Goal: Task Accomplishment & Management: Complete application form

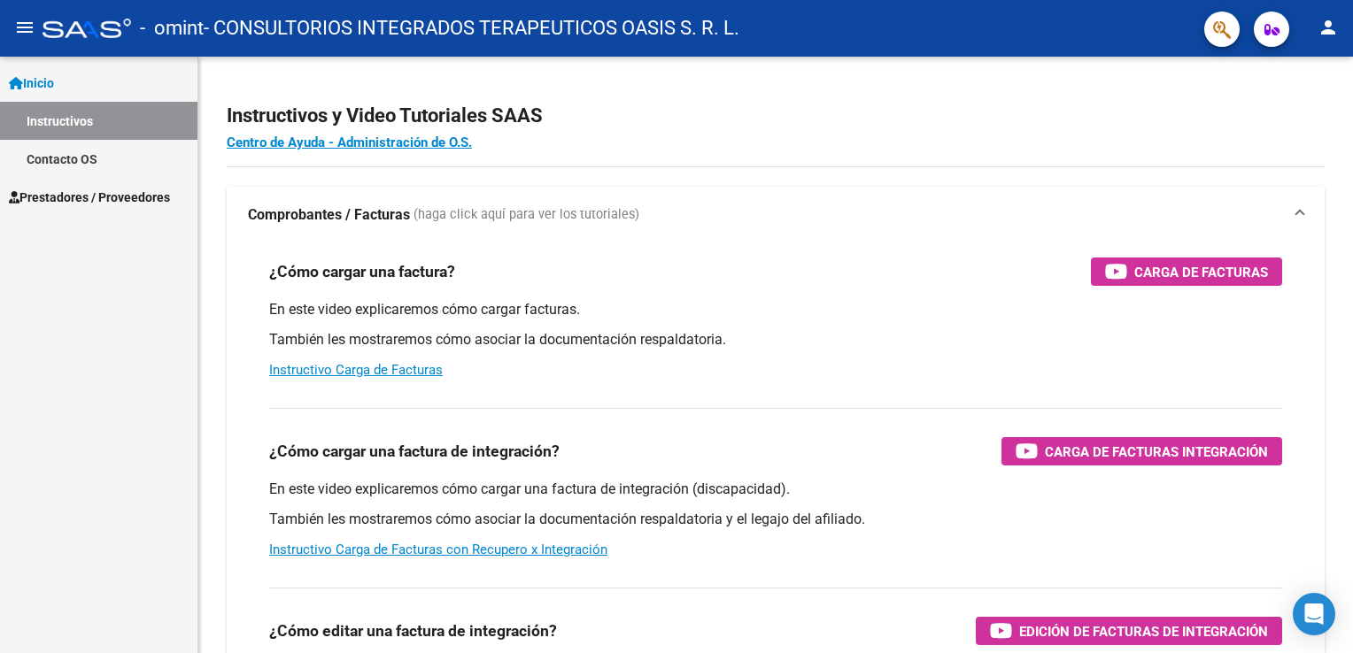
click at [78, 207] on link "Prestadores / Proveedores" at bounding box center [98, 197] width 197 height 38
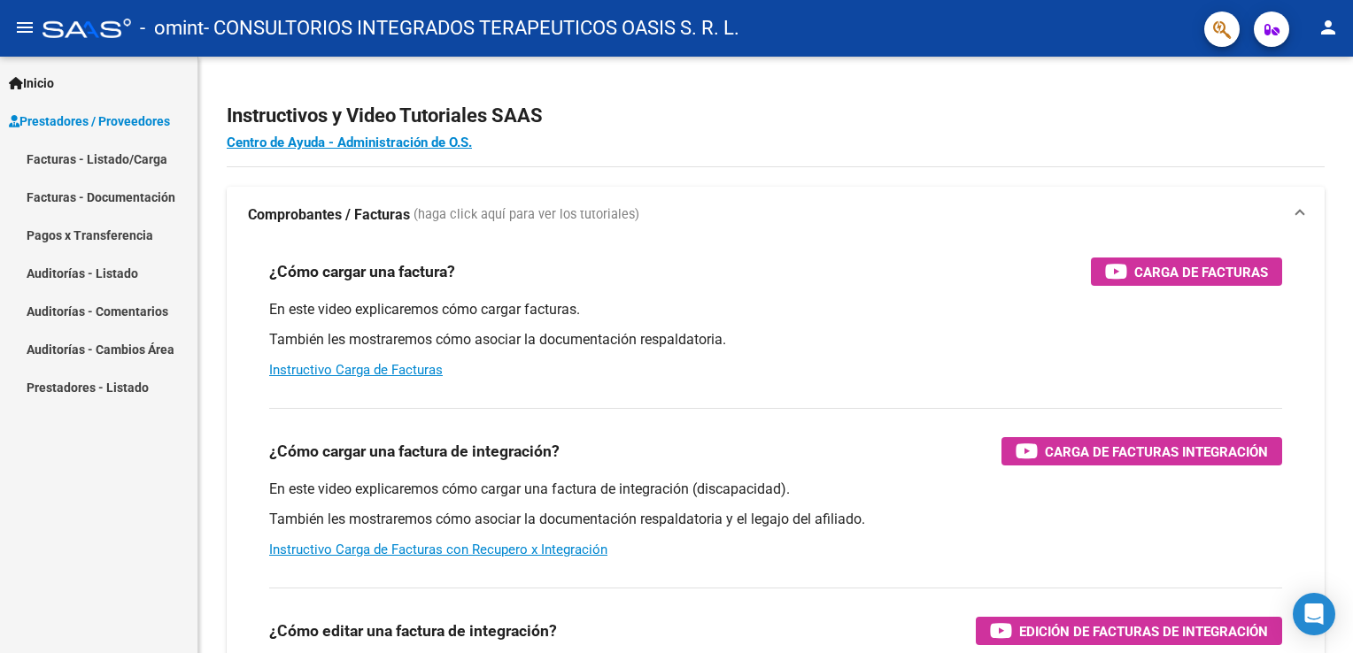
click at [98, 195] on link "Facturas - Documentación" at bounding box center [98, 197] width 197 height 38
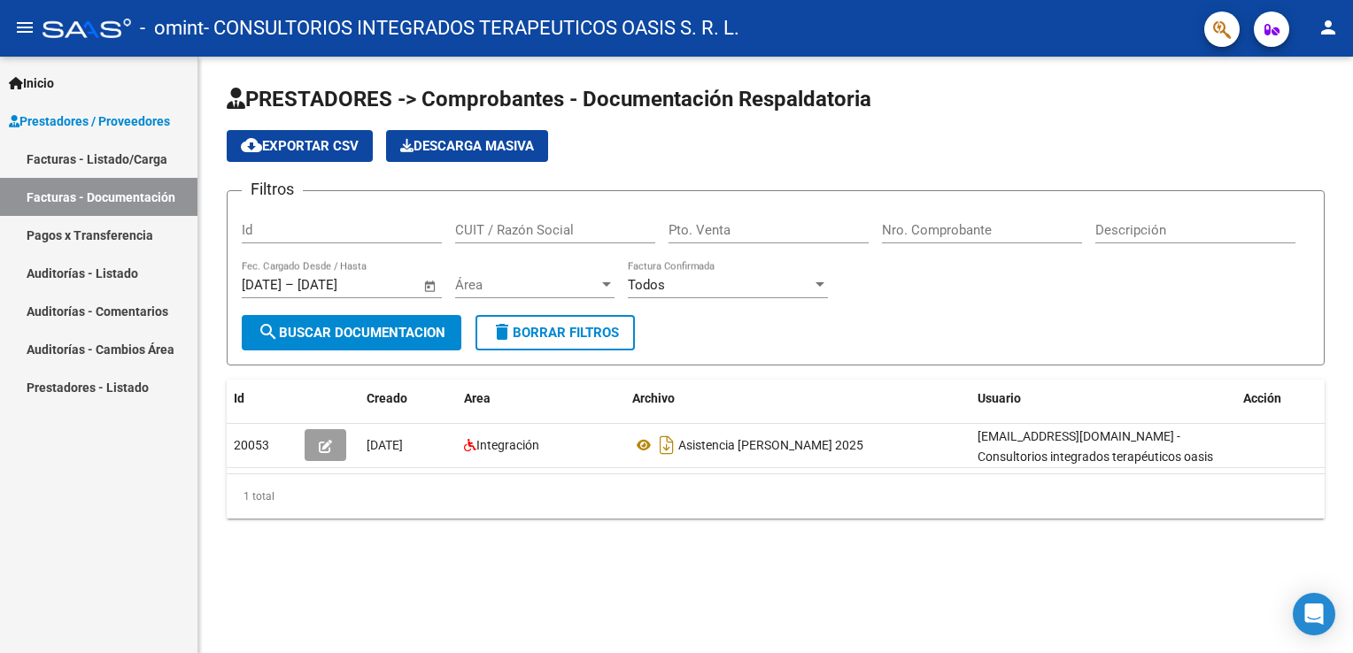
click at [119, 165] on link "Facturas - Listado/Carga" at bounding box center [98, 159] width 197 height 38
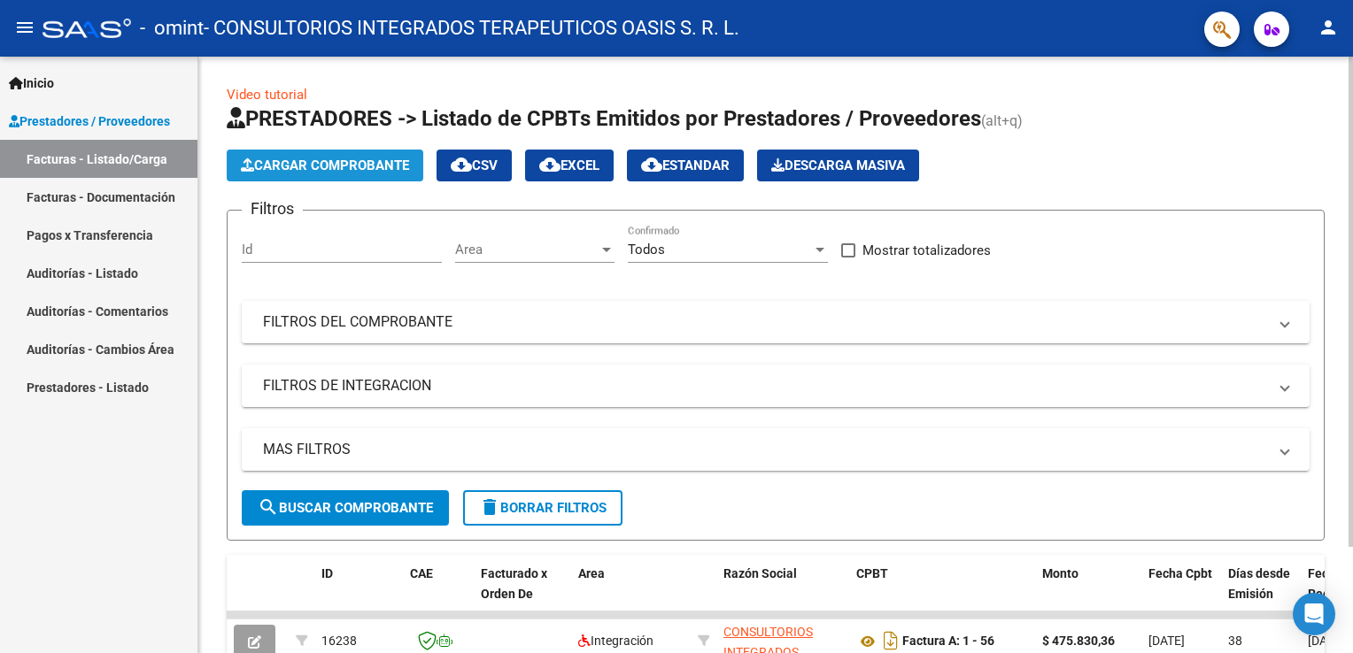
click at [332, 158] on span "Cargar Comprobante" at bounding box center [325, 166] width 168 height 16
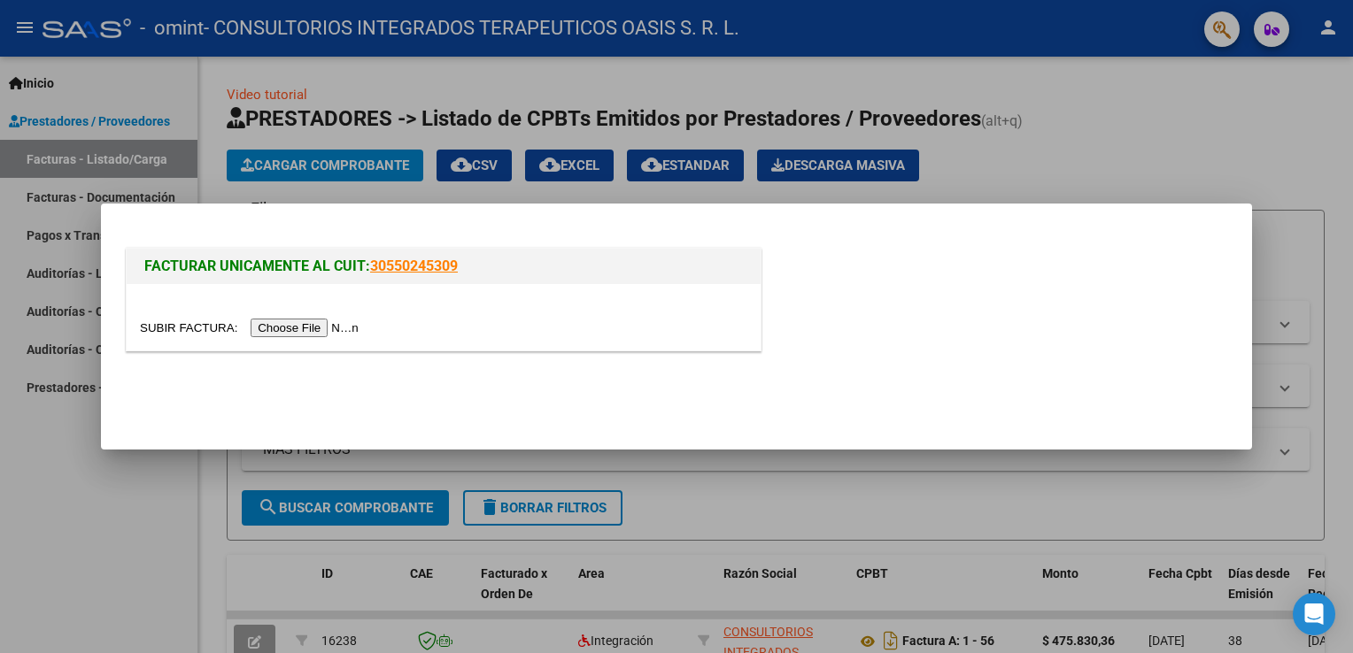
click at [290, 332] on input "file" at bounding box center [252, 328] width 224 height 19
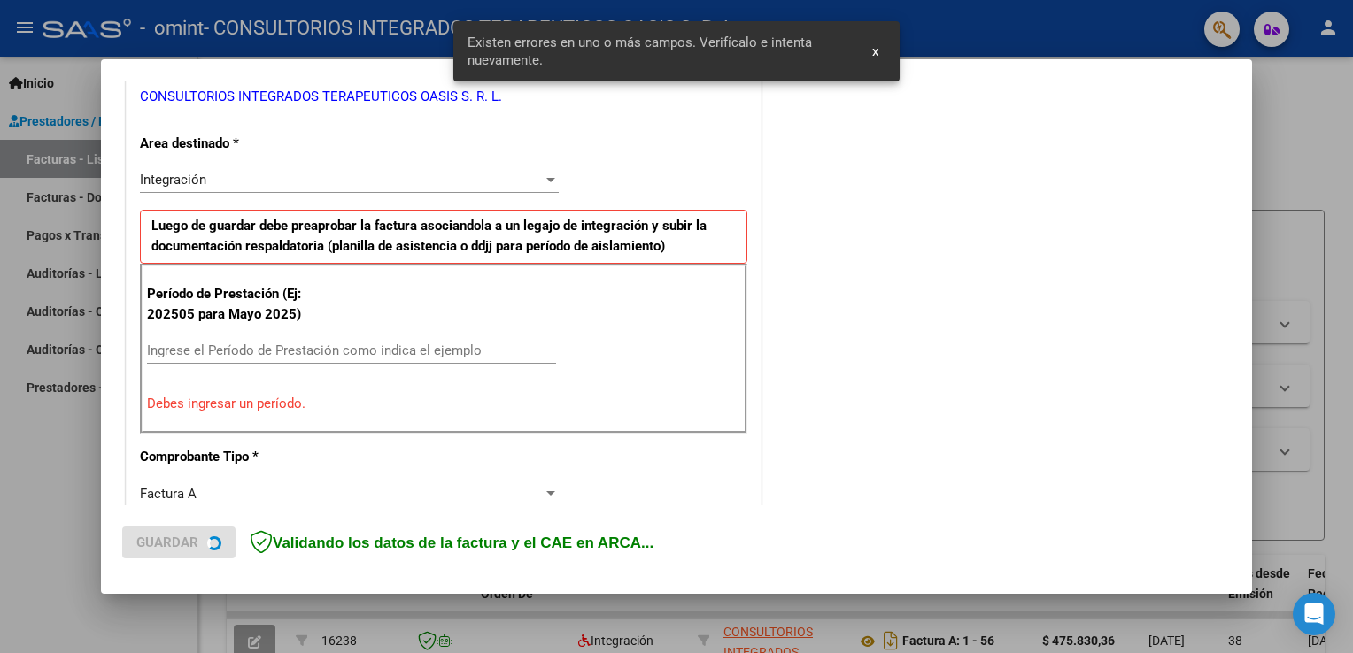
scroll to position [369, 0]
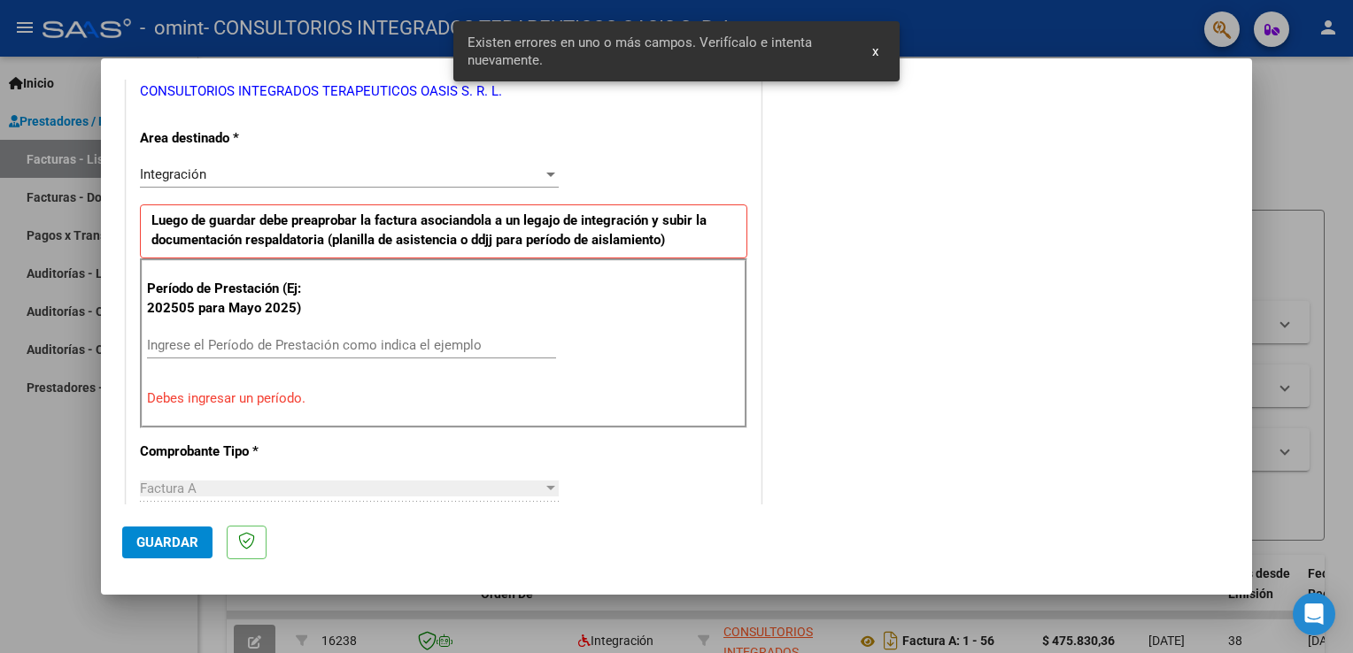
click at [380, 338] on input "Ingrese el Período de Prestación como indica el ejemplo" at bounding box center [351, 345] width 409 height 16
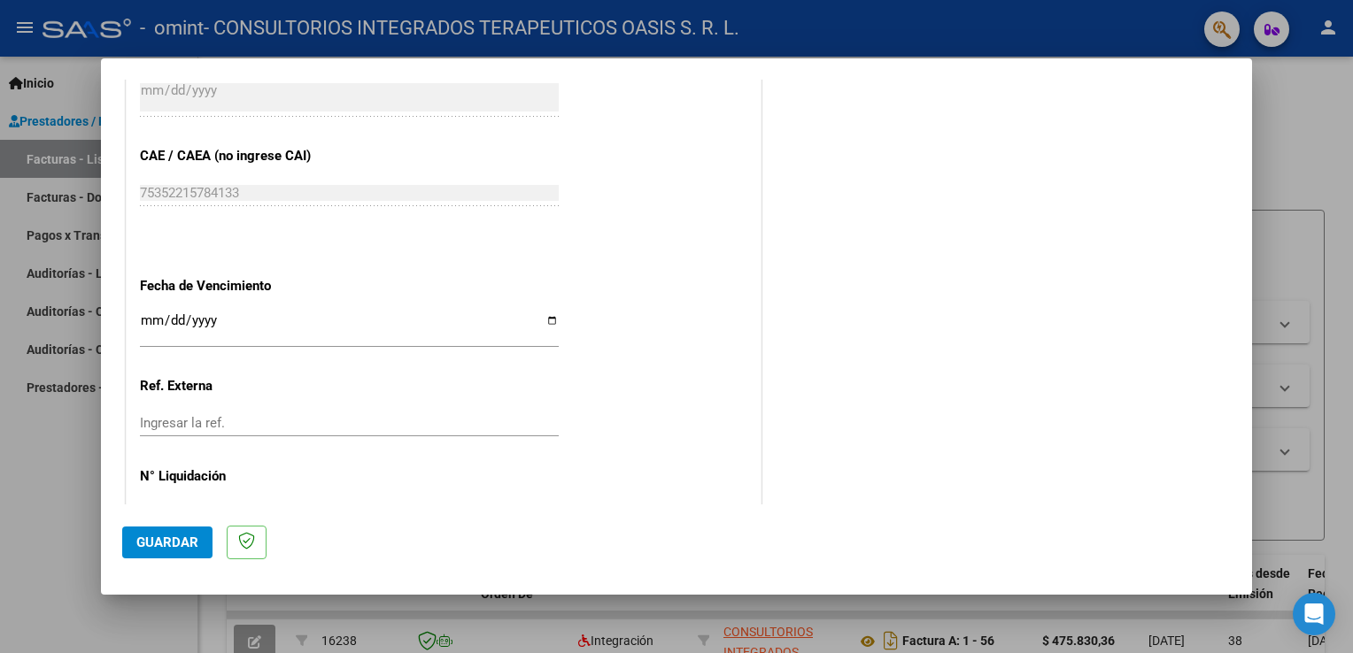
scroll to position [1130, 0]
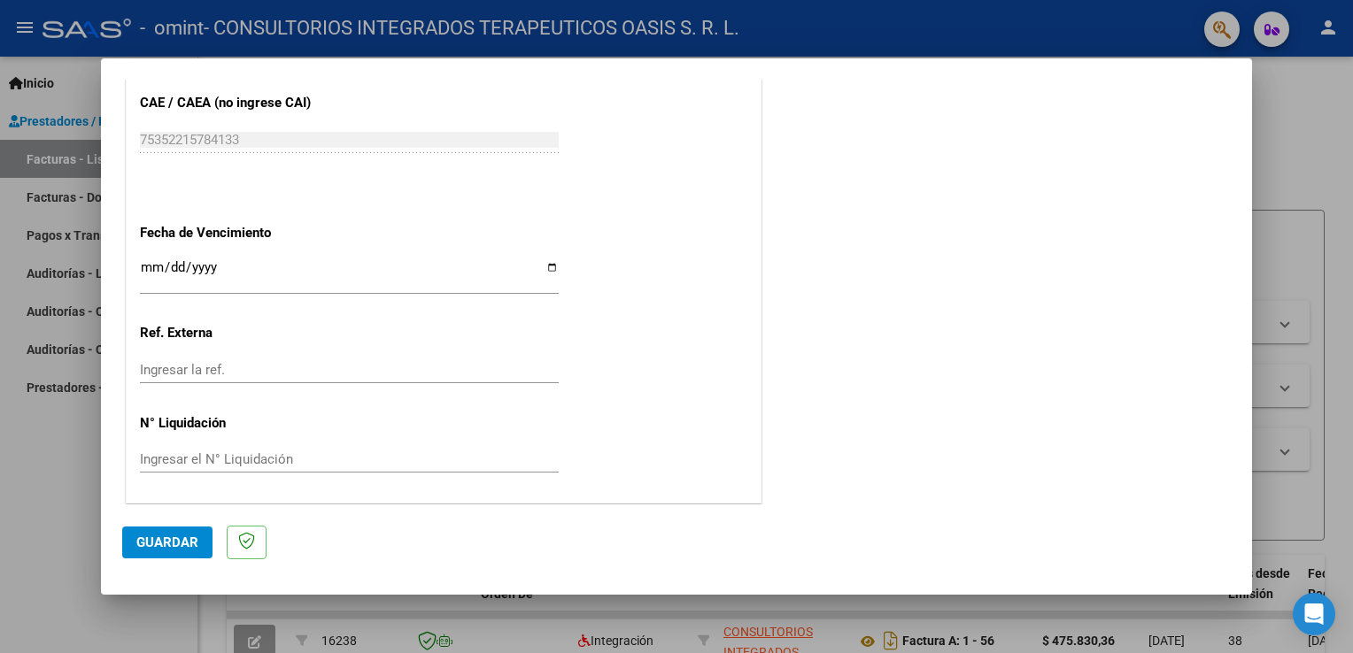
type input "202508"
click at [240, 364] on input "Ingresar la ref." at bounding box center [349, 370] width 419 height 16
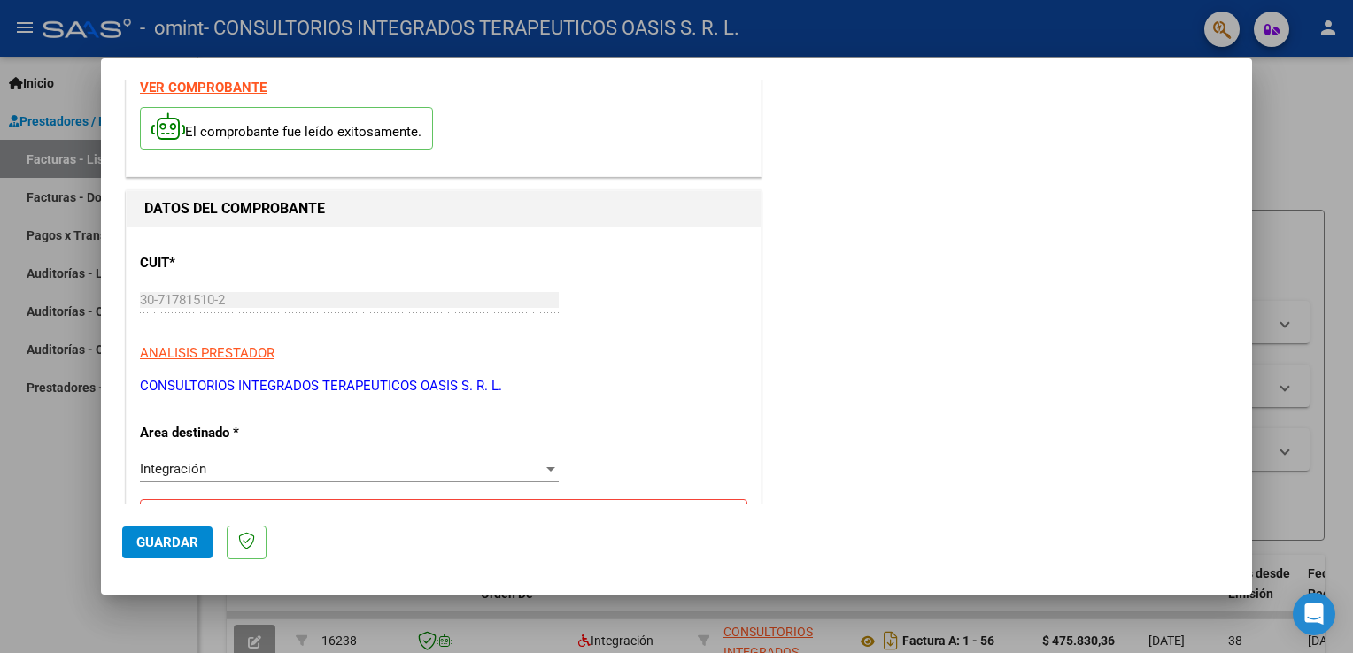
scroll to position [0, 0]
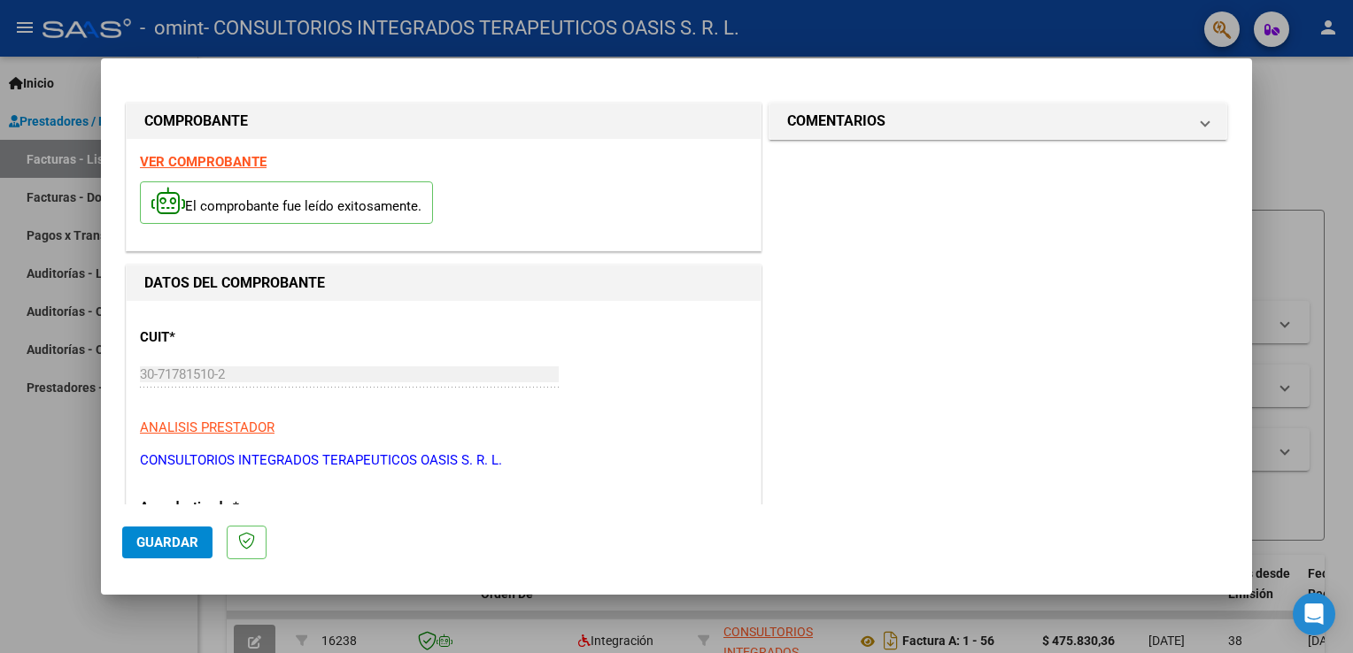
click at [173, 544] on span "Guardar" at bounding box center [167, 543] width 62 height 16
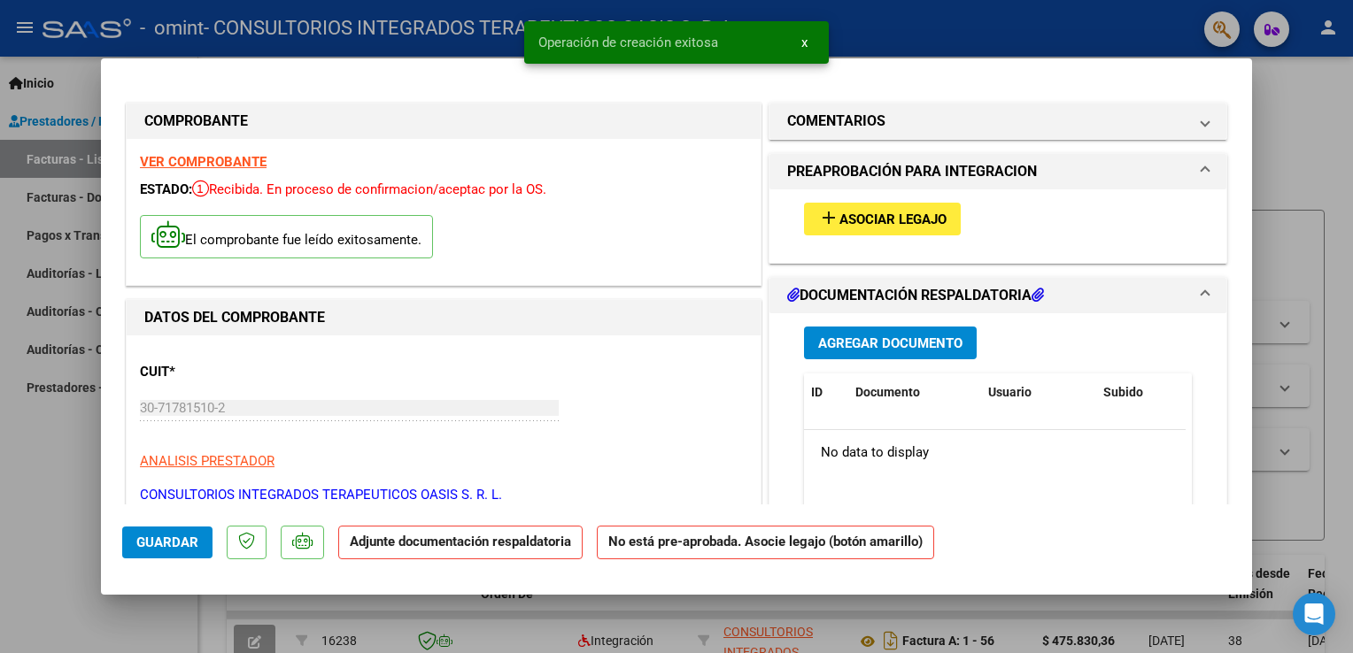
click at [861, 217] on span "Asociar Legajo" at bounding box center [892, 220] width 107 height 16
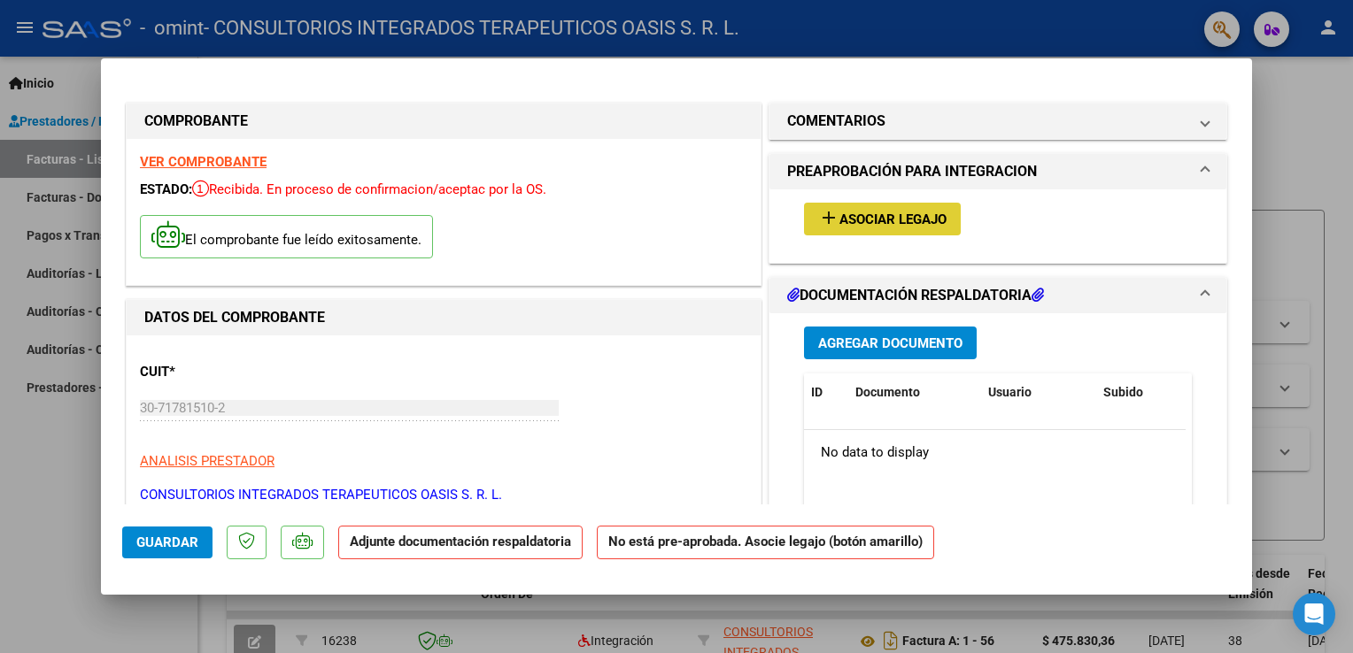
click at [853, 222] on span "Asociar Legajo" at bounding box center [892, 220] width 107 height 16
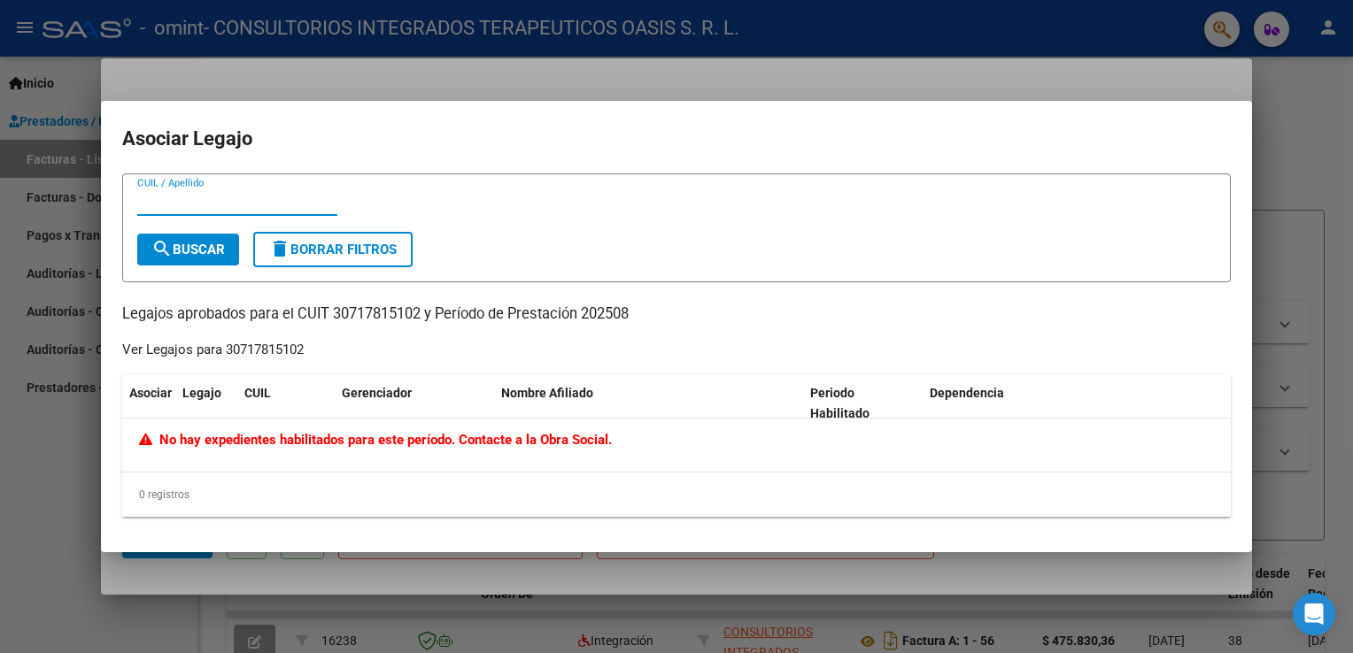
click at [178, 204] on input "CUIL / Apellido" at bounding box center [237, 202] width 200 height 16
click at [177, 246] on span "search Buscar" at bounding box center [187, 250] width 73 height 16
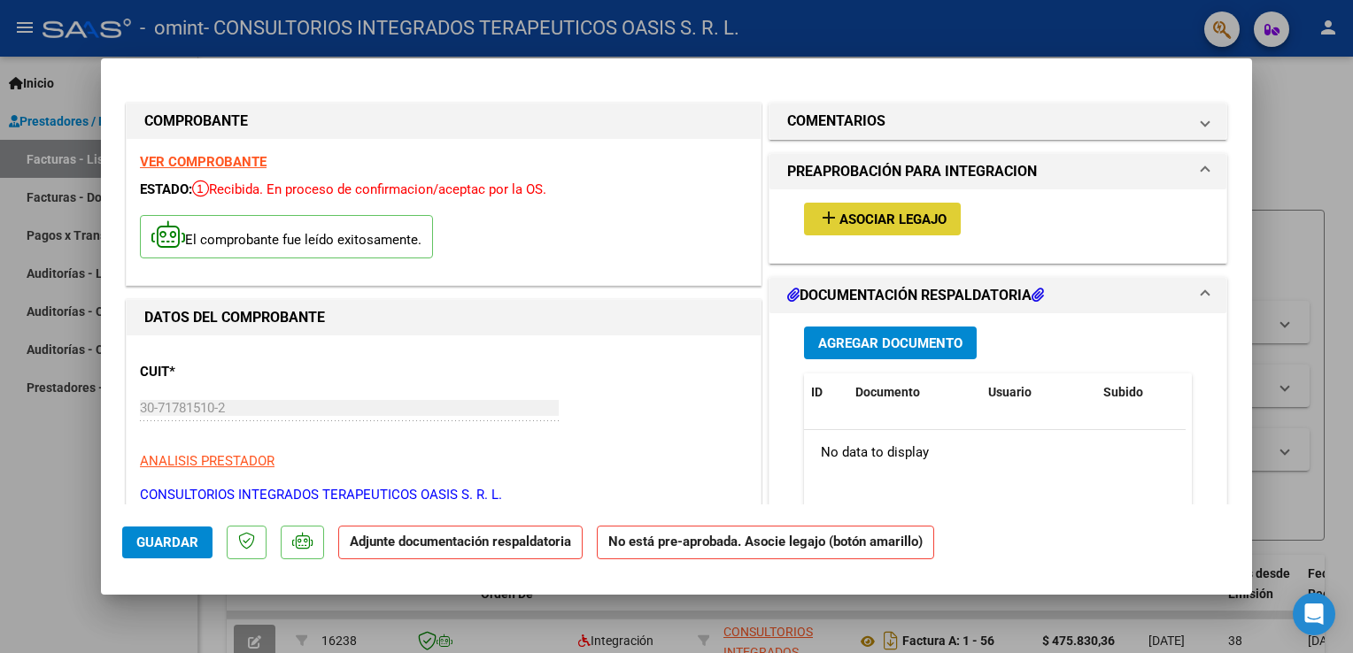
click at [873, 218] on span "Asociar Legajo" at bounding box center [892, 220] width 107 height 16
type input "$ 0,00"
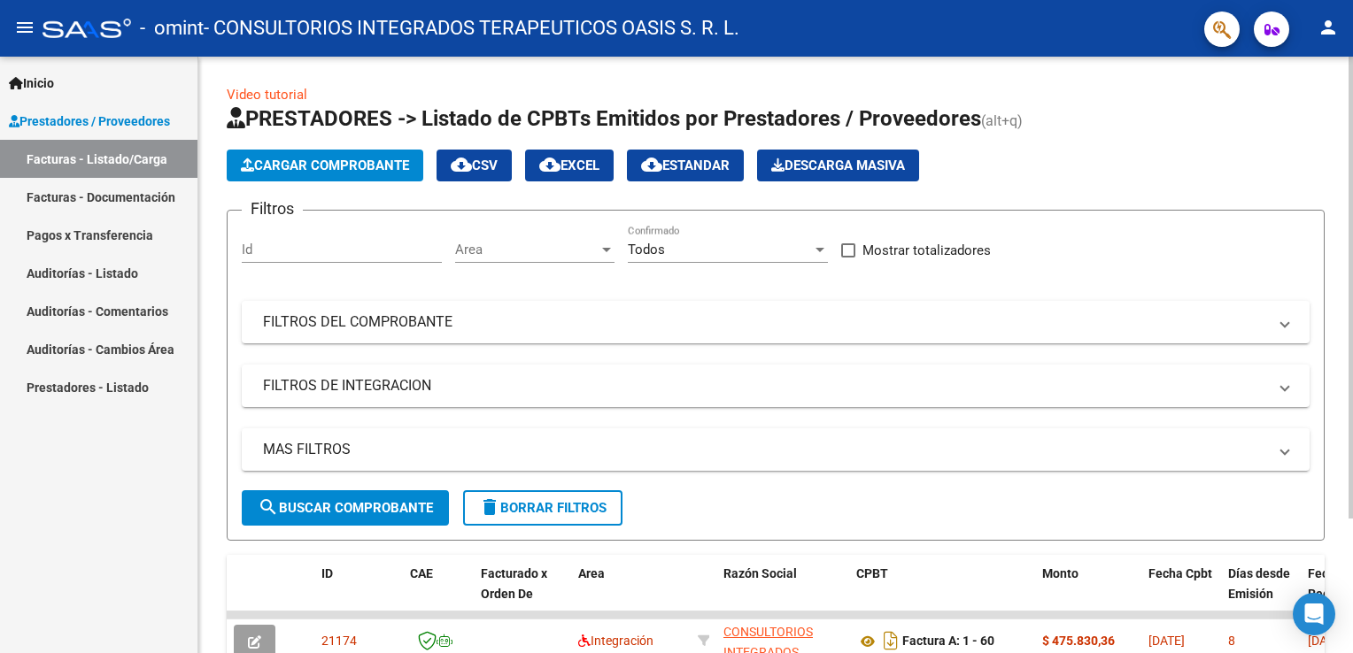
click at [1056, 177] on div "Cargar Comprobante cloud_download CSV cloud_download EXCEL cloud_download Estan…" at bounding box center [776, 166] width 1098 height 32
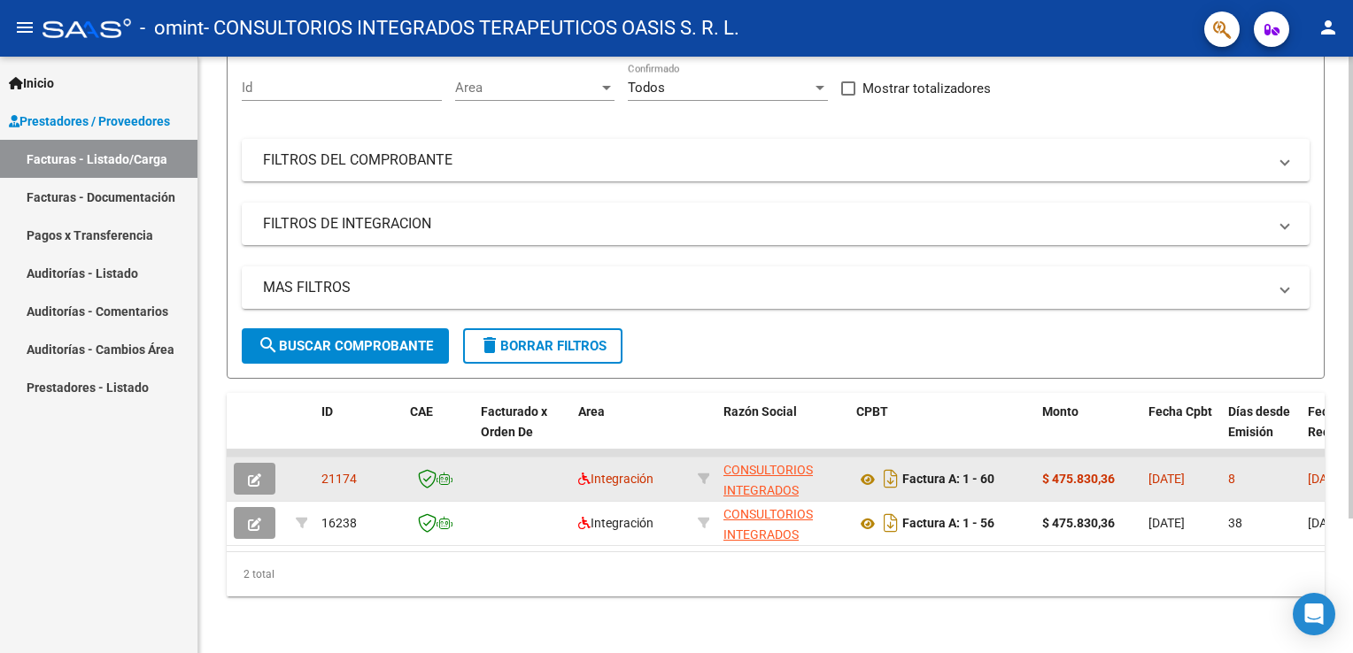
click at [258, 474] on icon "button" at bounding box center [254, 480] width 13 height 13
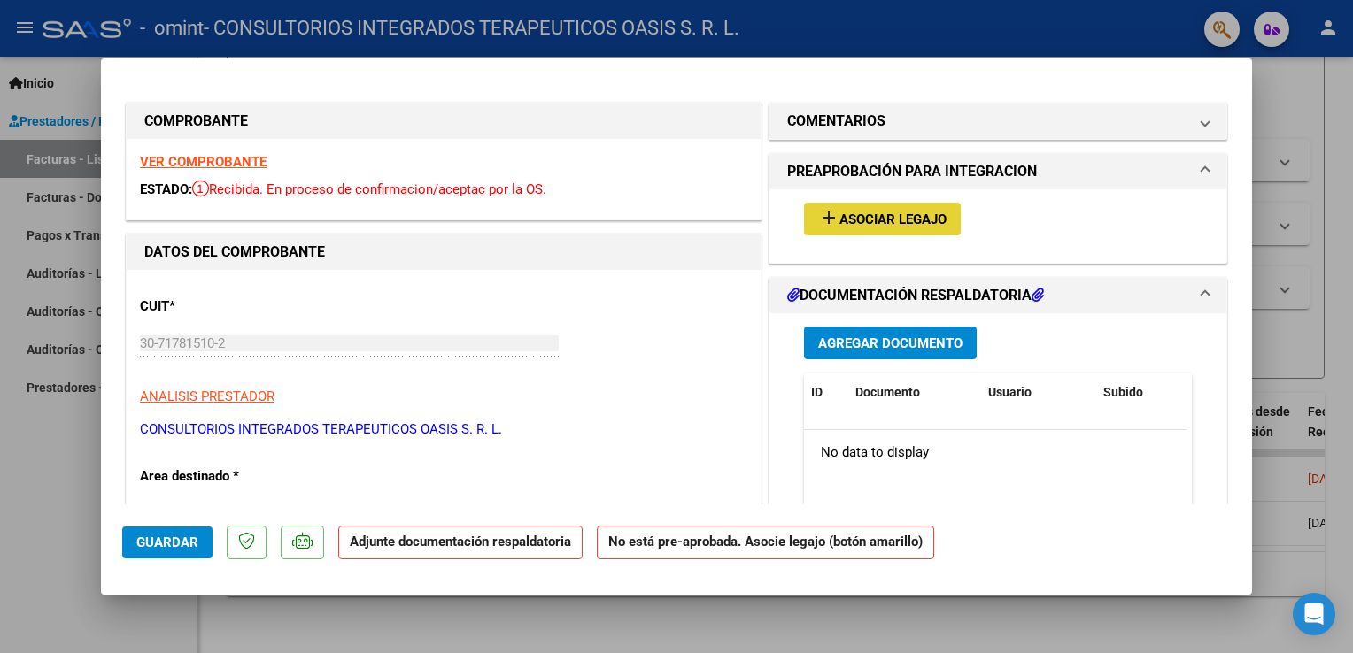
click at [880, 229] on button "add Asociar Legajo" at bounding box center [882, 219] width 157 height 33
type input "$ 0,00"
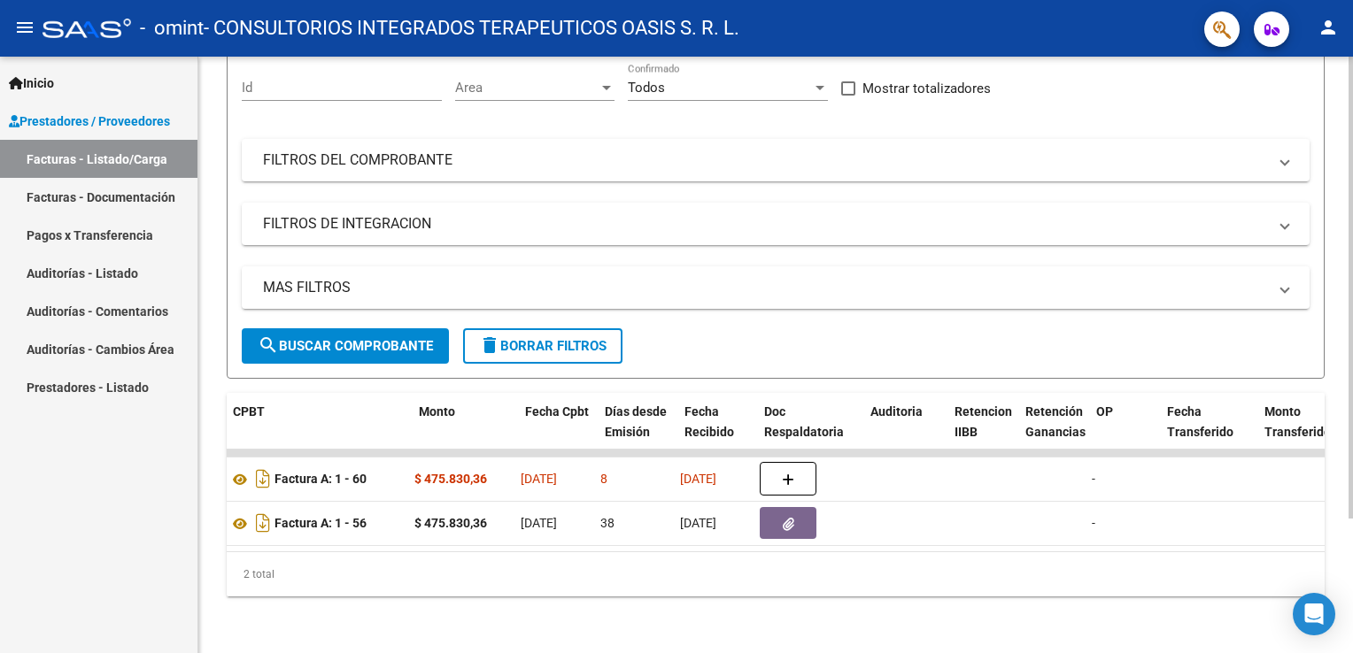
scroll to position [0, 623]
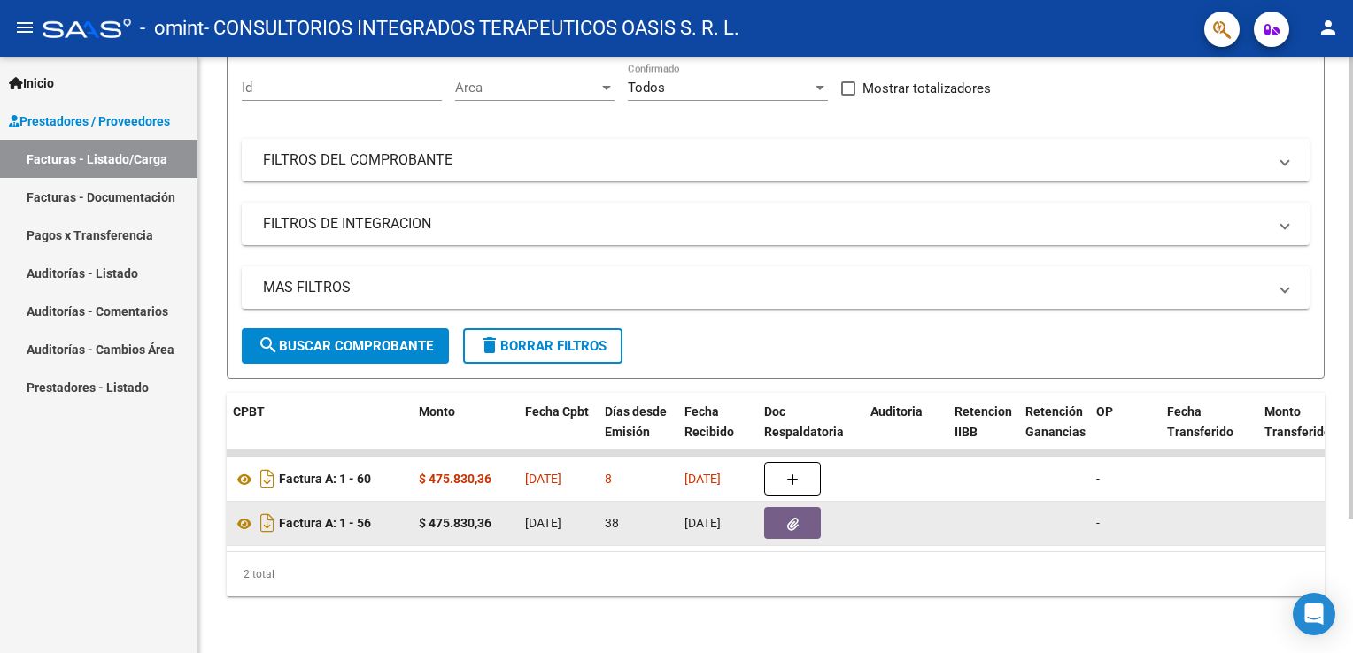
click at [775, 512] on button "button" at bounding box center [792, 523] width 57 height 32
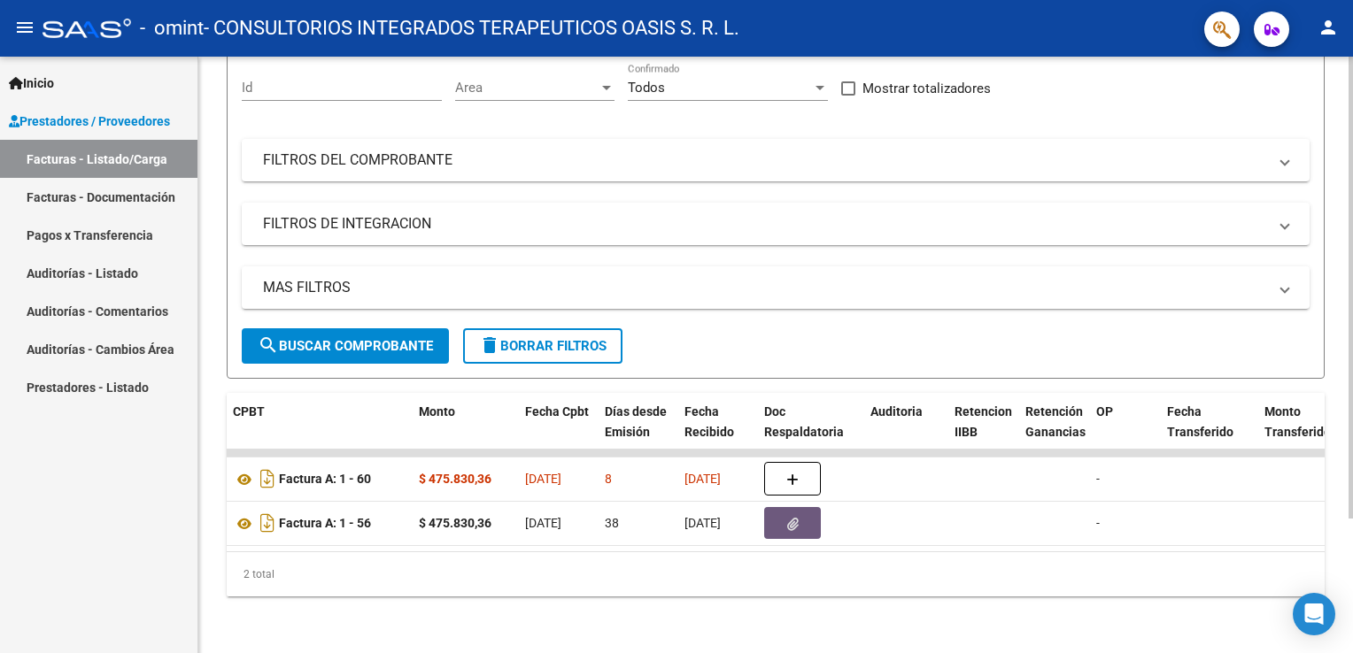
drag, startPoint x: 503, startPoint y: 552, endPoint x: 407, endPoint y: 536, distance: 96.8
click at [407, 536] on div "ID CAE Facturado x Orden De Area Razón Social CPBT Monto Fecha Cpbt Días desde …" at bounding box center [776, 495] width 1098 height 204
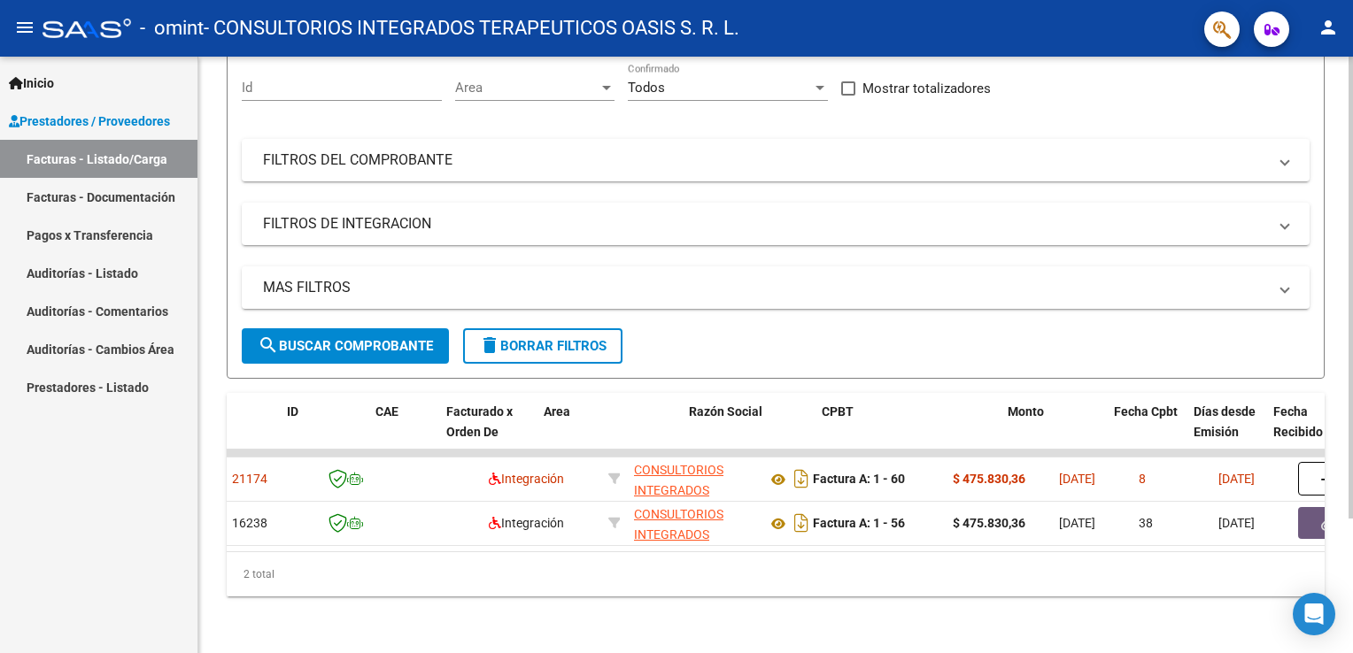
scroll to position [0, 0]
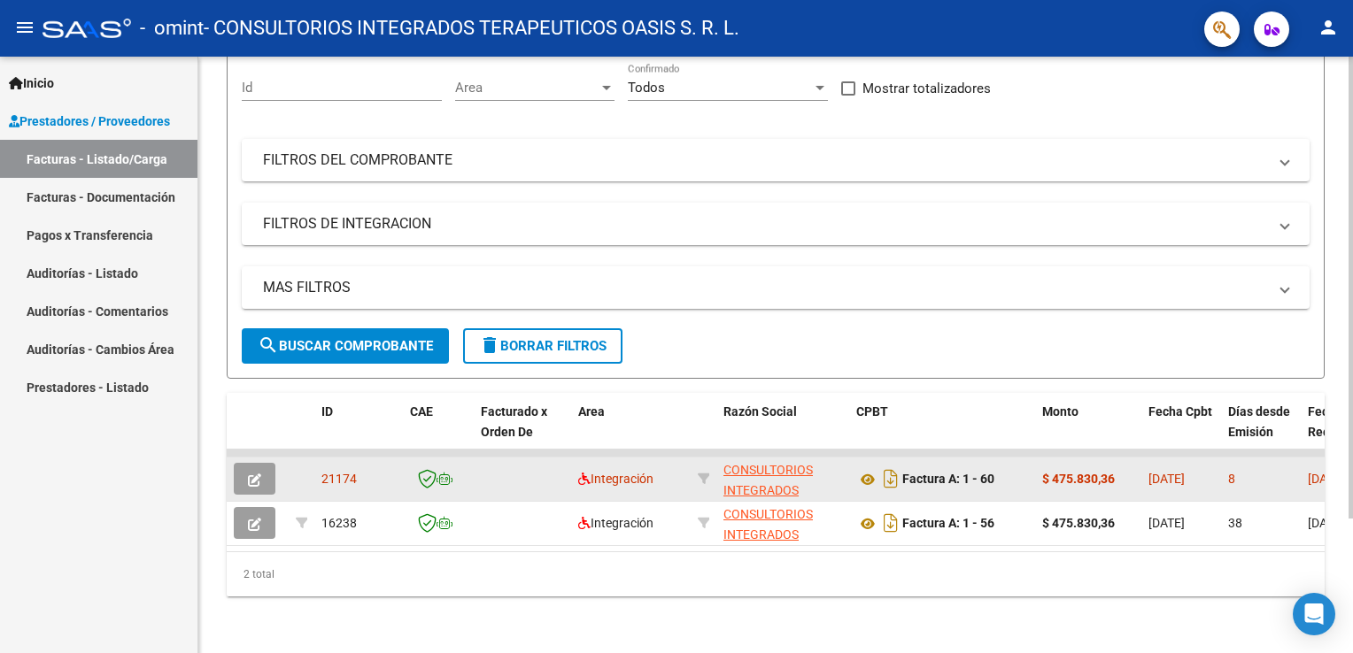
click at [368, 469] on div "21174" at bounding box center [358, 479] width 74 height 20
click at [257, 474] on icon "button" at bounding box center [254, 480] width 13 height 13
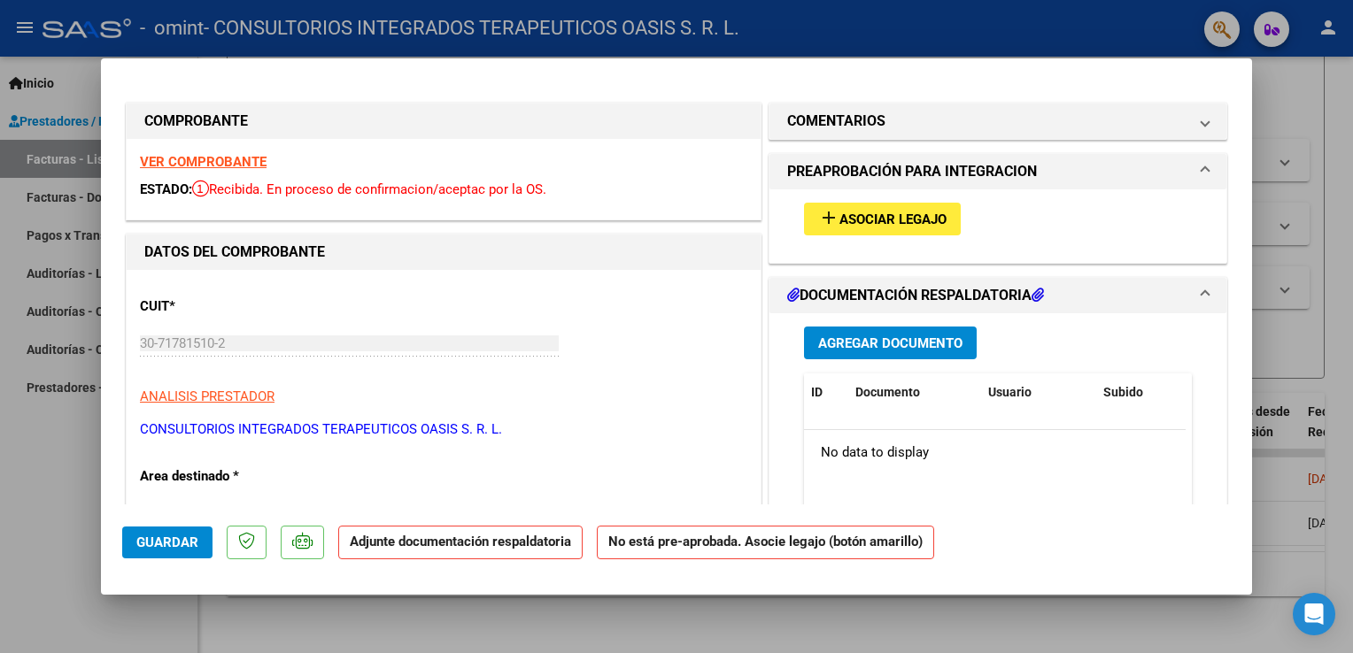
click at [1178, 168] on span "PREAPROBACIÓN PARA INTEGRACION" at bounding box center [994, 171] width 414 height 21
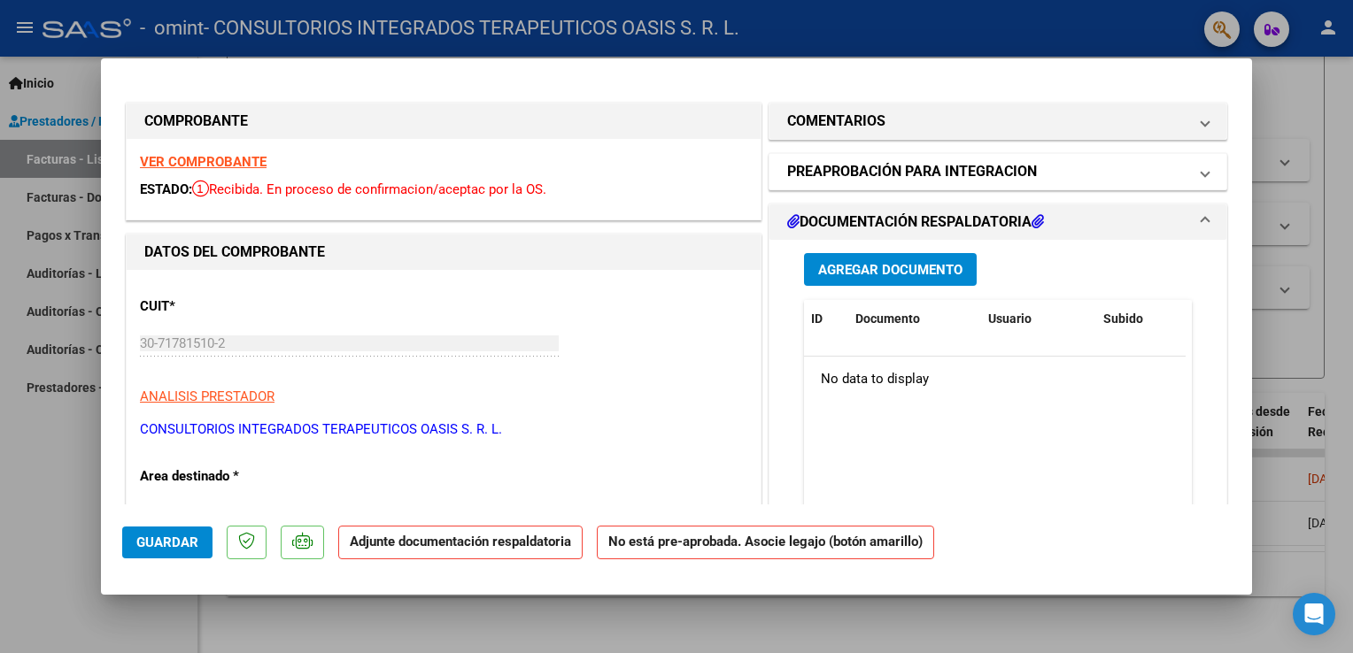
click at [1178, 168] on span "PREAPROBACIÓN PARA INTEGRACION" at bounding box center [994, 171] width 414 height 21
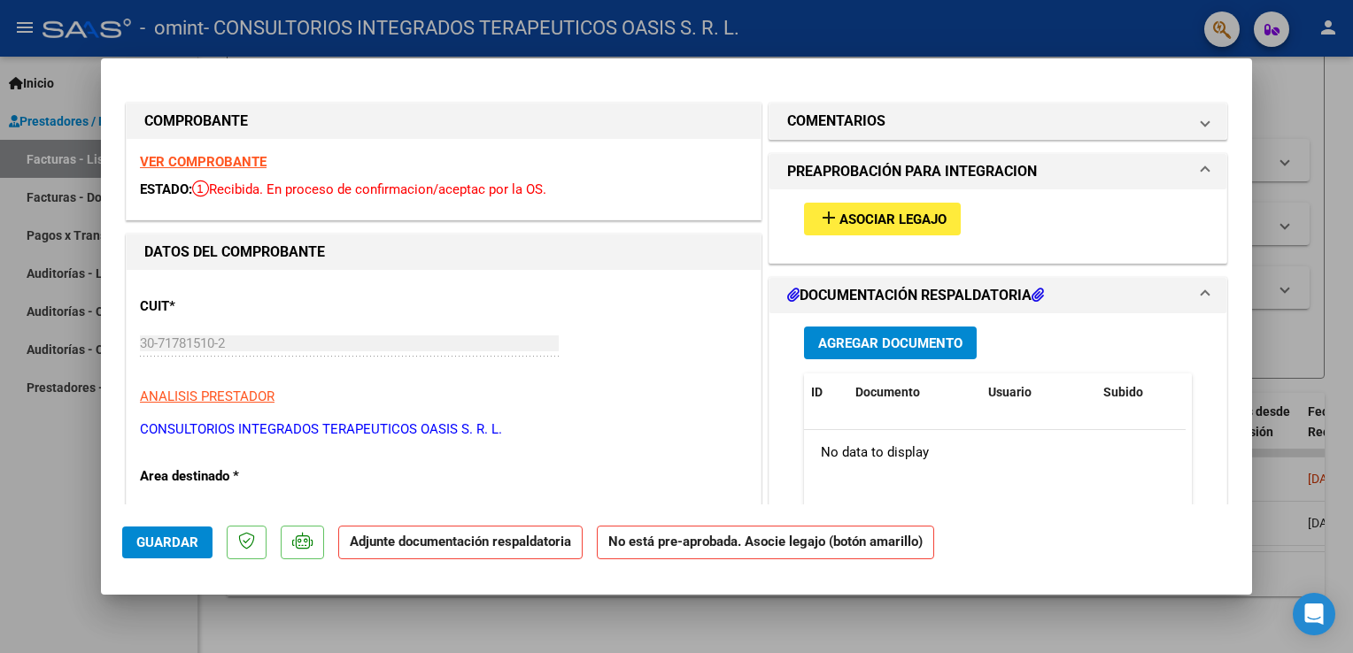
click at [894, 220] on span "Asociar Legajo" at bounding box center [892, 220] width 107 height 16
click at [868, 209] on button "add Asociar Legajo" at bounding box center [882, 219] width 157 height 33
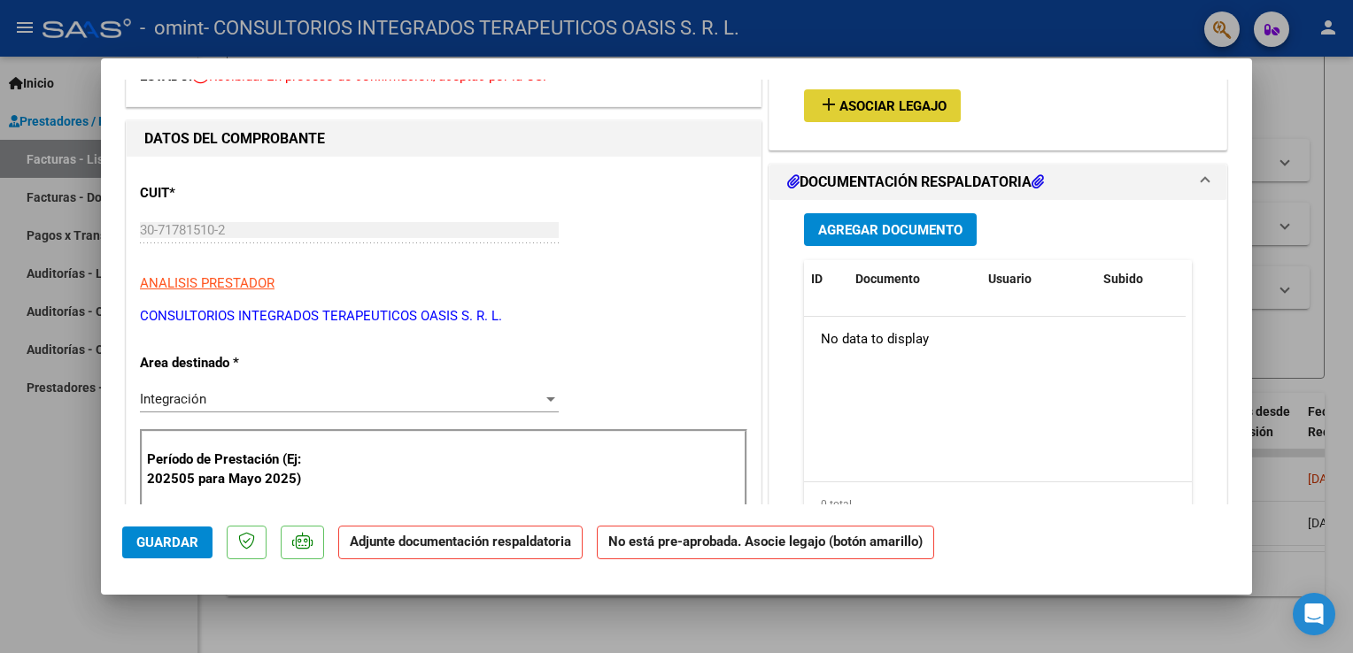
scroll to position [177, 0]
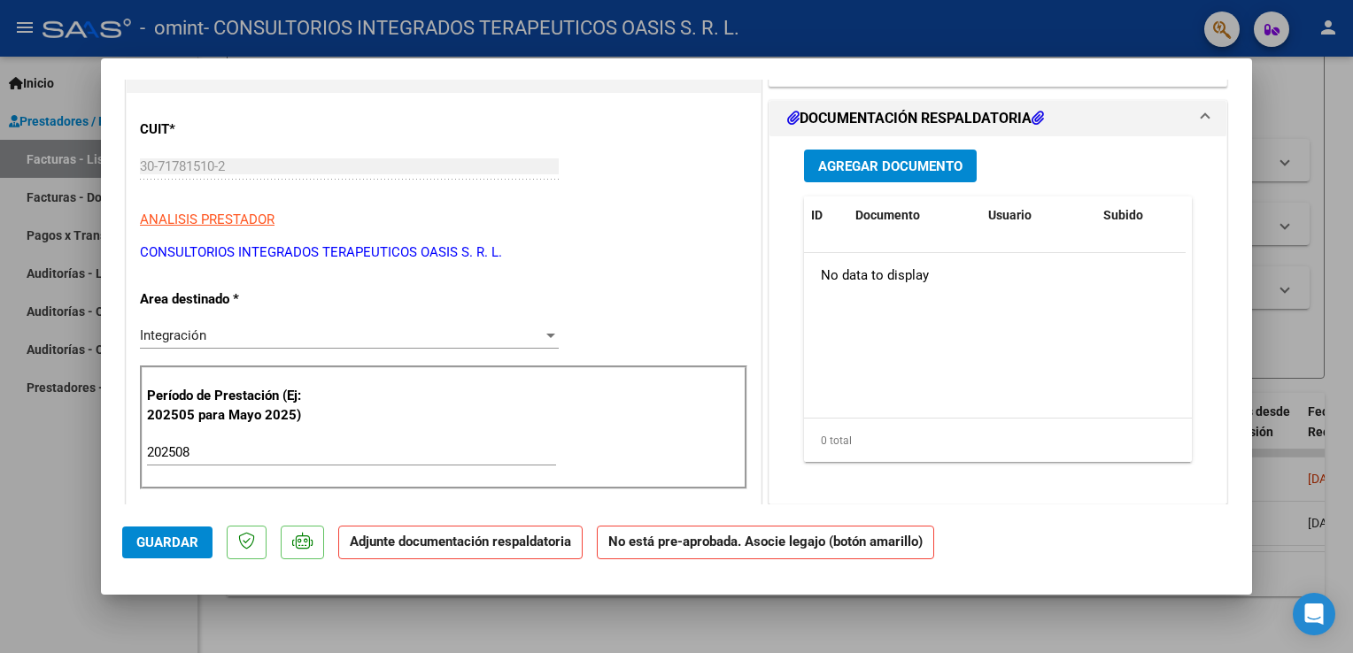
click at [303, 342] on div "Integración" at bounding box center [341, 336] width 403 height 16
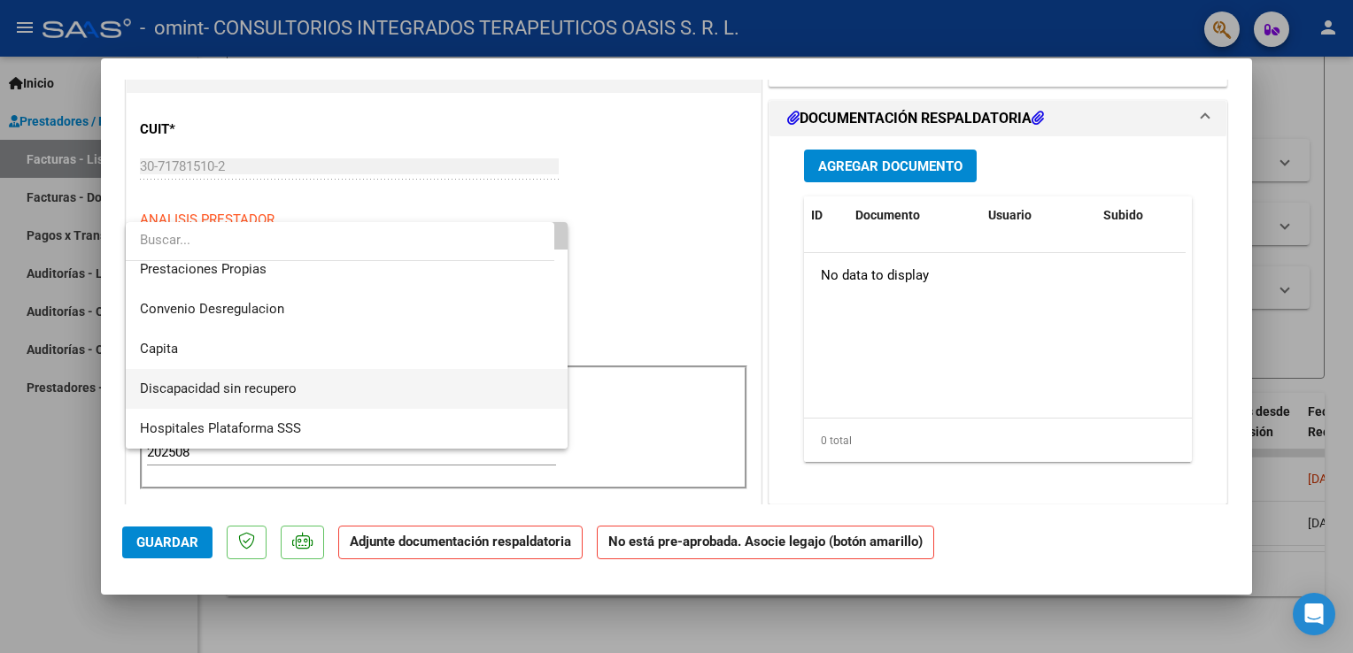
scroll to position [83, 0]
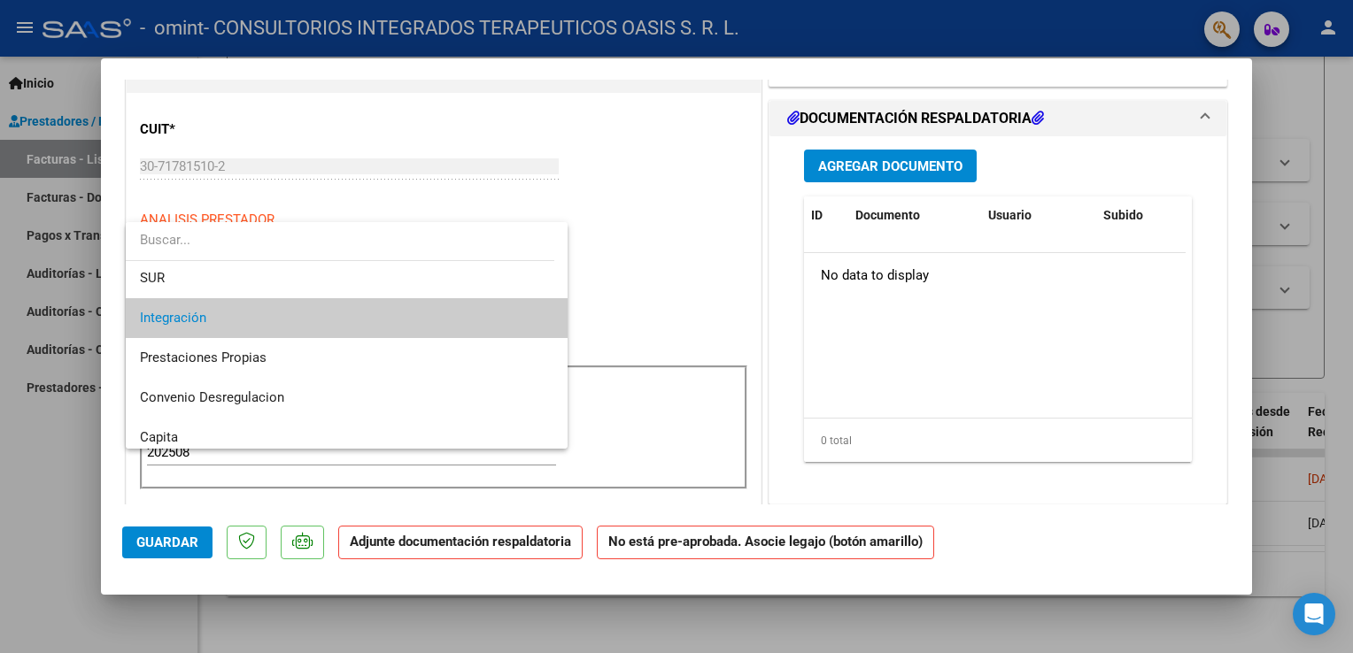
click at [266, 327] on span "Integración" at bounding box center [347, 318] width 414 height 40
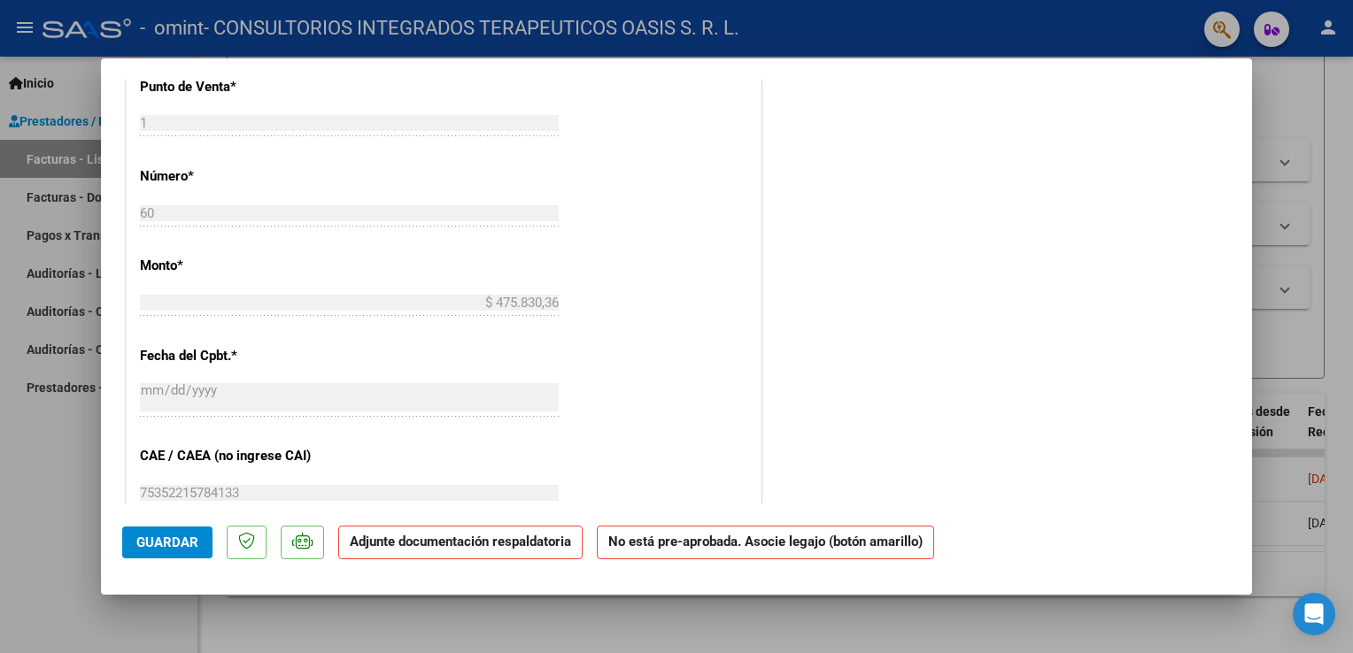
scroll to position [691, 0]
click at [186, 551] on span "Guardar" at bounding box center [167, 543] width 62 height 16
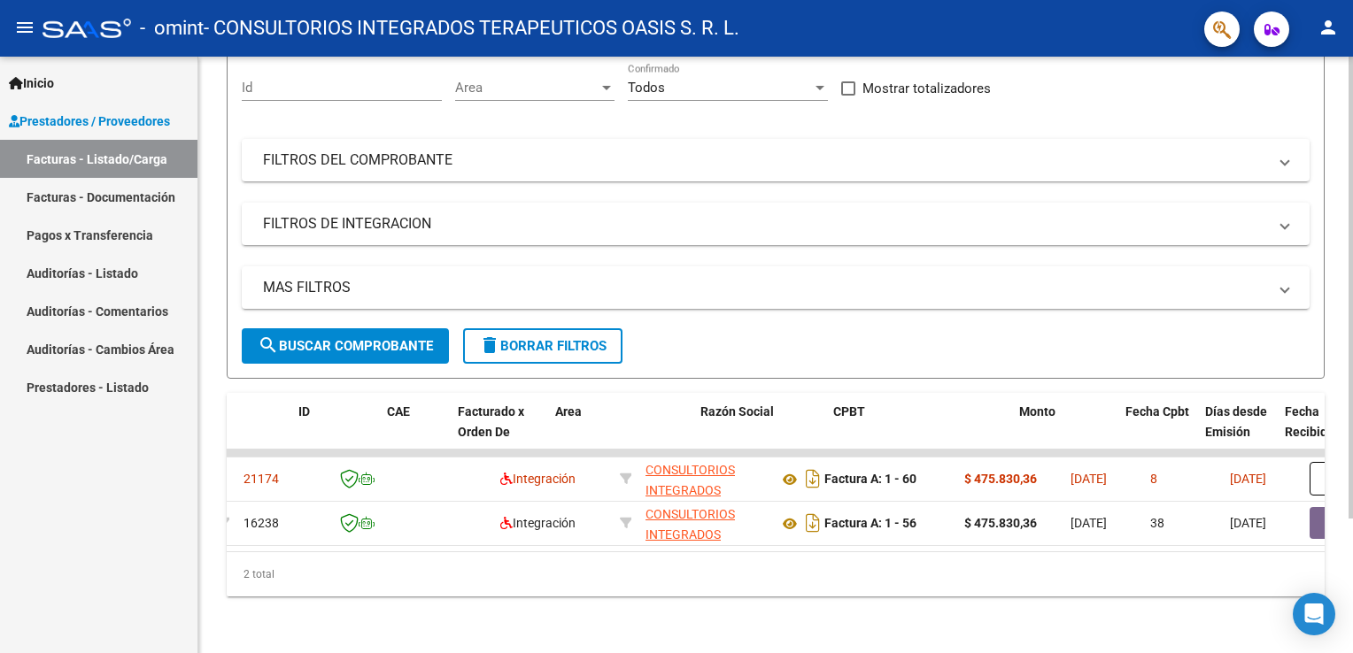
scroll to position [0, 0]
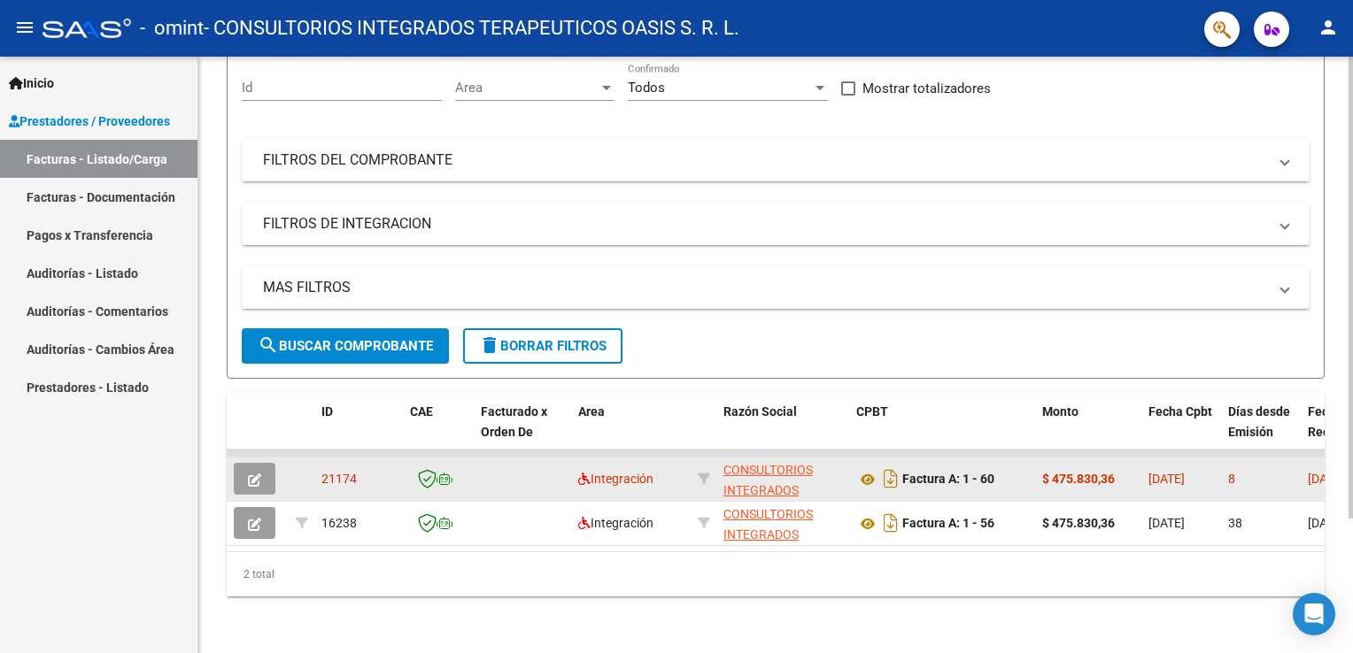
click at [251, 471] on span "button" at bounding box center [254, 479] width 13 height 16
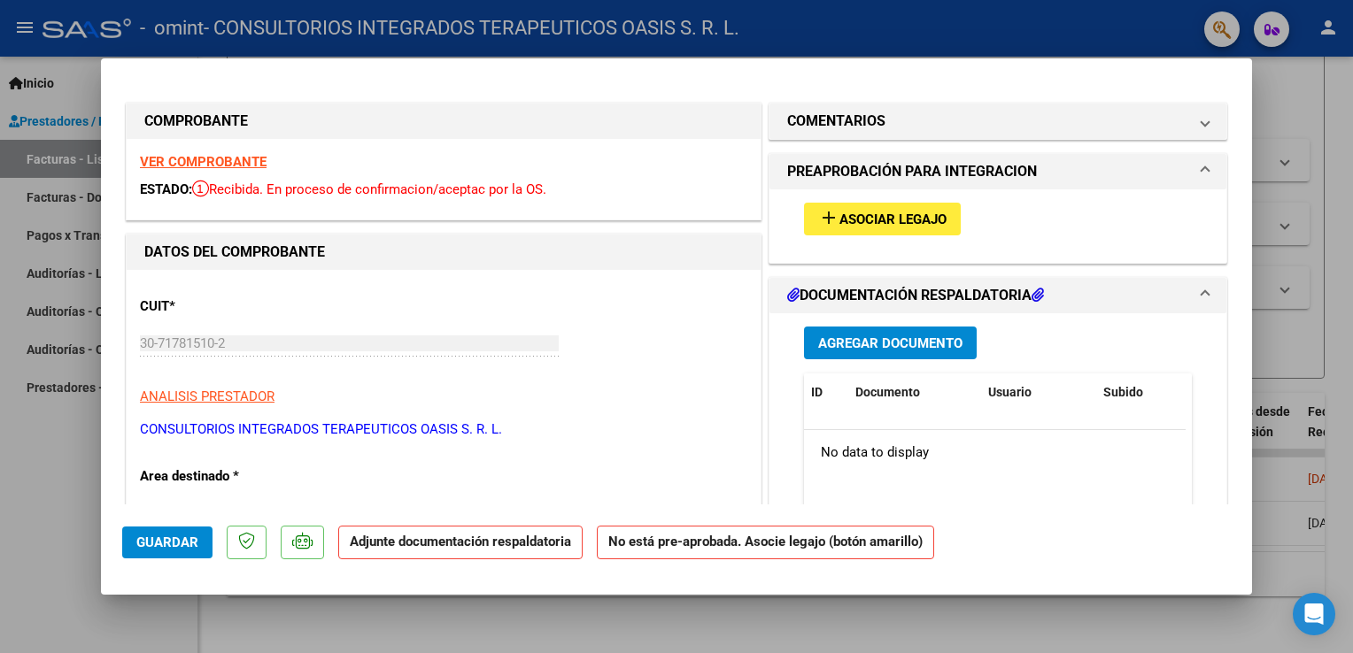
click at [884, 211] on span "add Asociar Legajo" at bounding box center [882, 219] width 128 height 16
type input "$ 0,00"
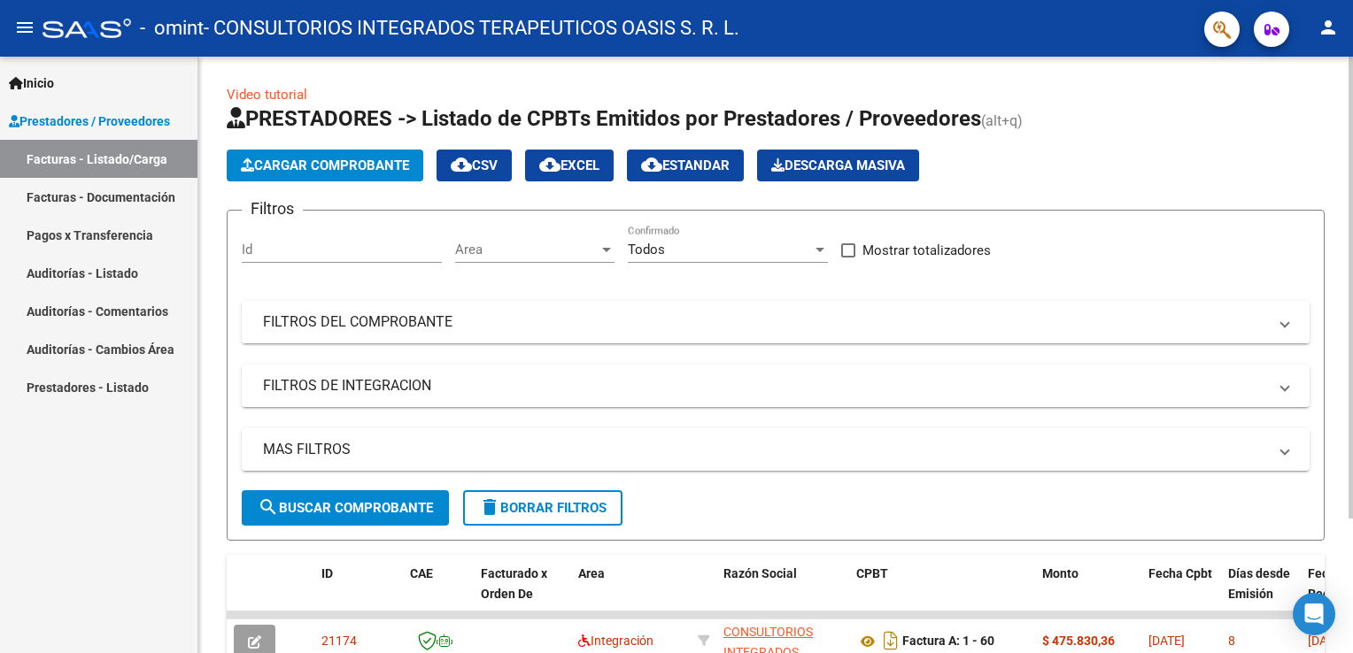
click at [450, 328] on mat-panel-title "FILTROS DEL COMPROBANTE" at bounding box center [765, 321] width 1004 height 19
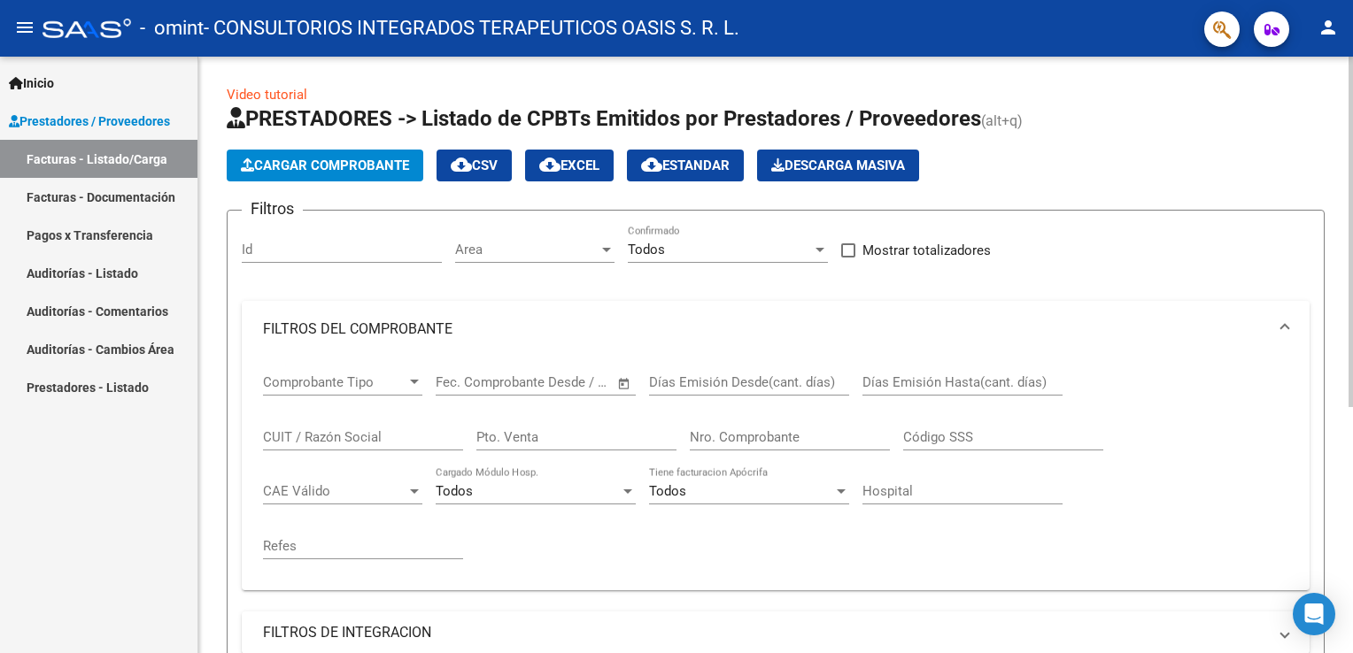
click at [999, 154] on div "Cargar Comprobante cloud_download CSV cloud_download EXCEL cloud_download Estan…" at bounding box center [776, 166] width 1098 height 32
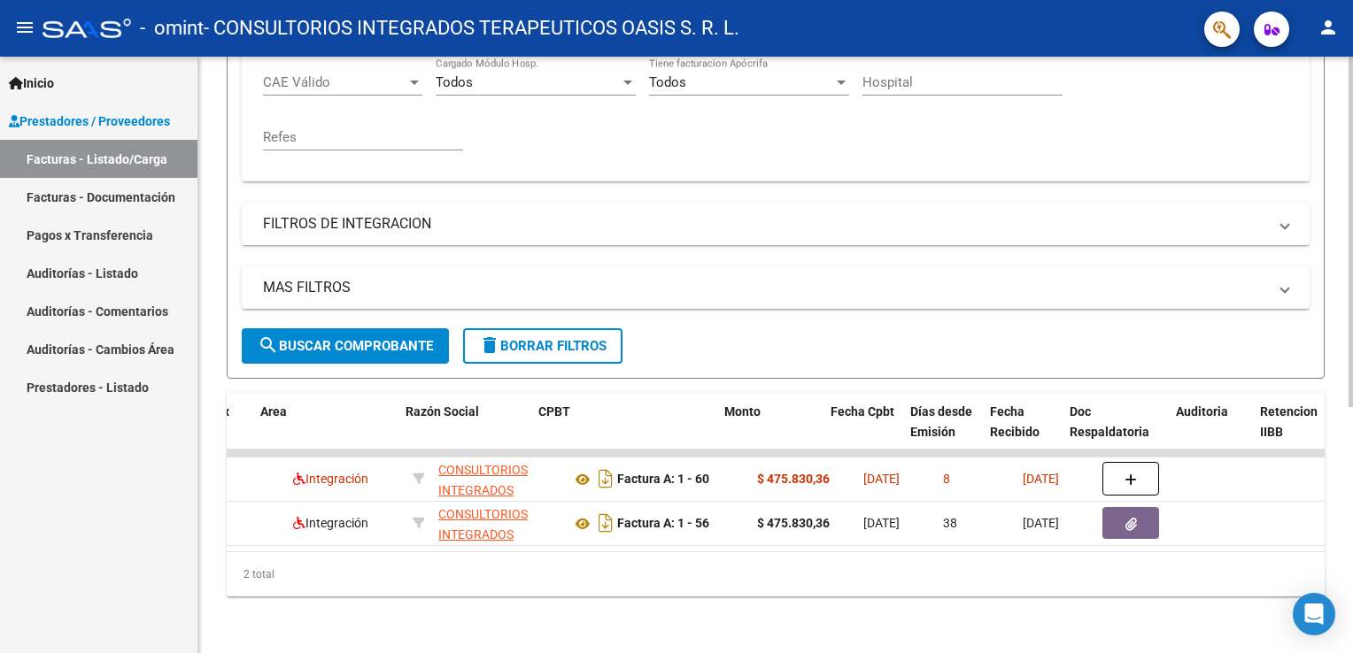
scroll to position [0, 352]
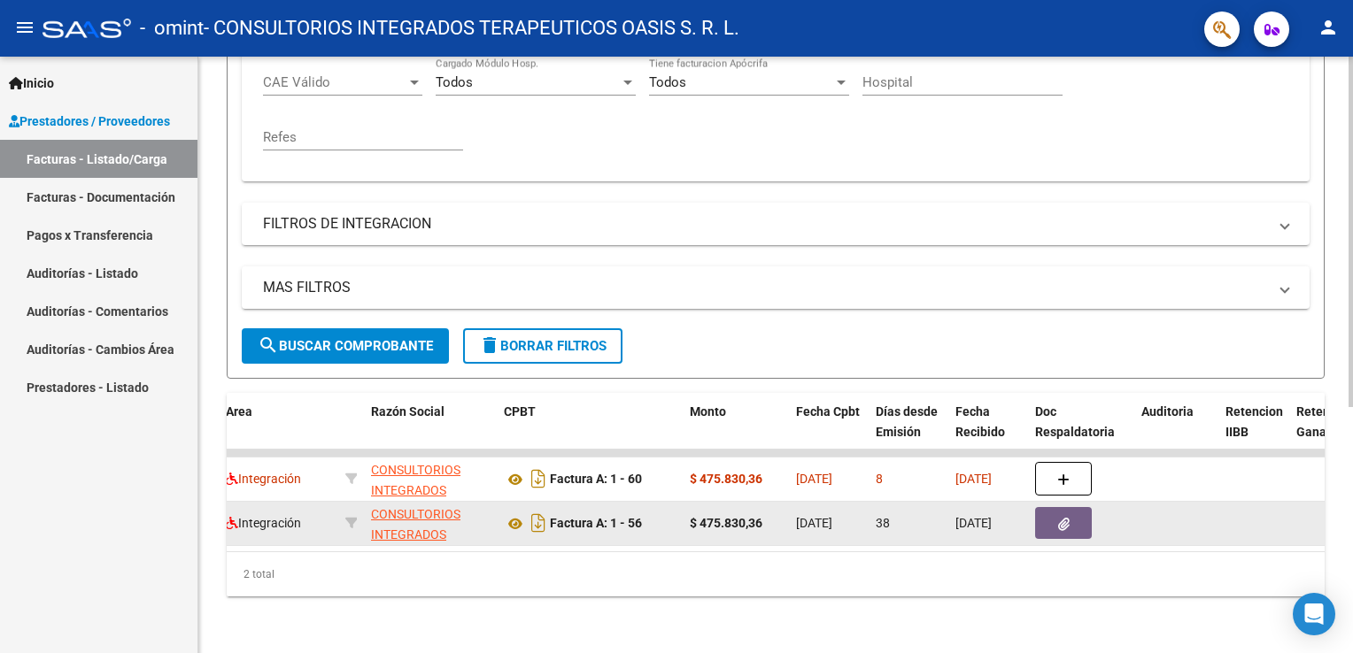
click at [630, 522] on div "Factura A: 1 - 56" at bounding box center [590, 523] width 172 height 28
click at [510, 514] on icon at bounding box center [515, 523] width 23 height 21
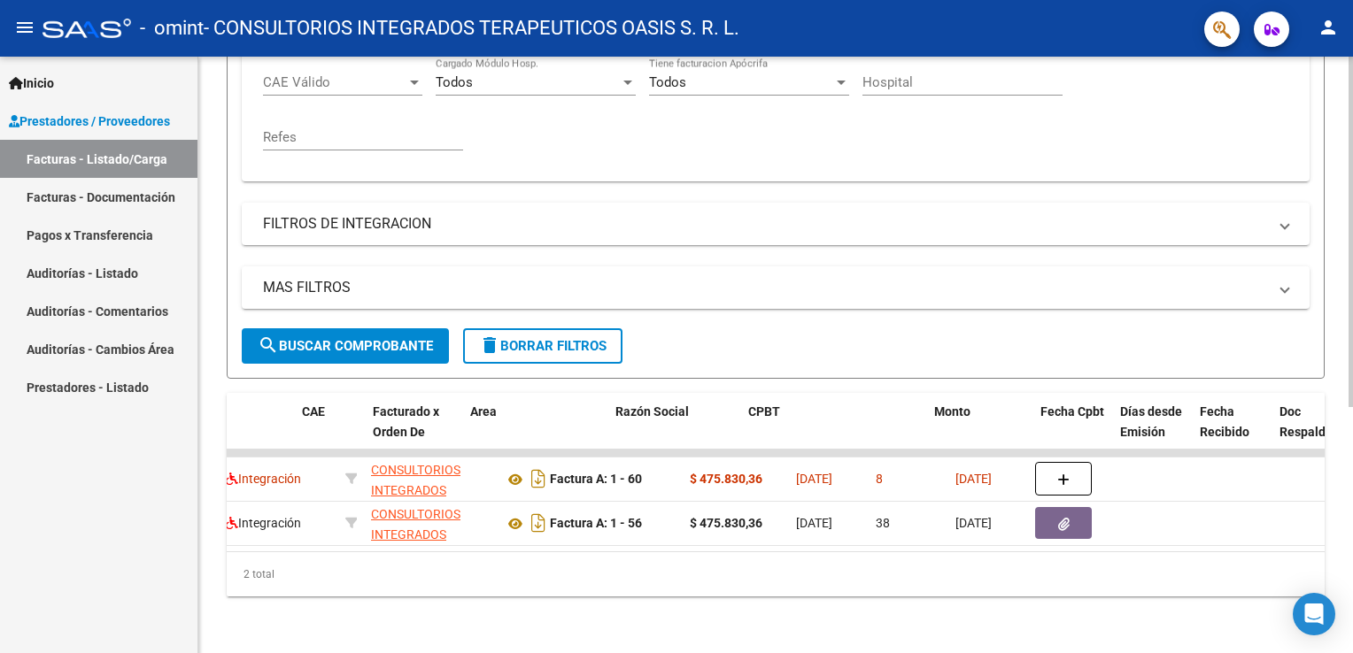
scroll to position [0, 32]
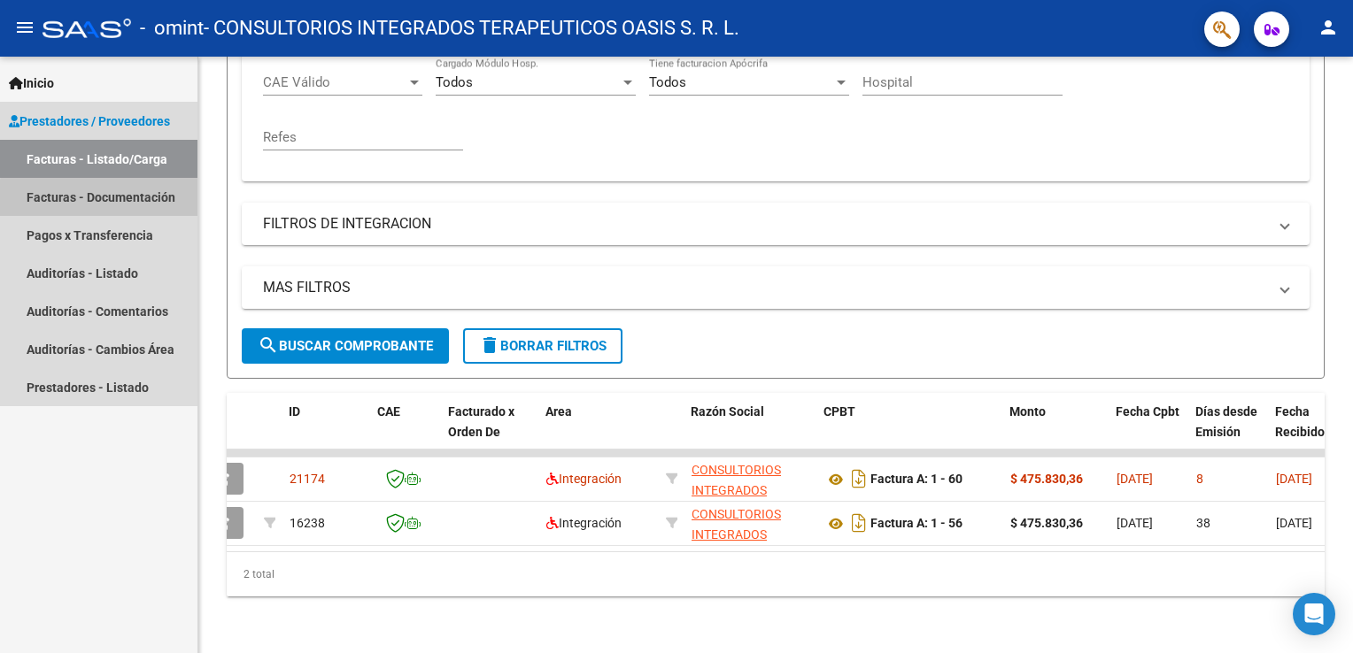
click at [149, 207] on link "Facturas - Documentación" at bounding box center [98, 197] width 197 height 38
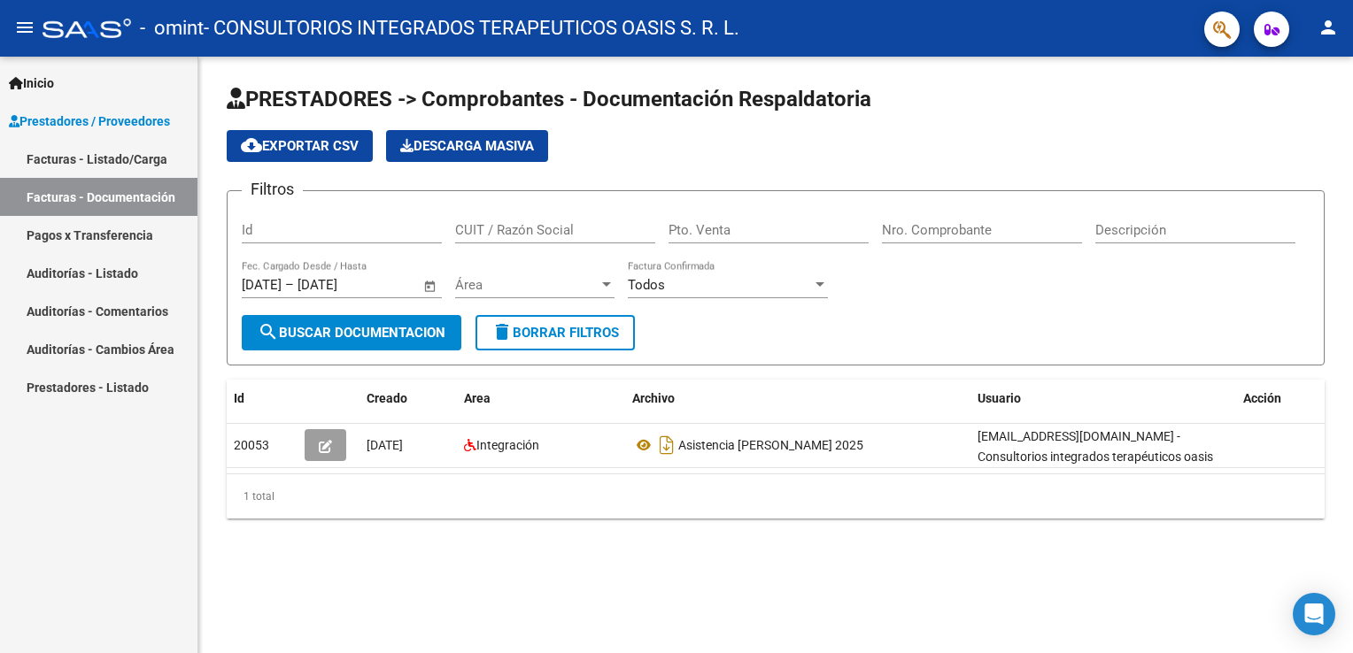
click at [363, 326] on span "search Buscar Documentacion" at bounding box center [352, 333] width 188 height 16
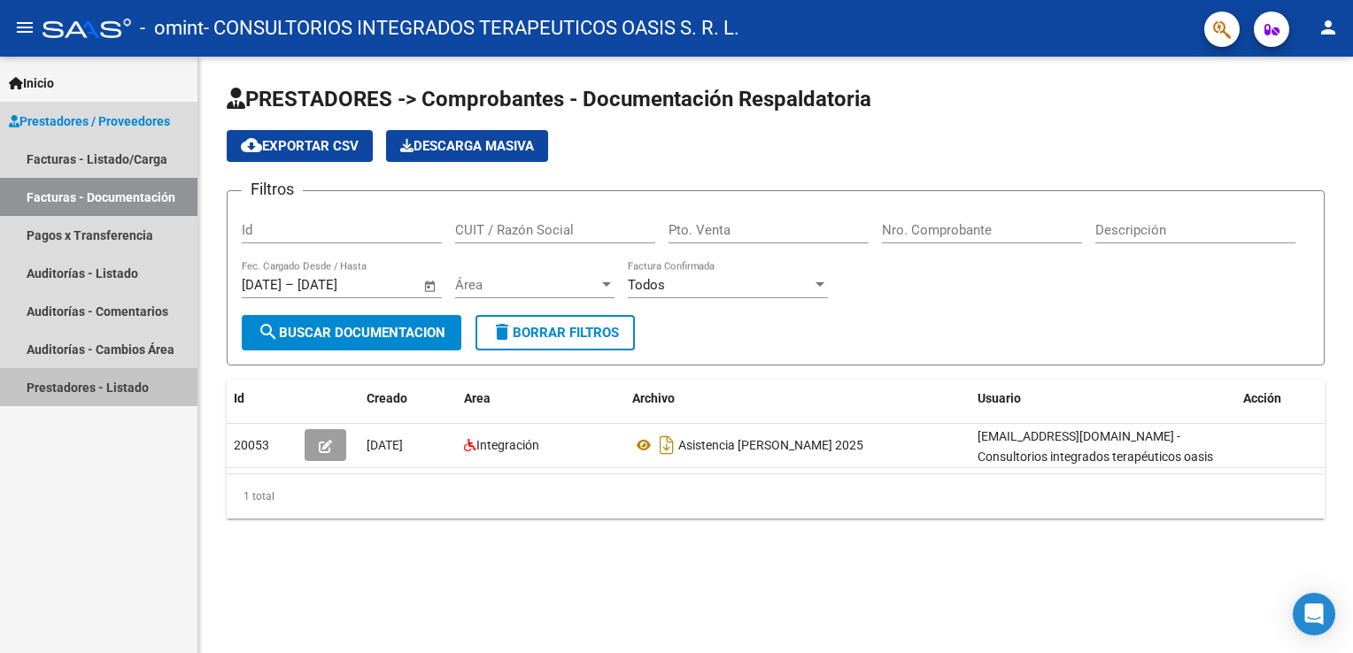
click at [117, 391] on link "Prestadores - Listado" at bounding box center [98, 387] width 197 height 38
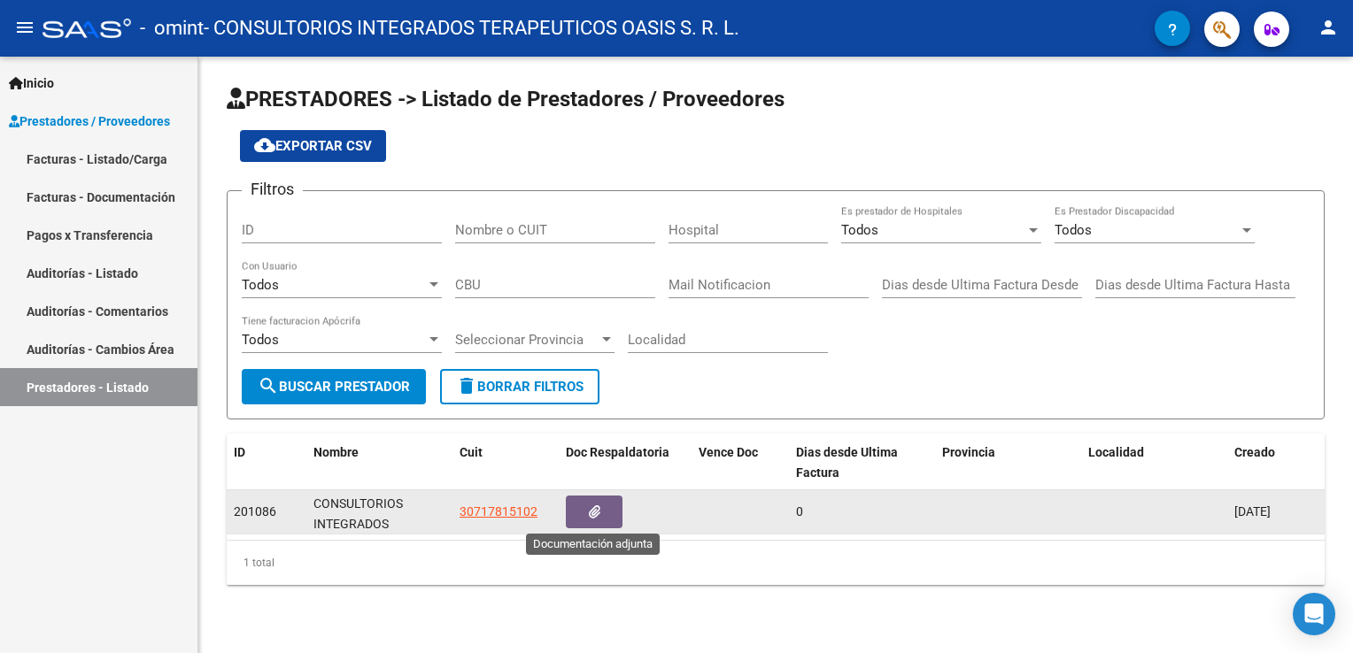
click at [590, 508] on icon "button" at bounding box center [595, 511] width 12 height 13
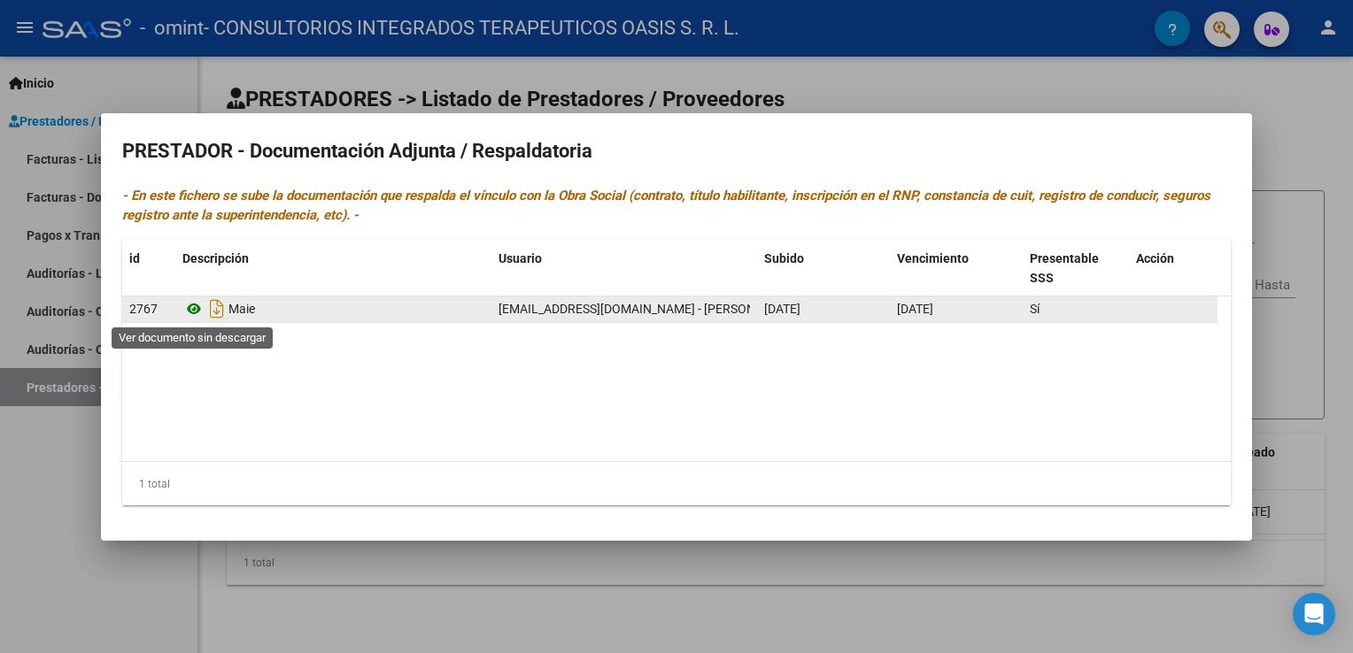
click at [189, 307] on icon at bounding box center [193, 308] width 23 height 21
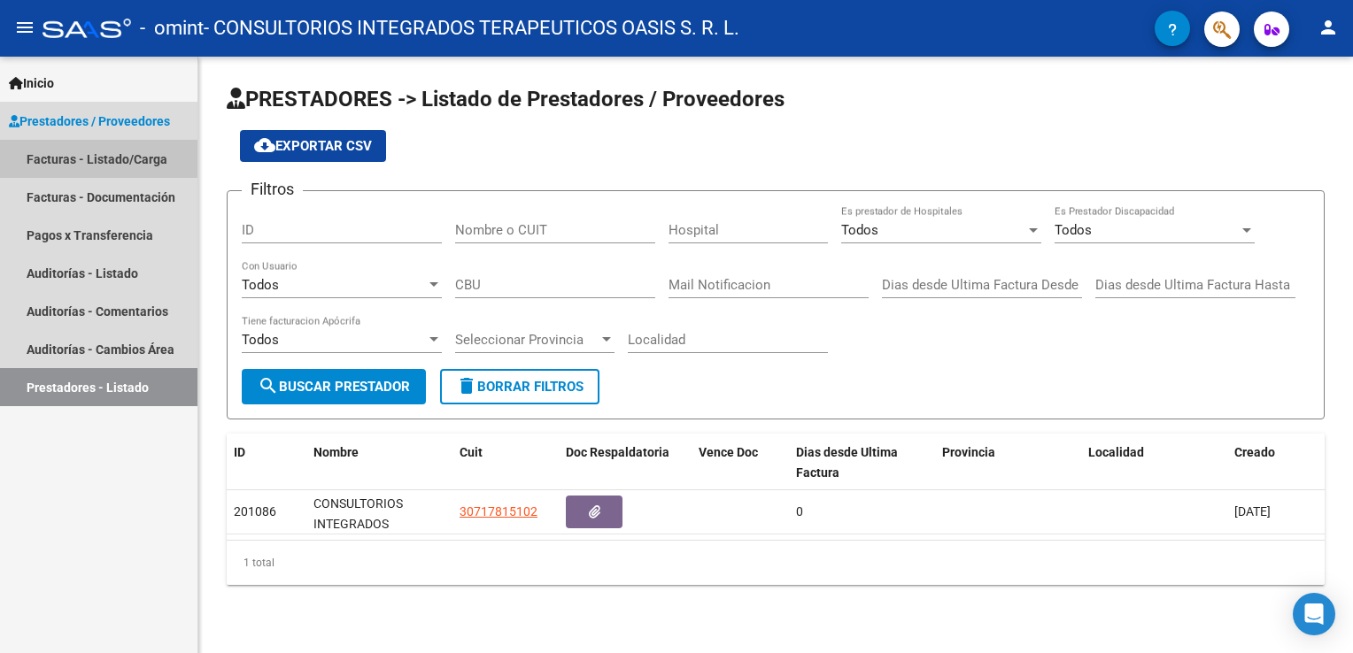
click at [117, 155] on link "Facturas - Listado/Carga" at bounding box center [98, 159] width 197 height 38
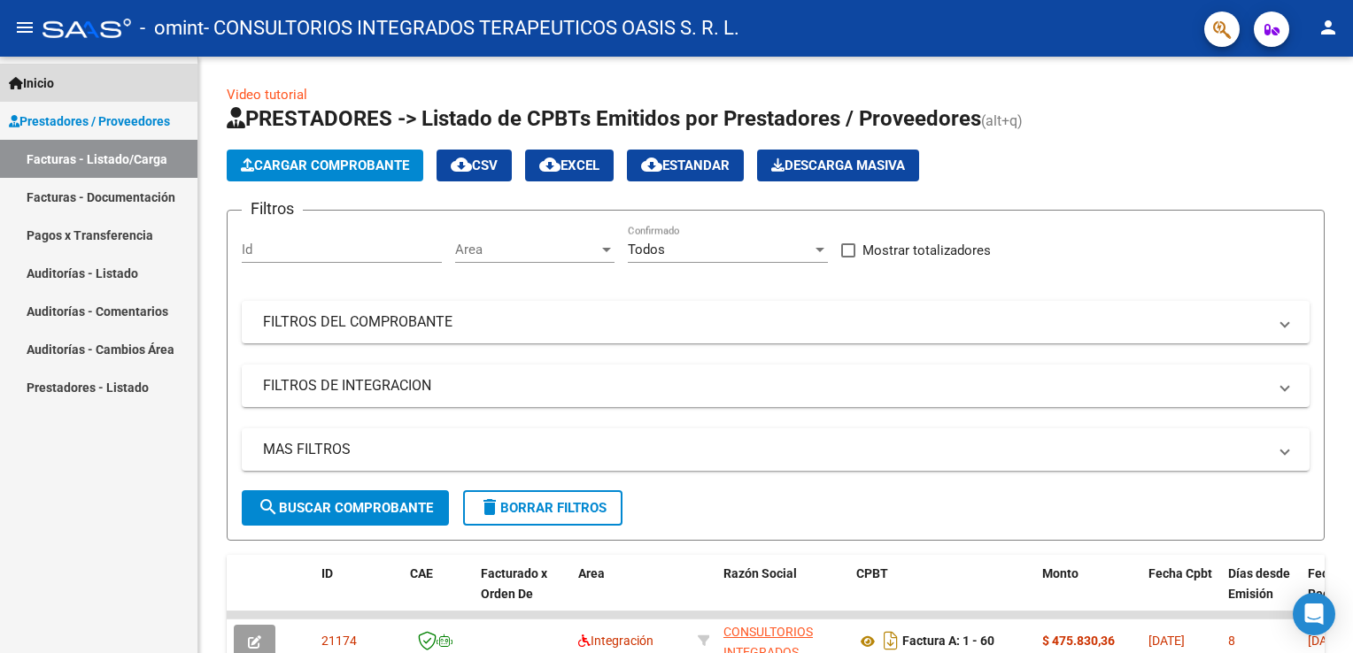
click at [92, 84] on link "Inicio" at bounding box center [98, 83] width 197 height 38
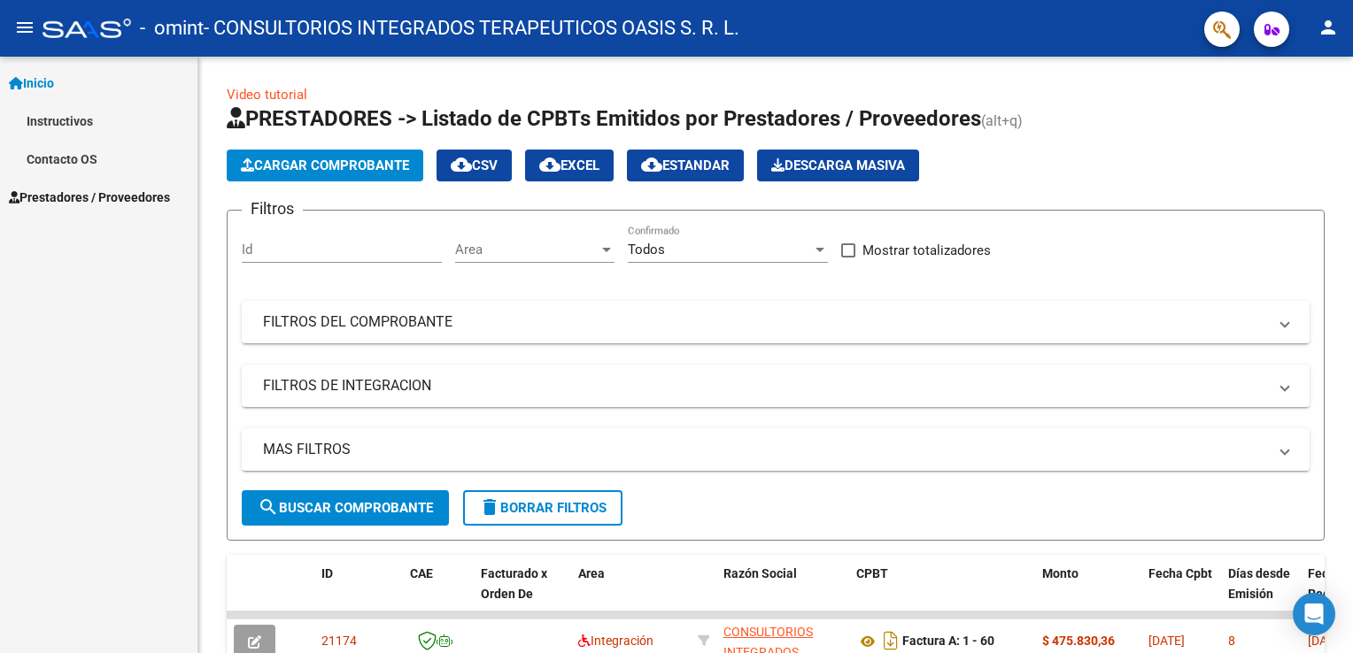
click at [99, 156] on link "Contacto OS" at bounding box center [98, 159] width 197 height 38
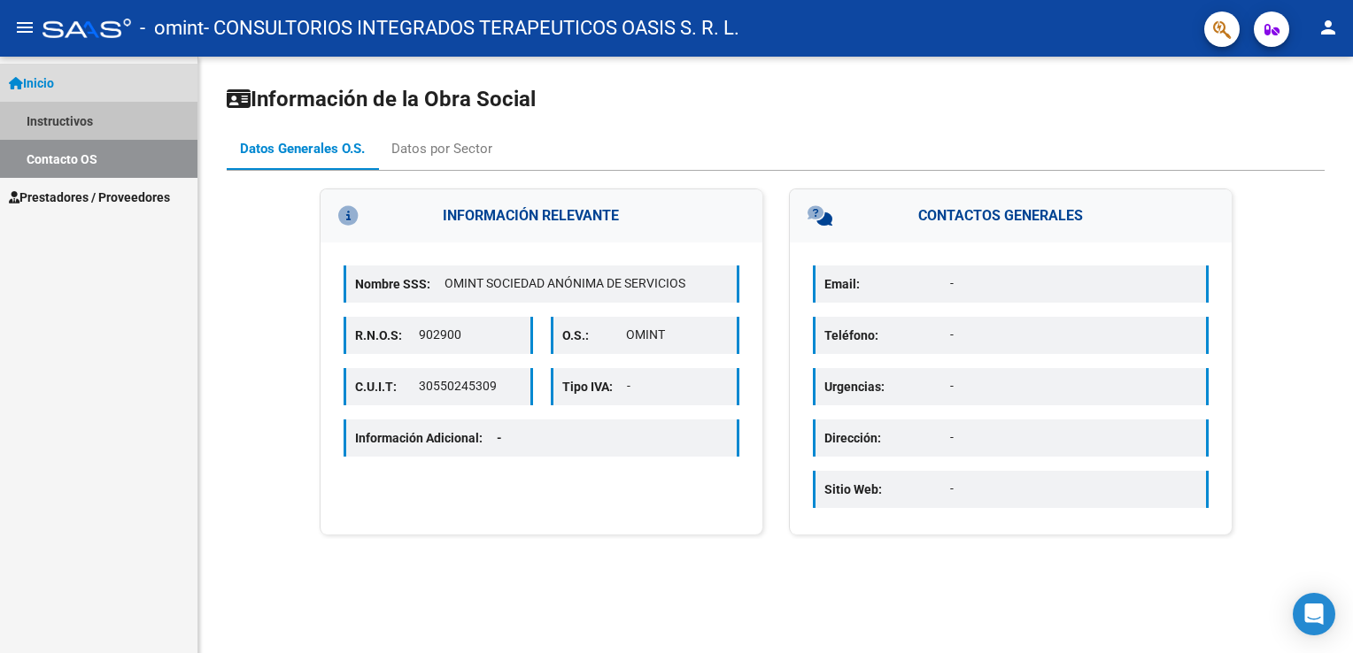
click at [76, 112] on link "Instructivos" at bounding box center [98, 121] width 197 height 38
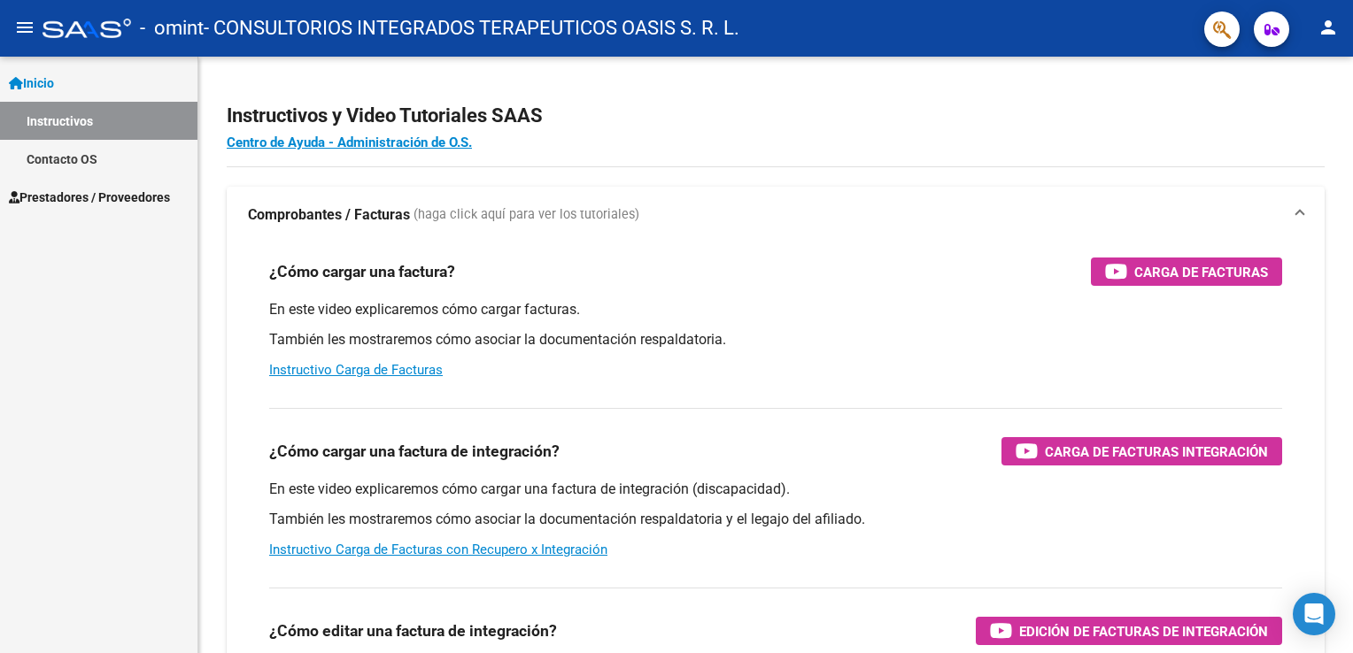
click at [69, 90] on link "Inicio" at bounding box center [98, 83] width 197 height 38
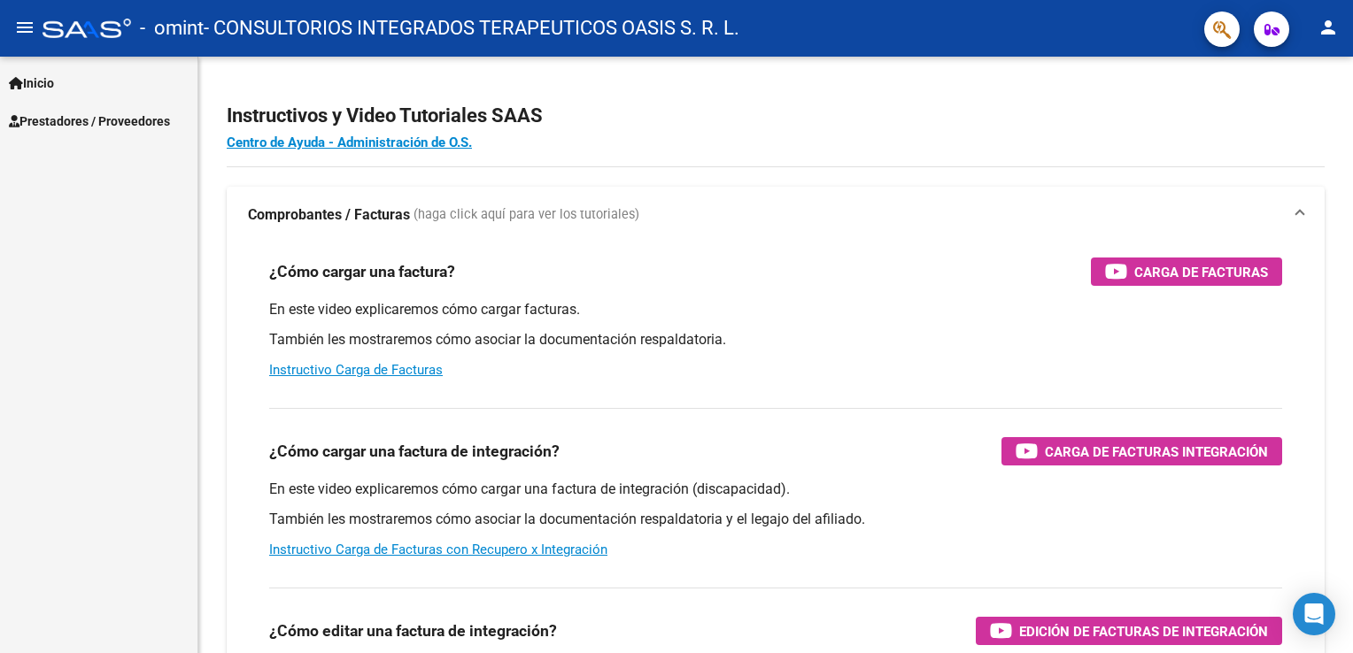
click at [85, 94] on link "Inicio" at bounding box center [98, 83] width 197 height 38
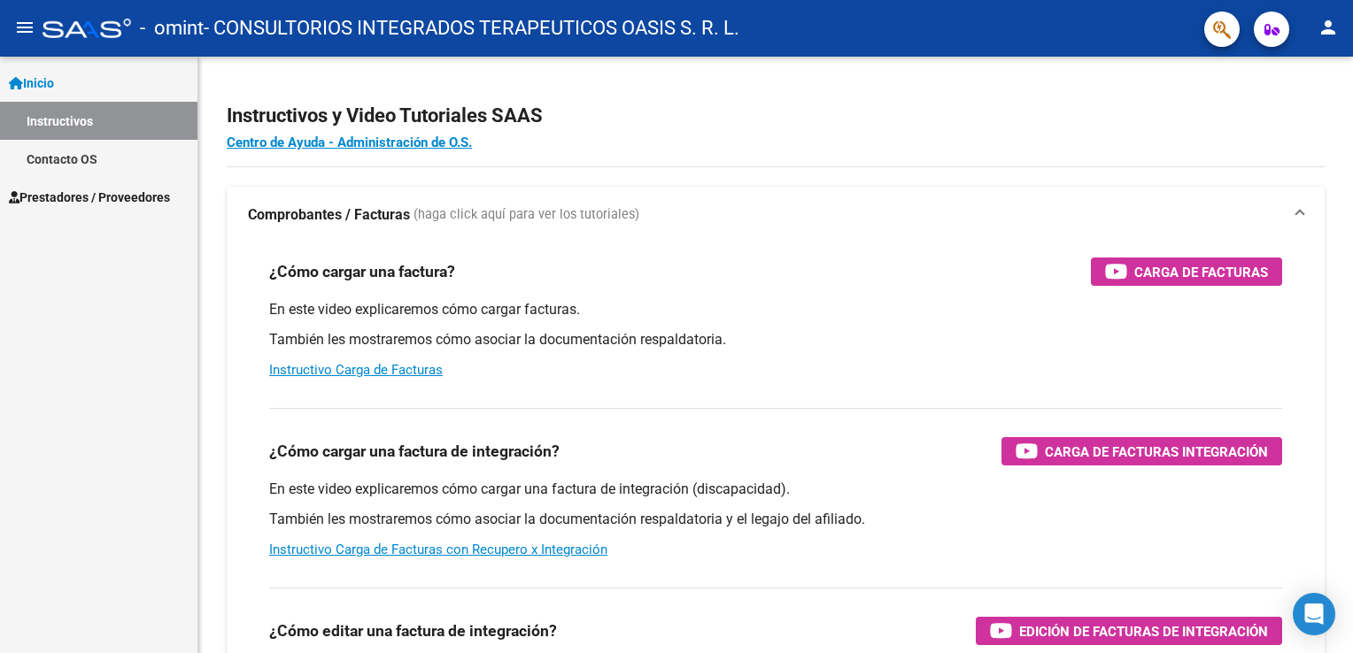
click at [97, 127] on link "Instructivos" at bounding box center [98, 121] width 197 height 38
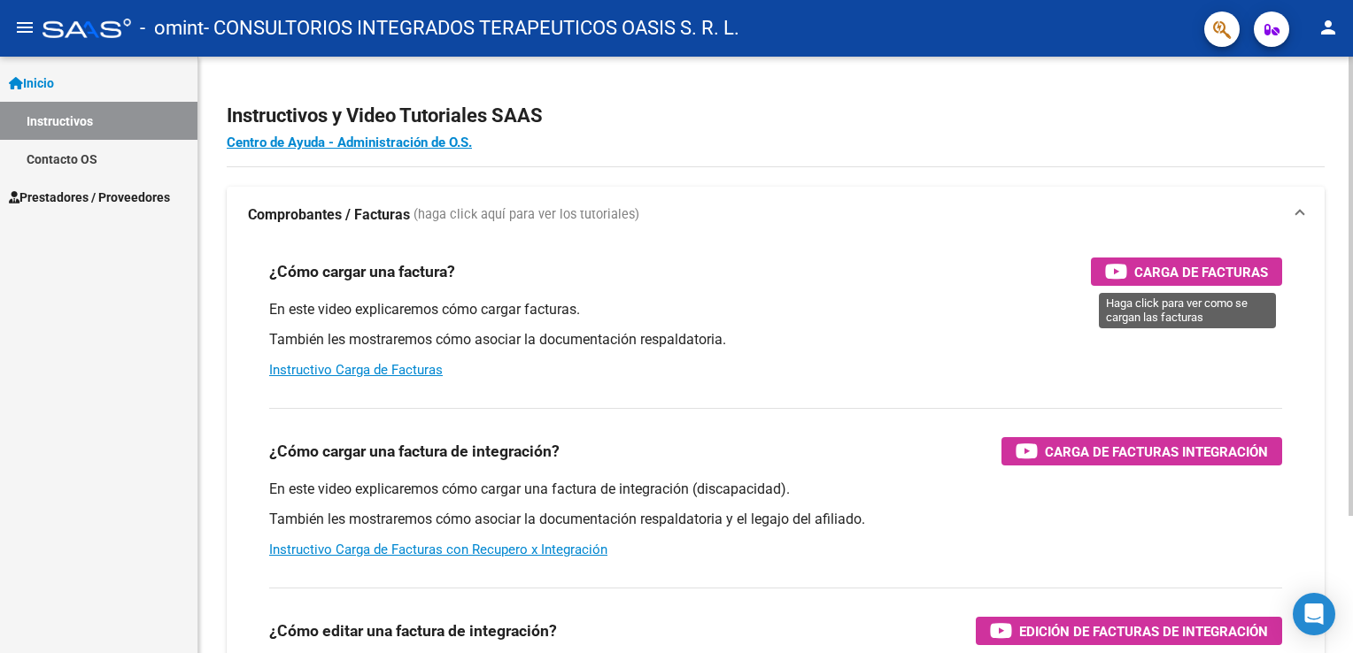
click at [1160, 264] on span "Carga de Facturas" at bounding box center [1201, 272] width 134 height 22
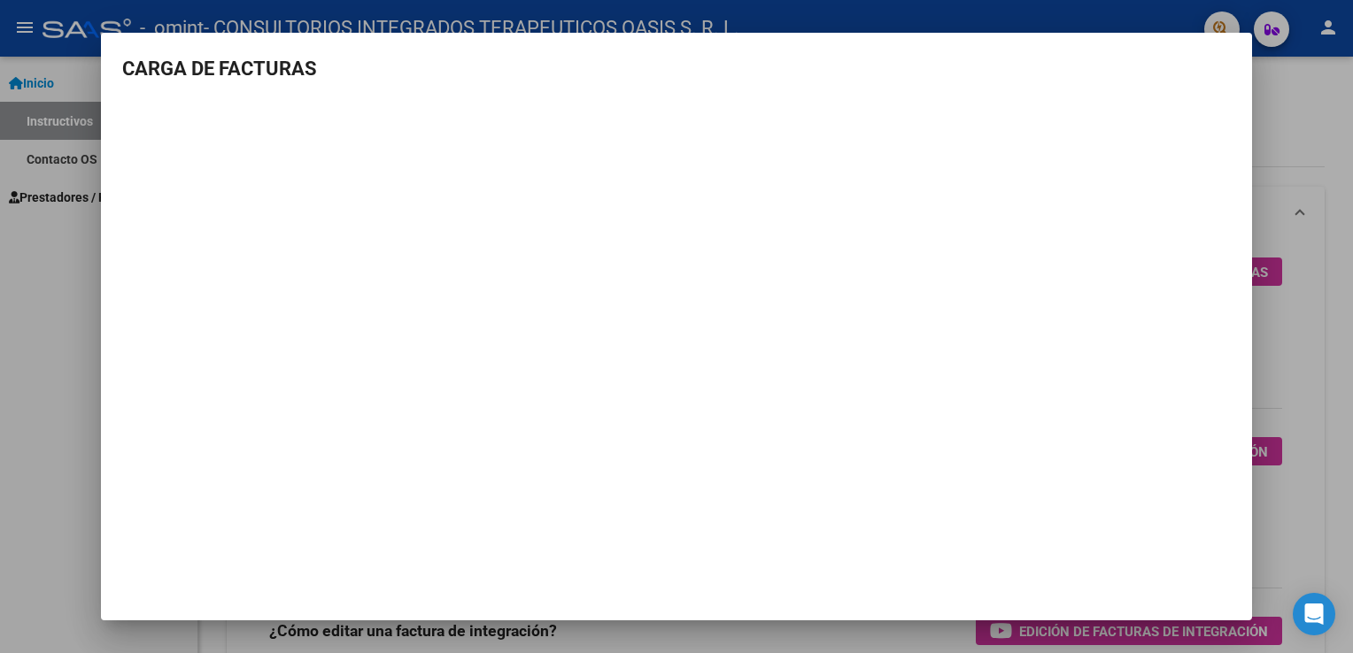
click at [1176, 54] on h3 "CARGA DE FACTURAS" at bounding box center [676, 68] width 1108 height 29
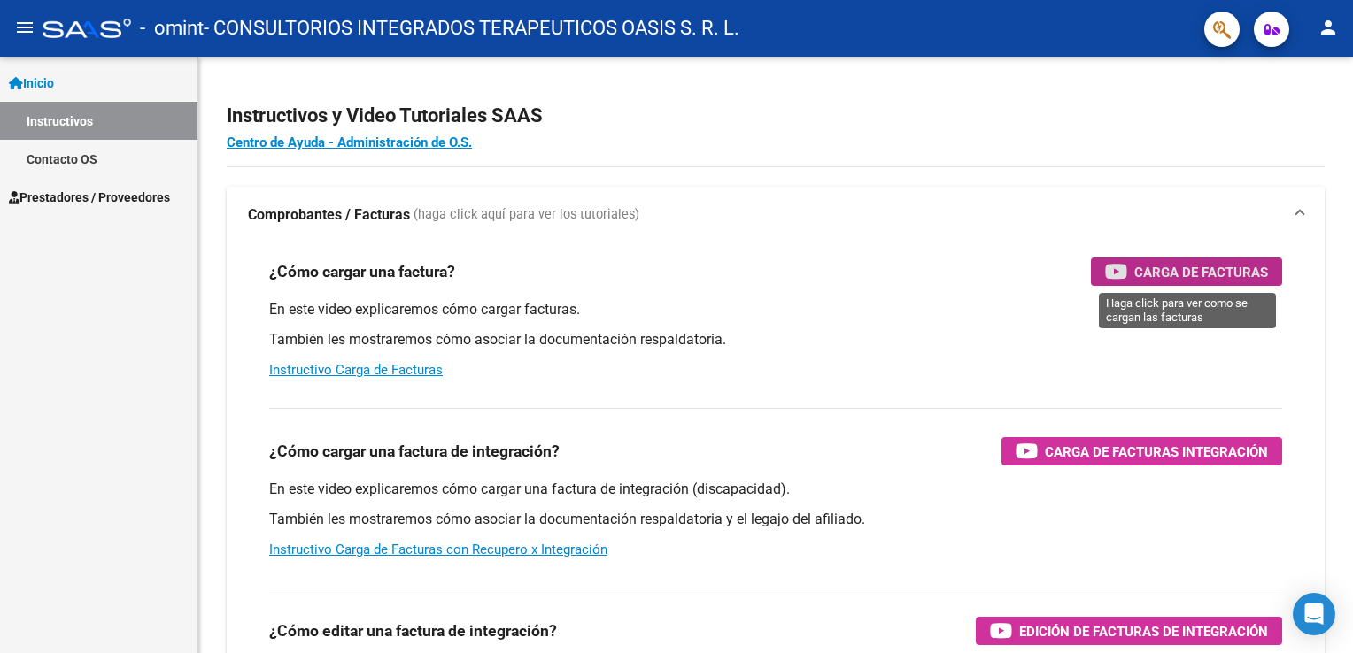
click at [63, 126] on link "Instructivos" at bounding box center [98, 121] width 197 height 38
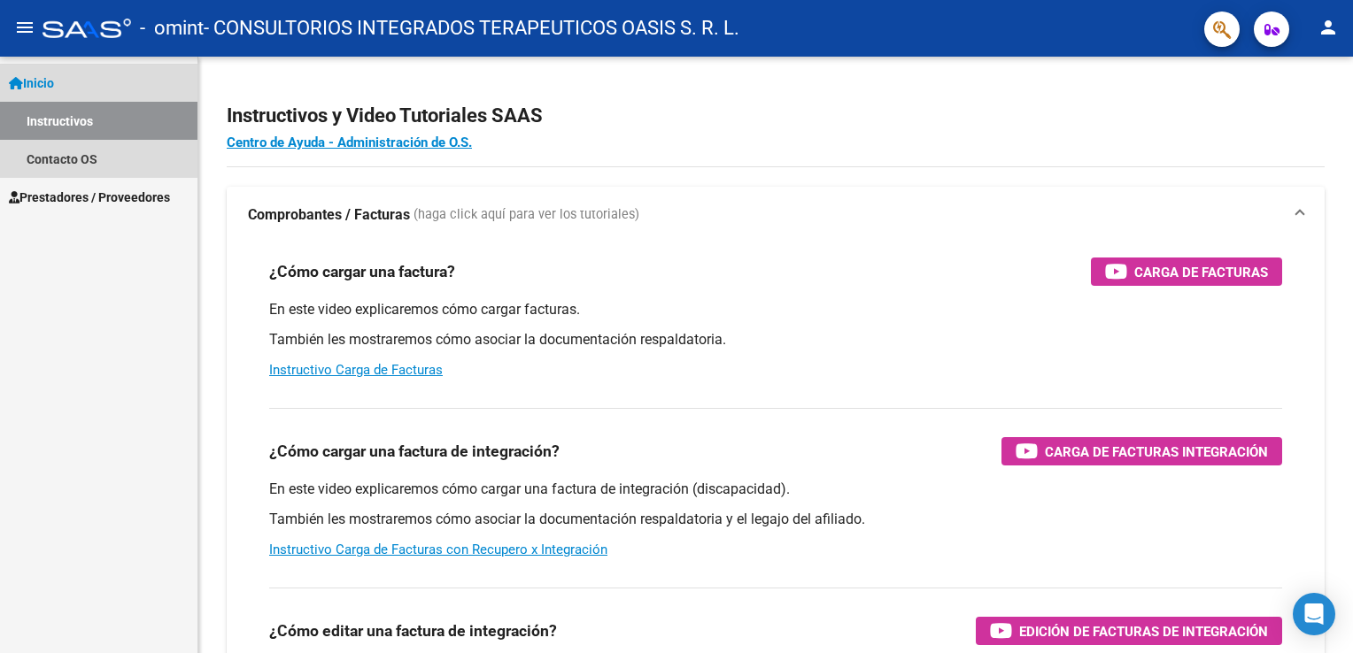
click at [87, 123] on link "Instructivos" at bounding box center [98, 121] width 197 height 38
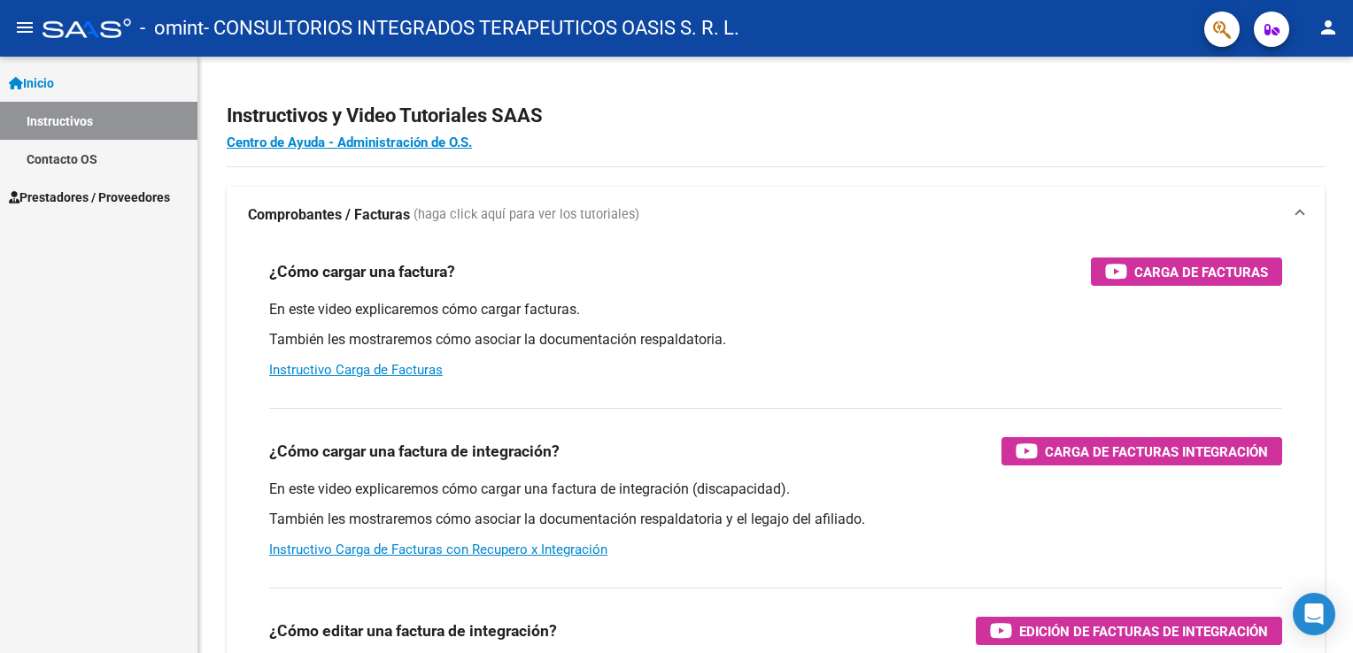
click at [81, 189] on span "Prestadores / Proveedores" at bounding box center [89, 197] width 161 height 19
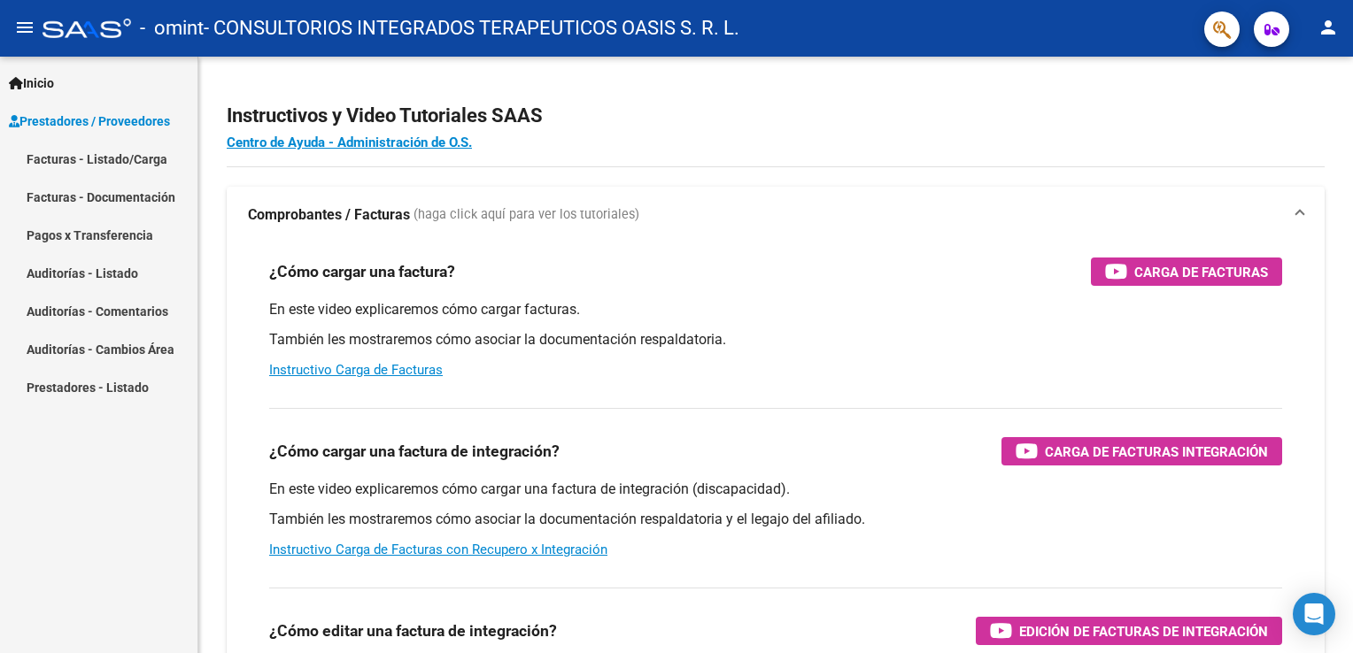
click at [86, 166] on link "Facturas - Listado/Carga" at bounding box center [98, 159] width 197 height 38
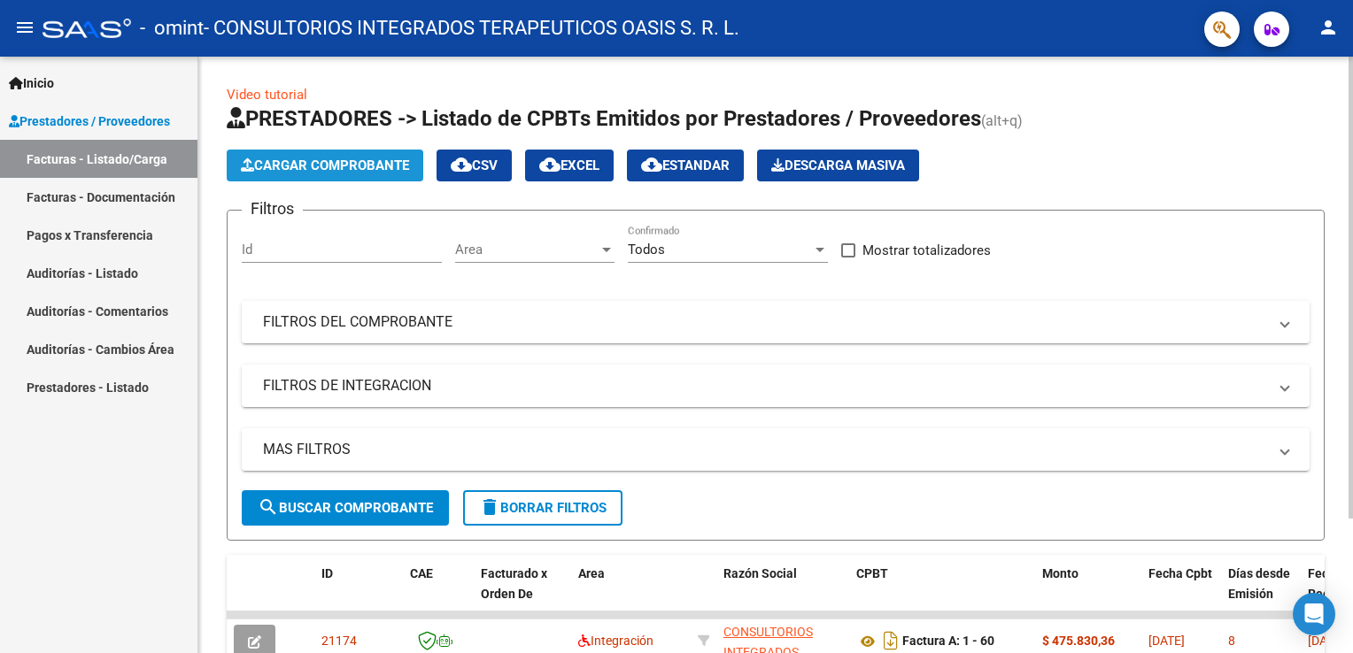
click at [375, 168] on span "Cargar Comprobante" at bounding box center [325, 166] width 168 height 16
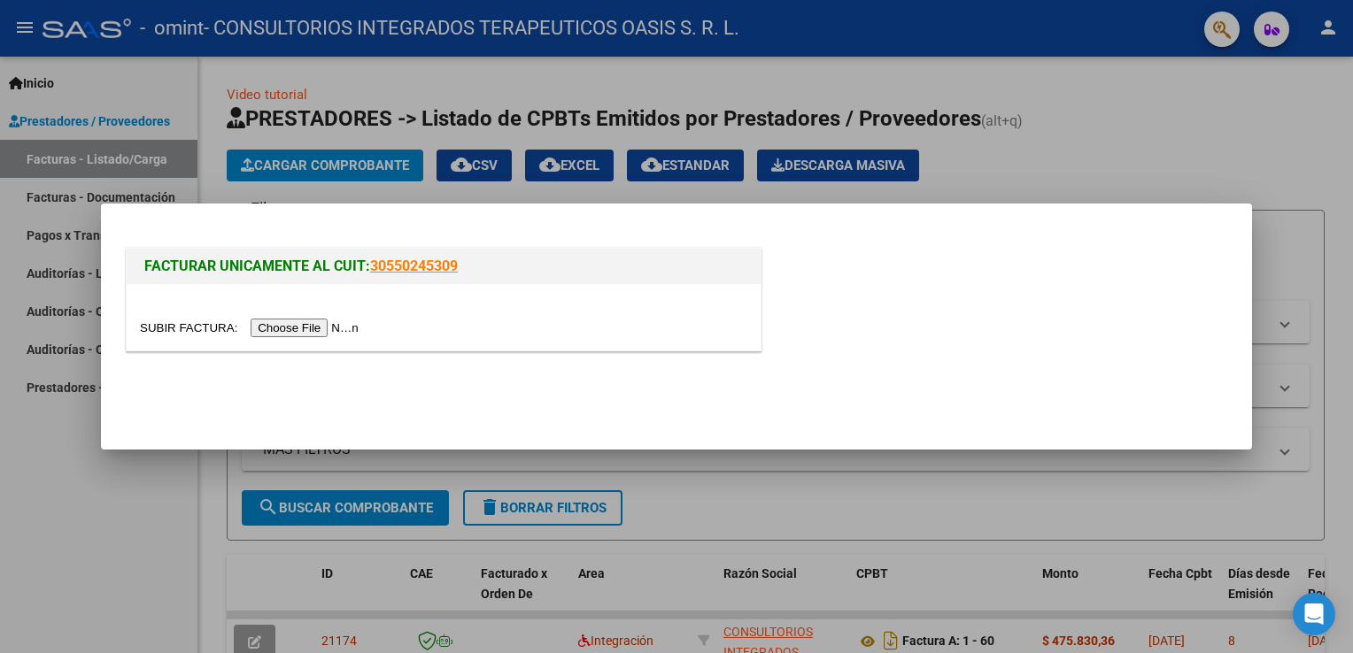
click at [326, 329] on input "file" at bounding box center [252, 328] width 224 height 19
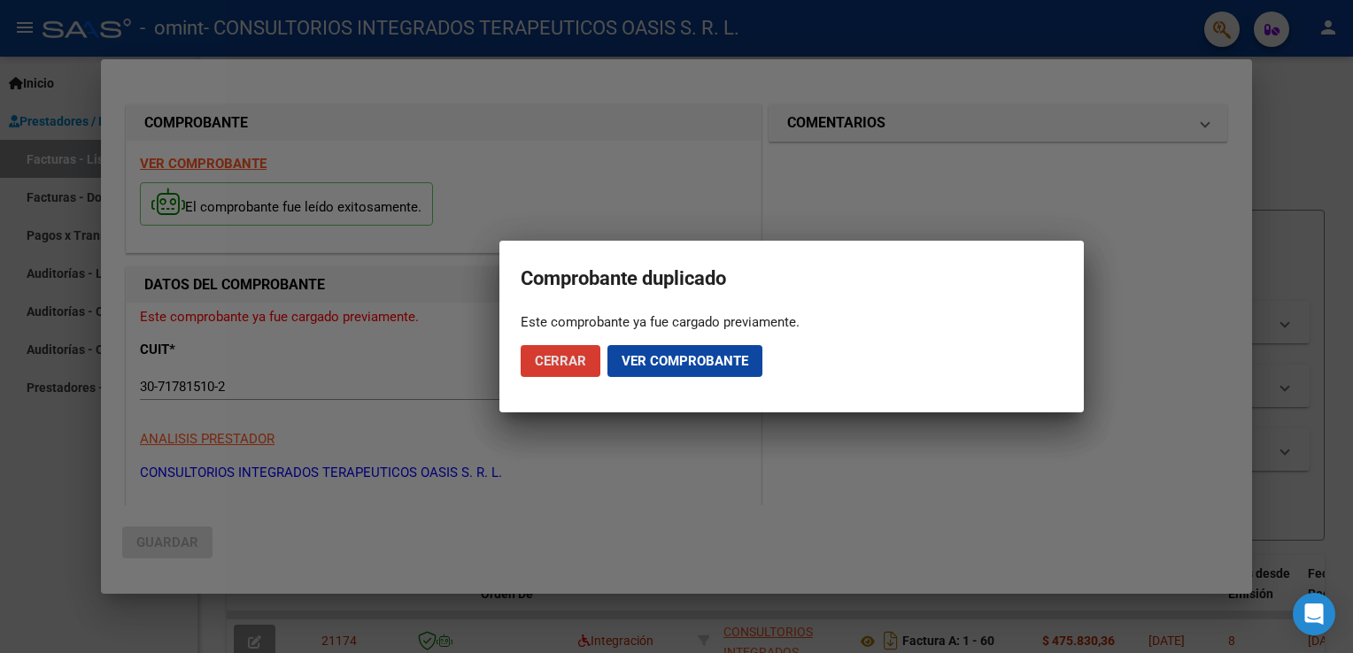
click at [570, 364] on span "Cerrar" at bounding box center [560, 361] width 51 height 16
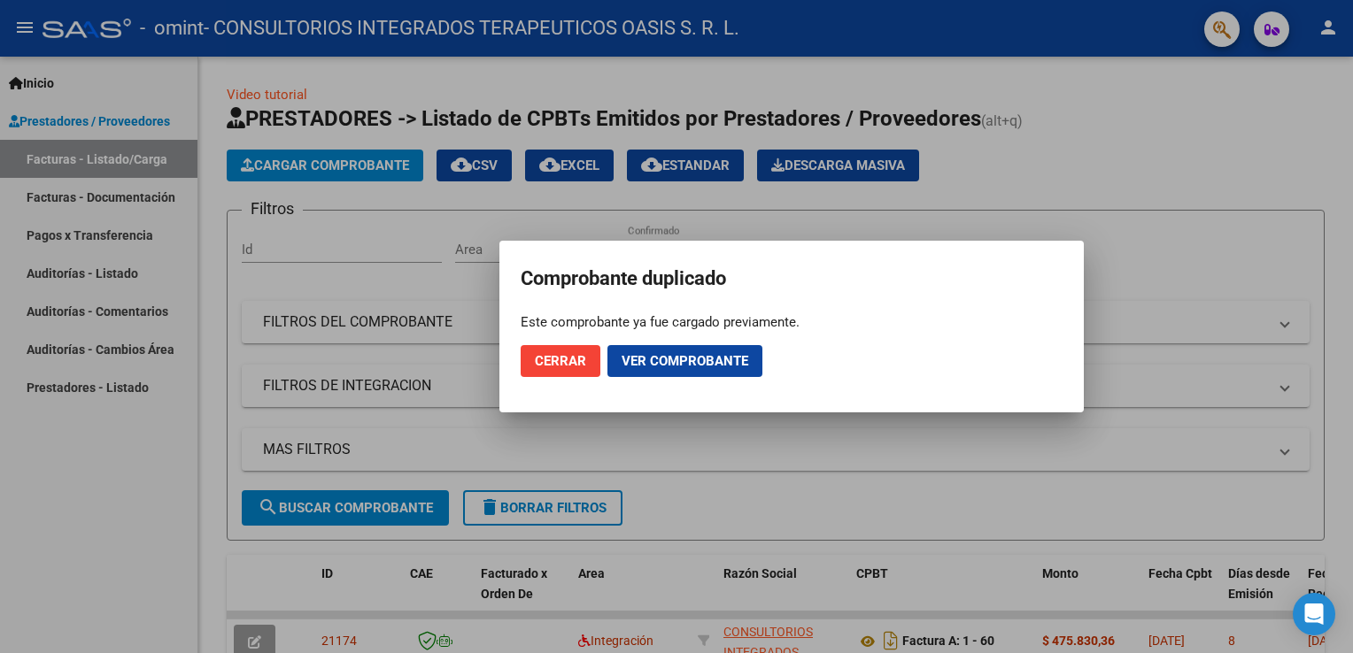
click at [556, 356] on span "Cerrar" at bounding box center [560, 361] width 51 height 16
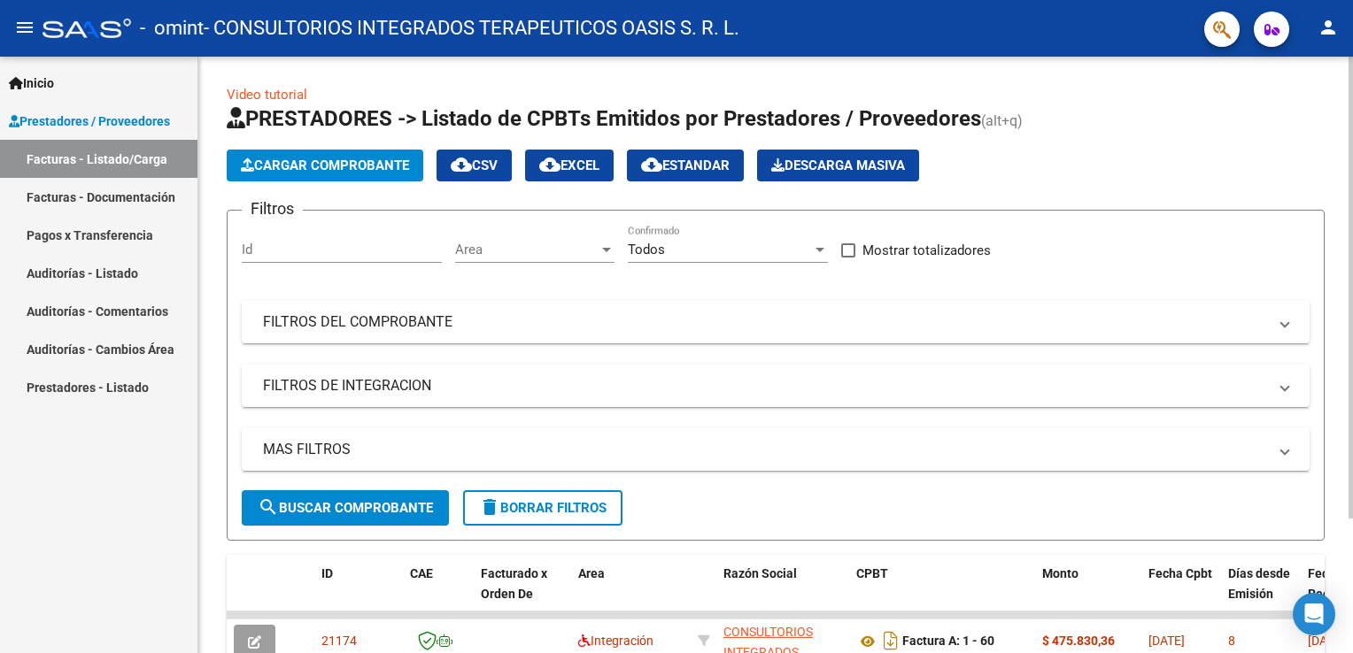
scroll to position [173, 0]
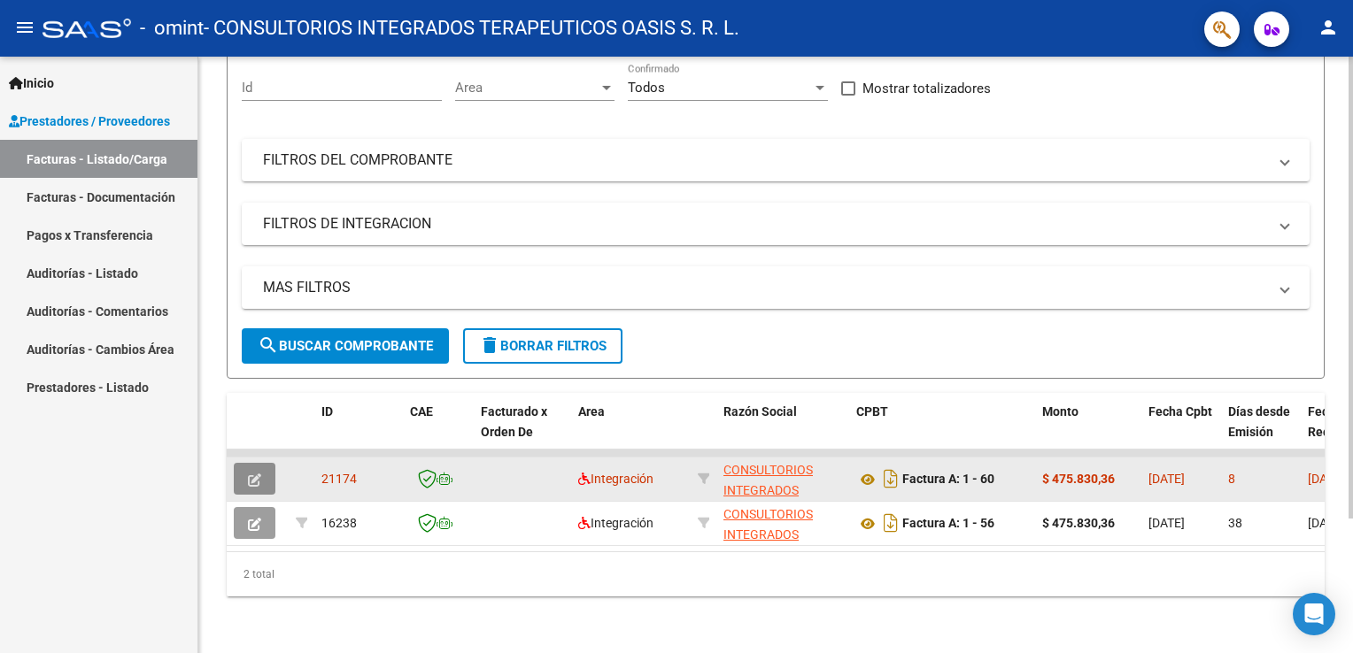
click at [262, 467] on button "button" at bounding box center [255, 479] width 42 height 32
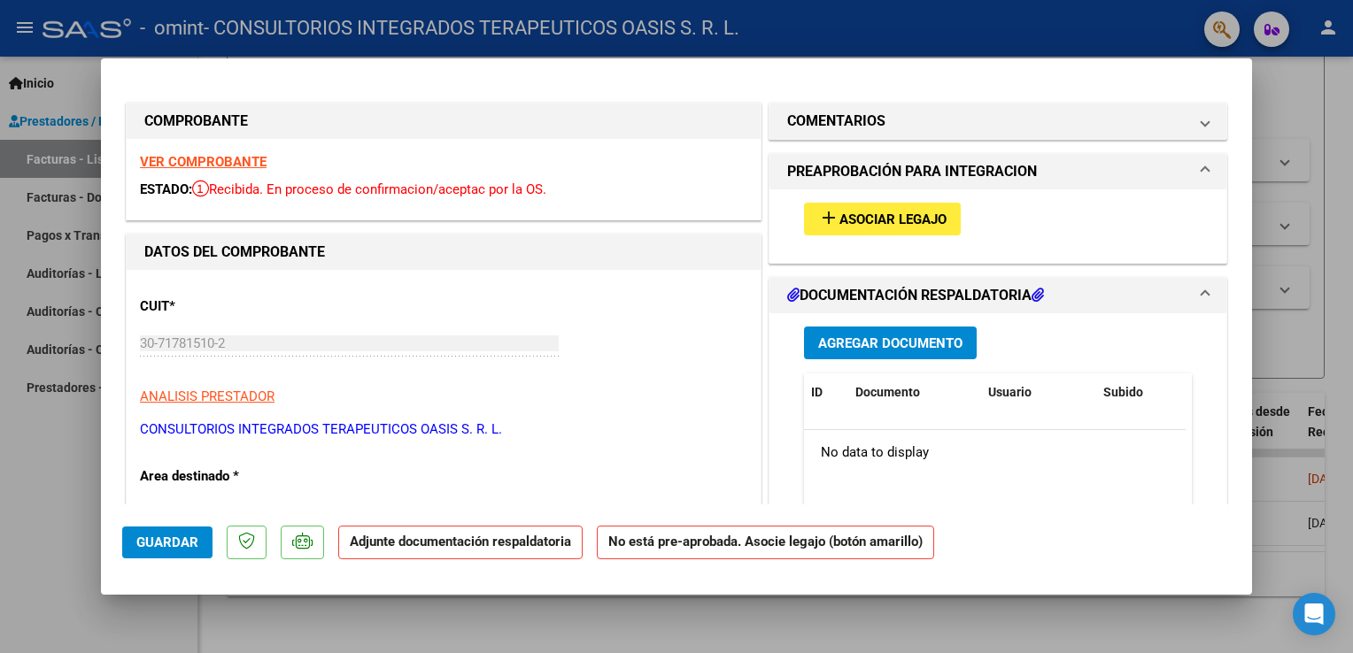
click at [846, 179] on h1 "PREAPROBACIÓN PARA INTEGRACION" at bounding box center [912, 171] width 250 height 21
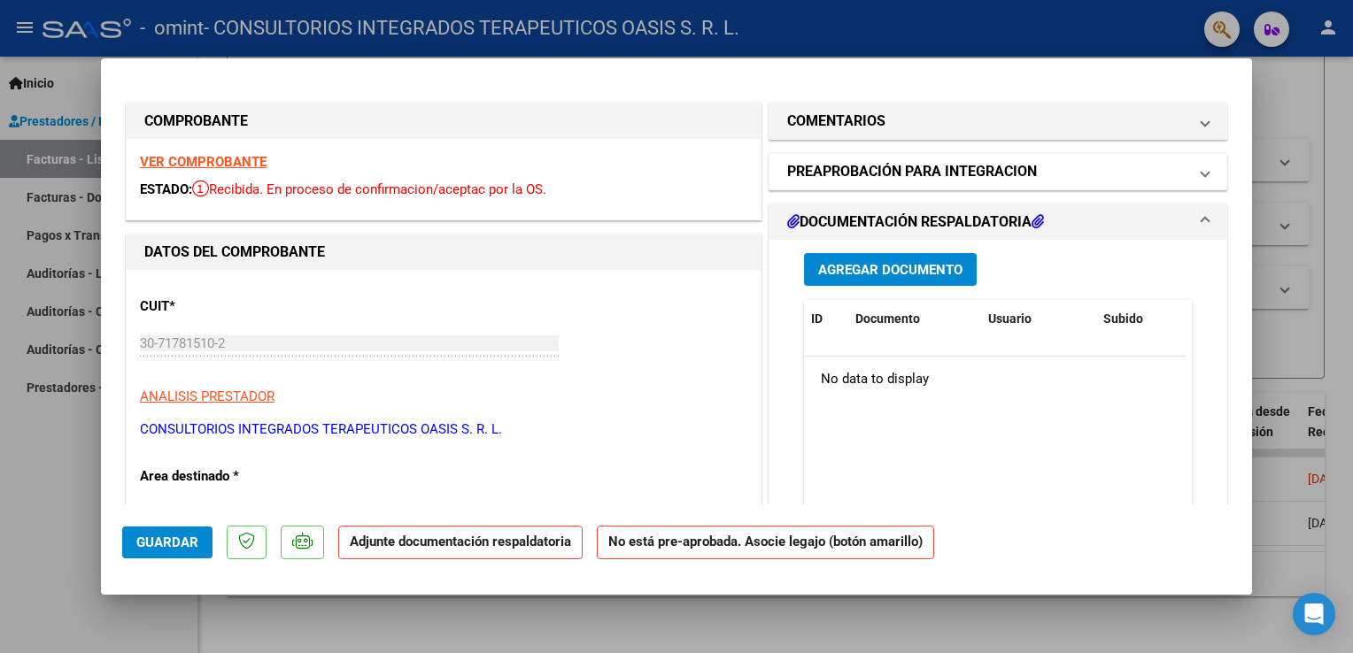
click at [846, 179] on h1 "PREAPROBACIÓN PARA INTEGRACION" at bounding box center [912, 171] width 250 height 21
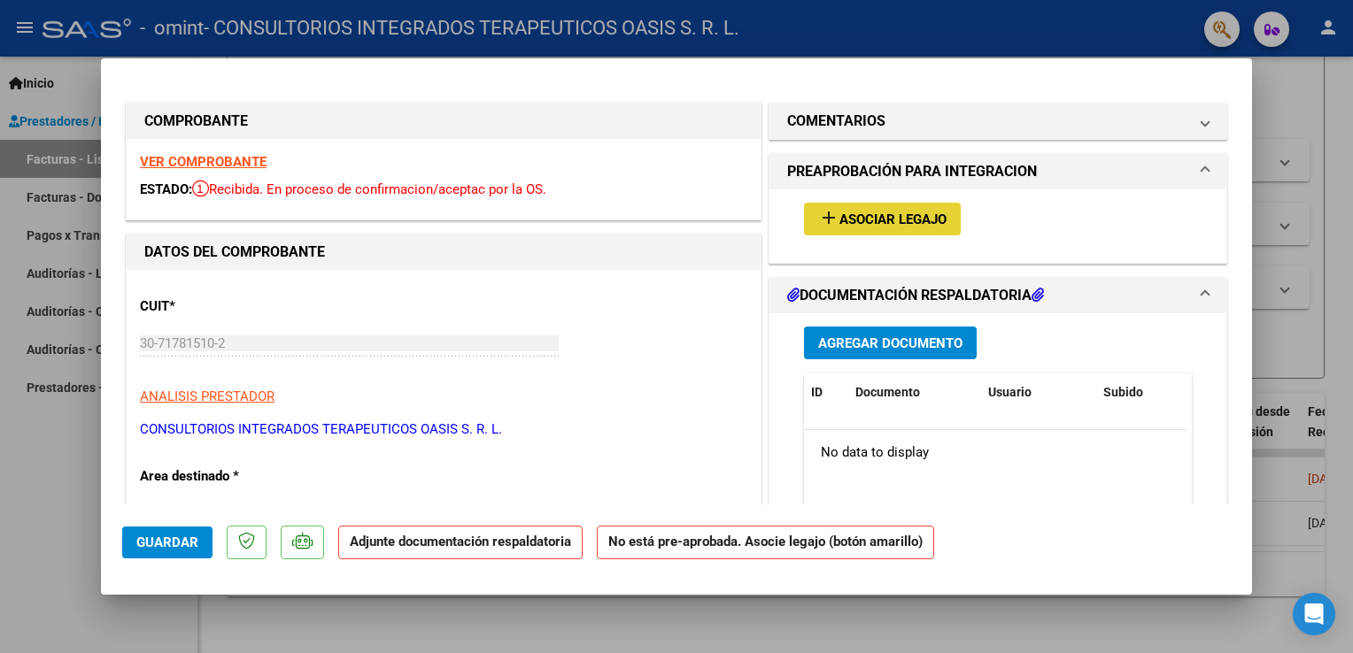
click at [860, 219] on span "Asociar Legajo" at bounding box center [892, 220] width 107 height 16
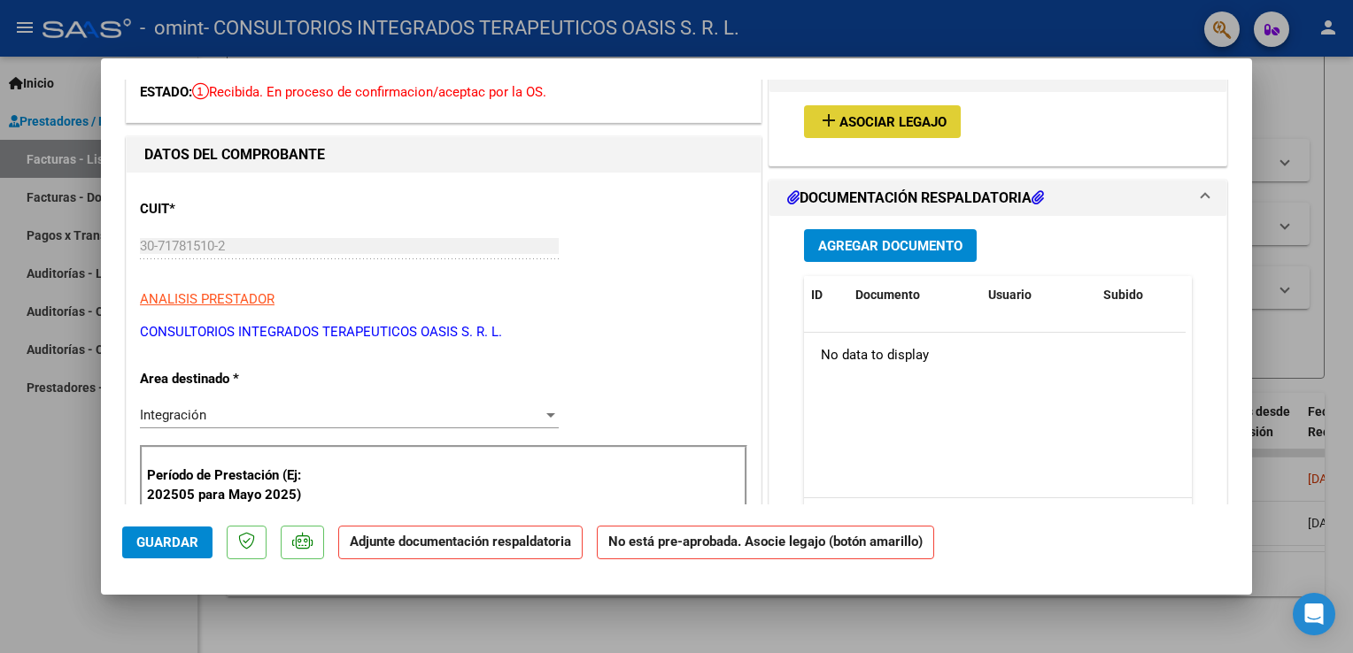
scroll to position [89, 0]
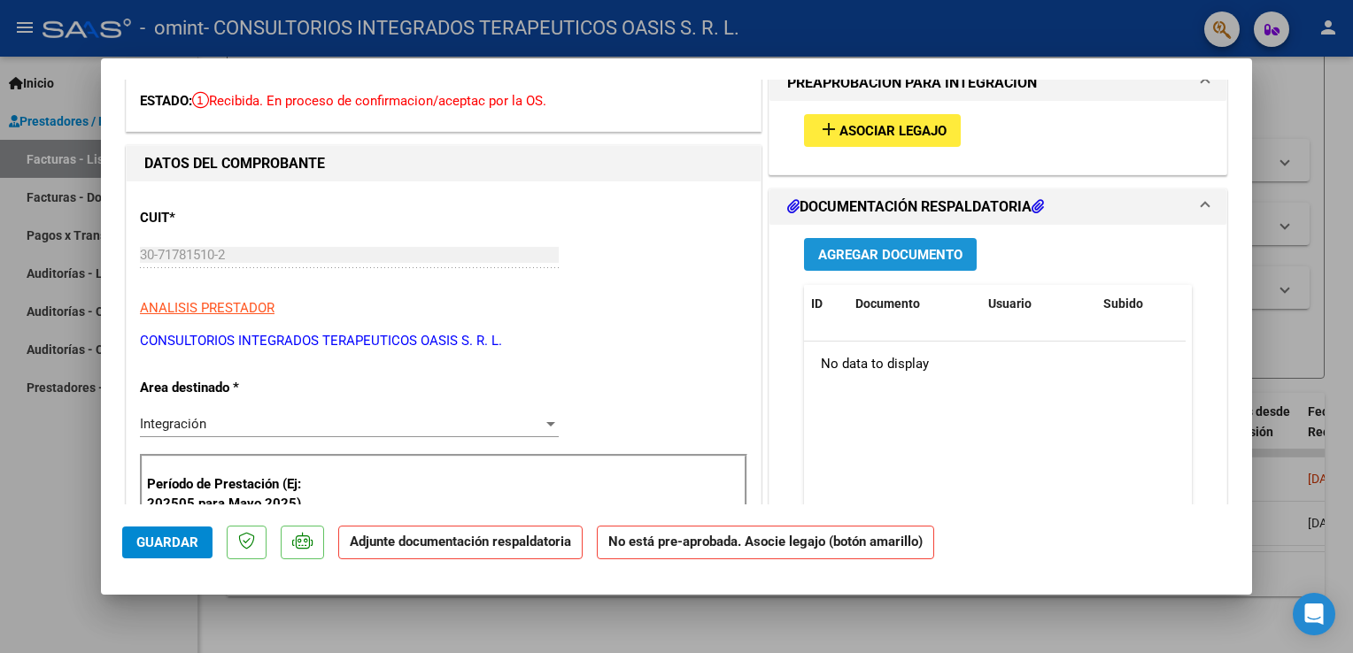
click at [841, 253] on span "Agregar Documento" at bounding box center [890, 255] width 144 height 16
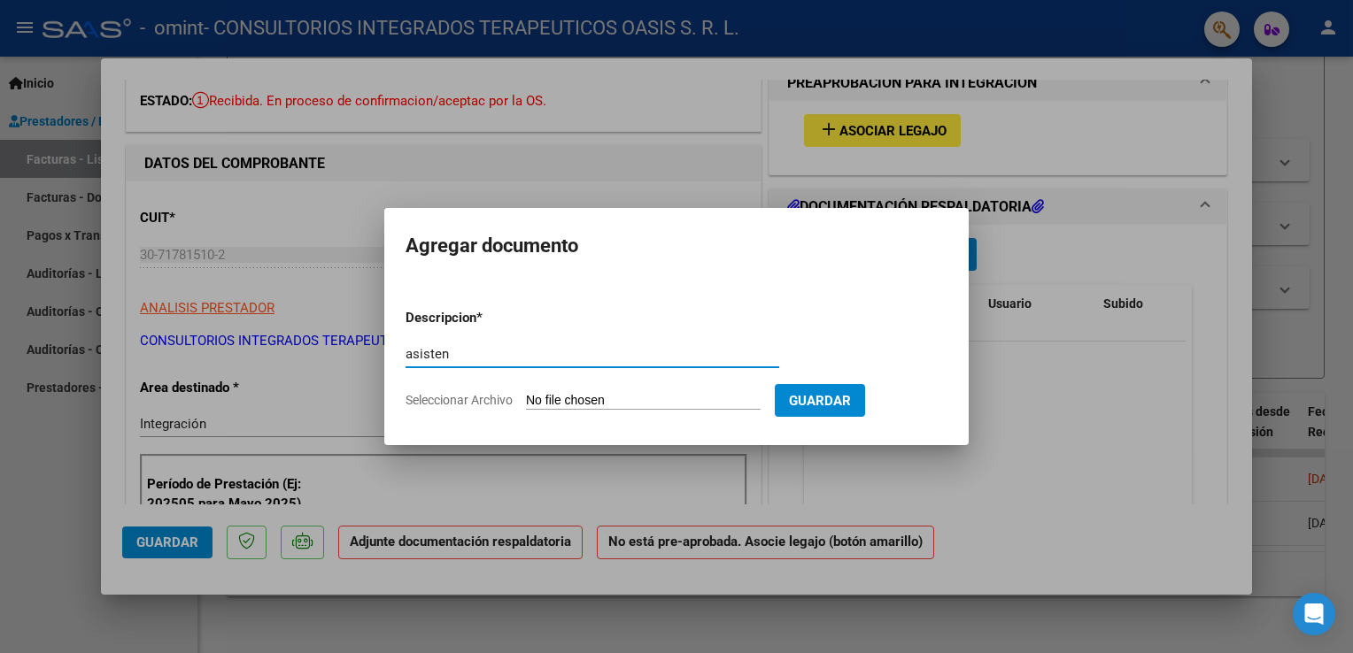
drag, startPoint x: 483, startPoint y: 358, endPoint x: 402, endPoint y: 366, distance: 81.8
click at [314, 357] on div "COMPROBANTE VER COMPROBANTE ESTADO: Recibida. En proceso de confirmacion/acepta…" at bounding box center [676, 326] width 1353 height 653
type input "asisten"
click at [613, 411] on form "Descripcion * asisten Escriba aquí una descripcion Seleccionar Archivo Guardar" at bounding box center [676, 359] width 542 height 129
click at [613, 395] on input "Seleccionar Archivo" at bounding box center [643, 401] width 235 height 17
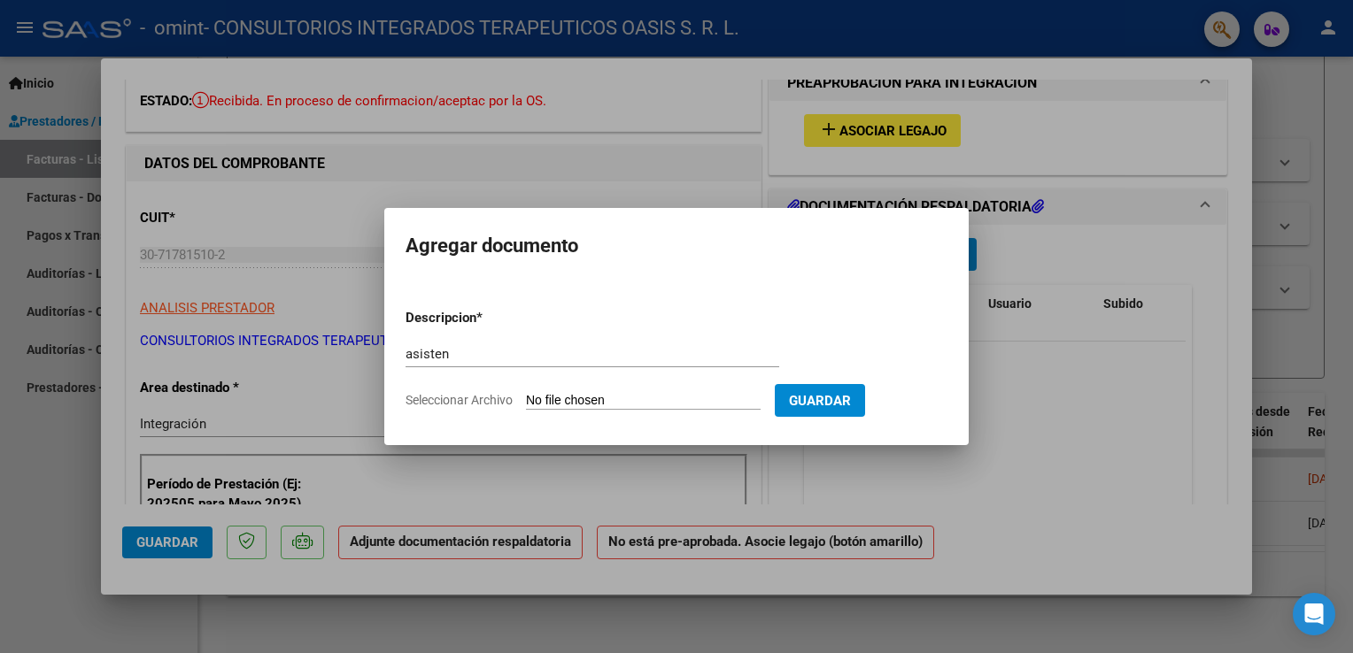
type input "C:\fakepath\SAIE [PERSON_NAME] asist [DATE].pdf"
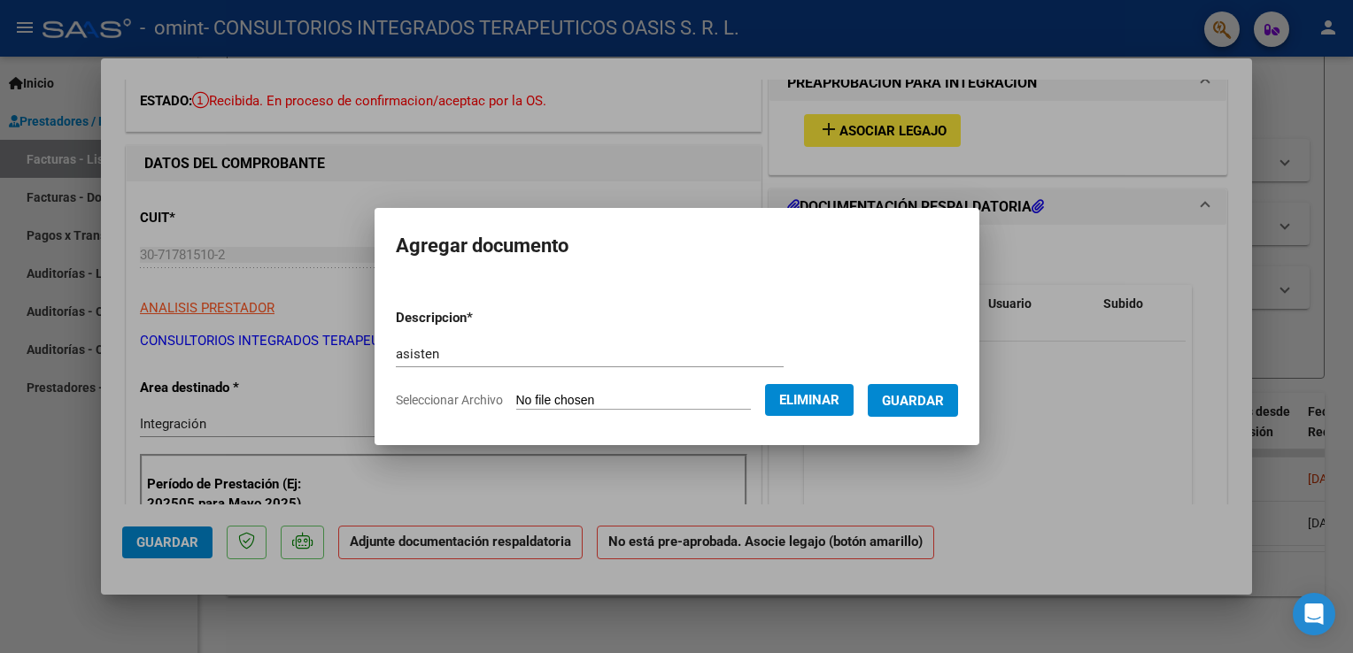
click at [921, 393] on span "Guardar" at bounding box center [913, 401] width 62 height 16
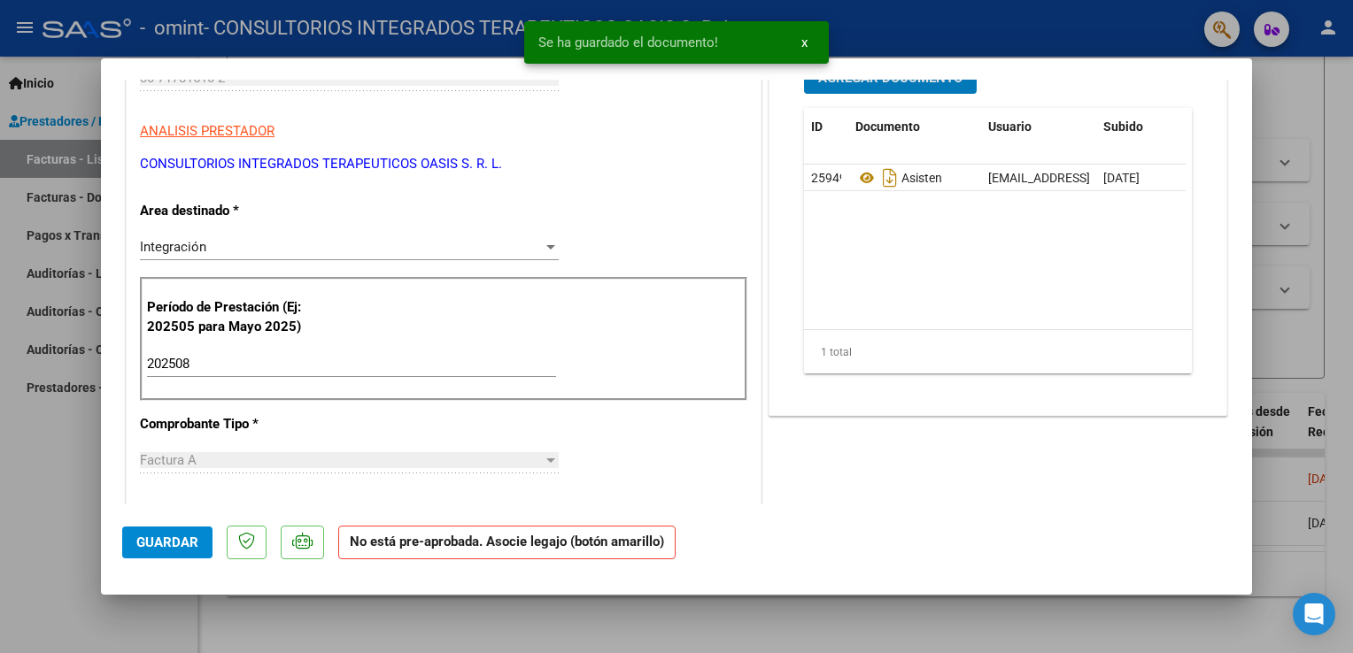
scroll to position [0, 0]
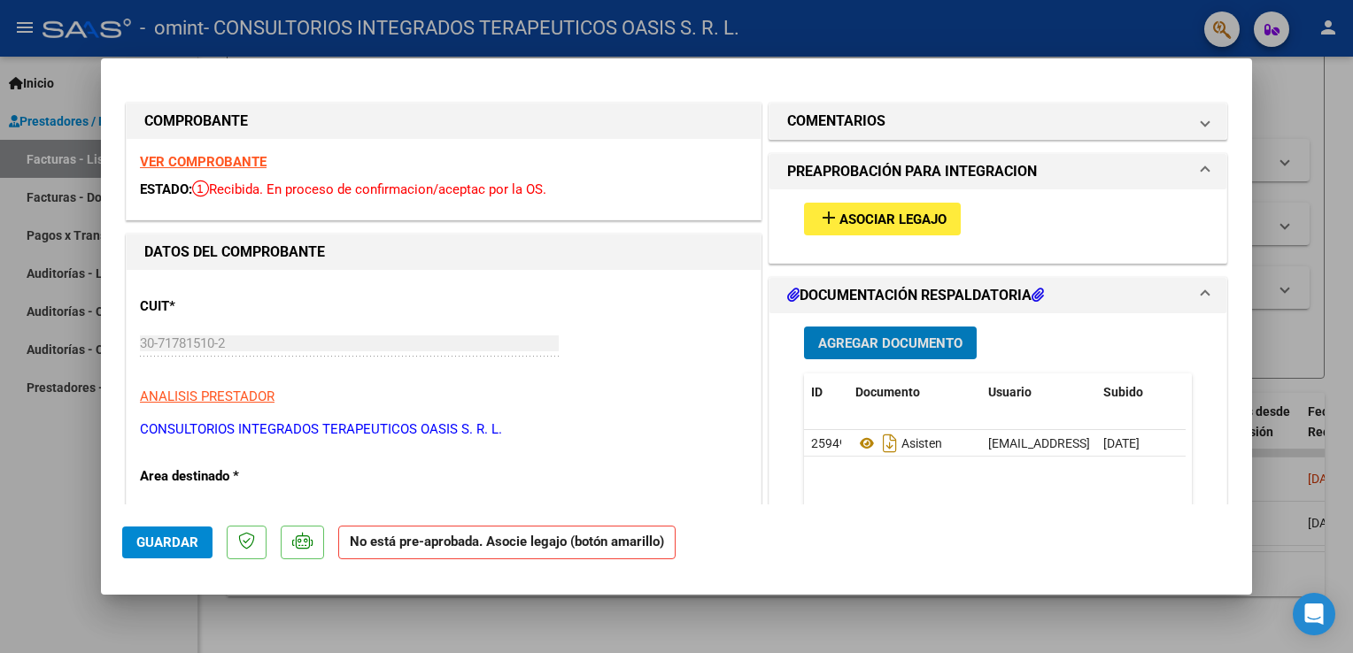
type input "$ 0,00"
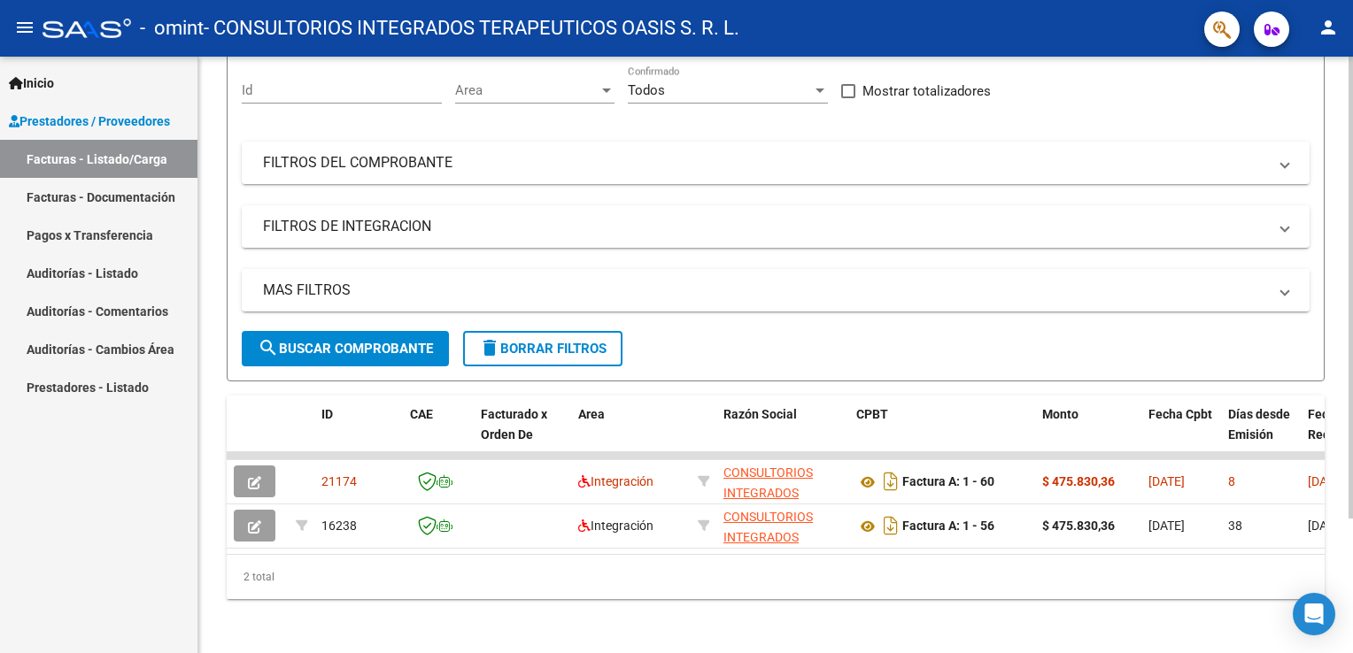
scroll to position [173, 0]
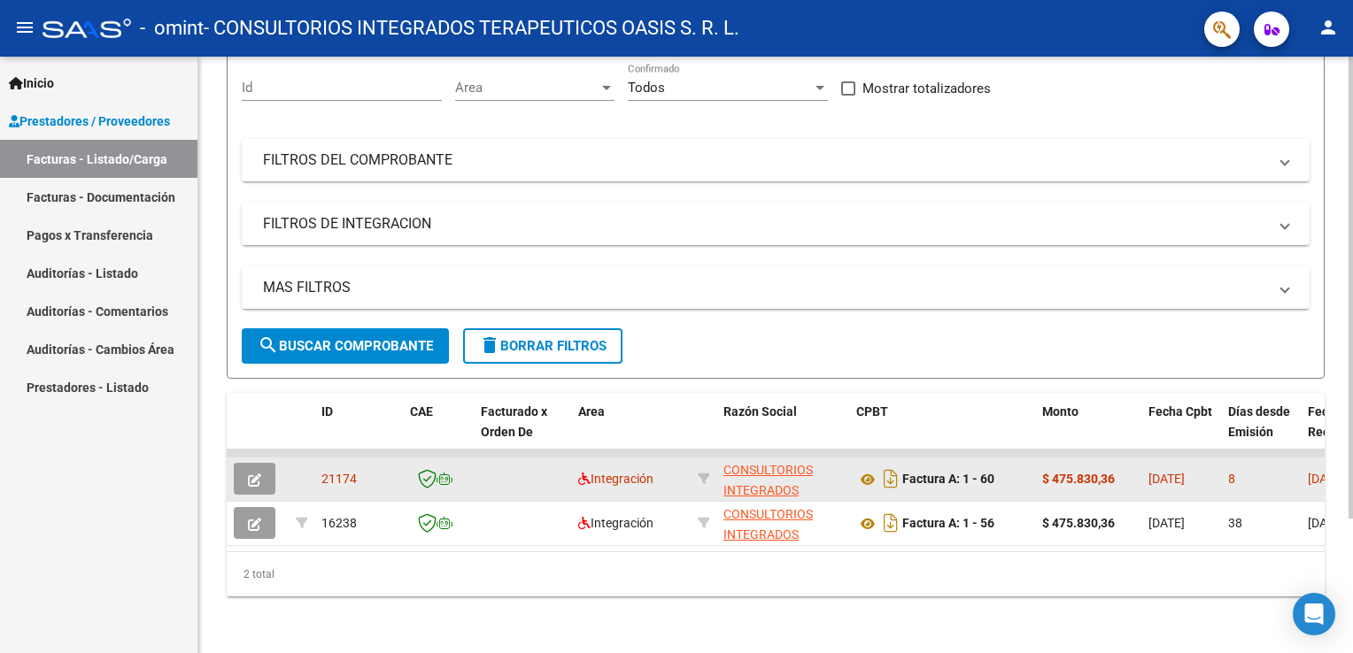
click at [263, 468] on button "button" at bounding box center [255, 479] width 42 height 32
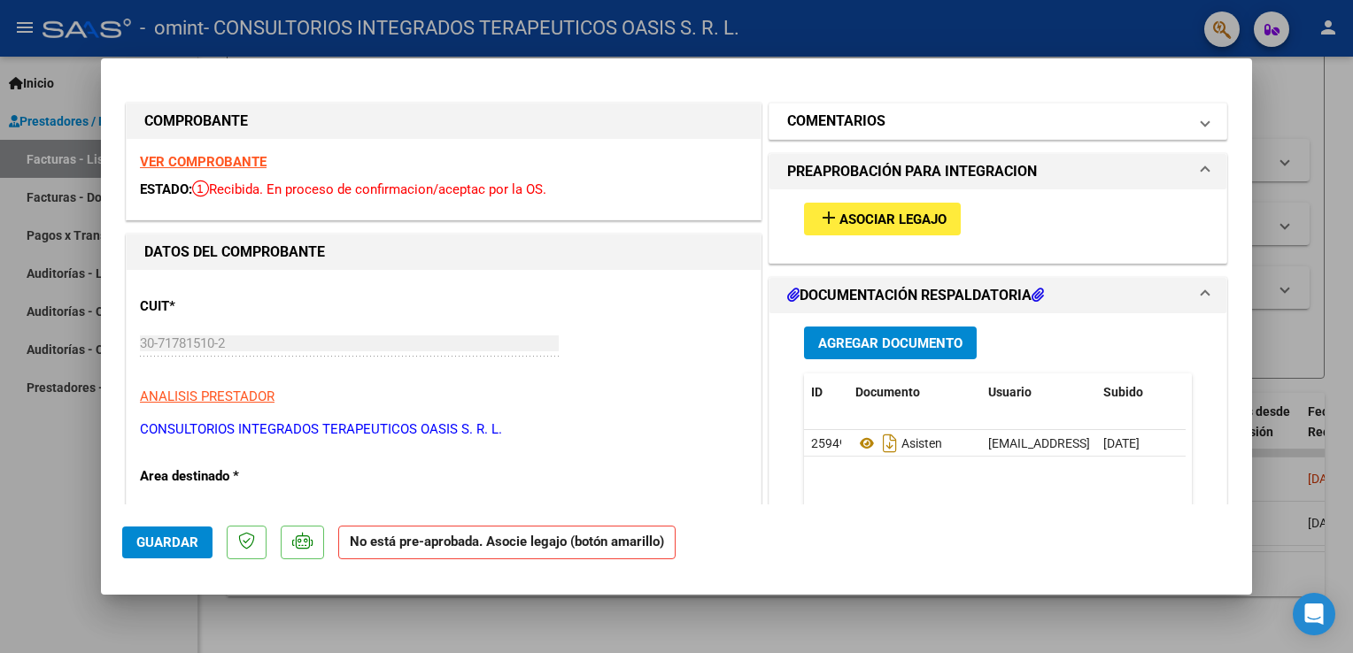
click at [851, 124] on h1 "COMENTARIOS" at bounding box center [836, 121] width 98 height 21
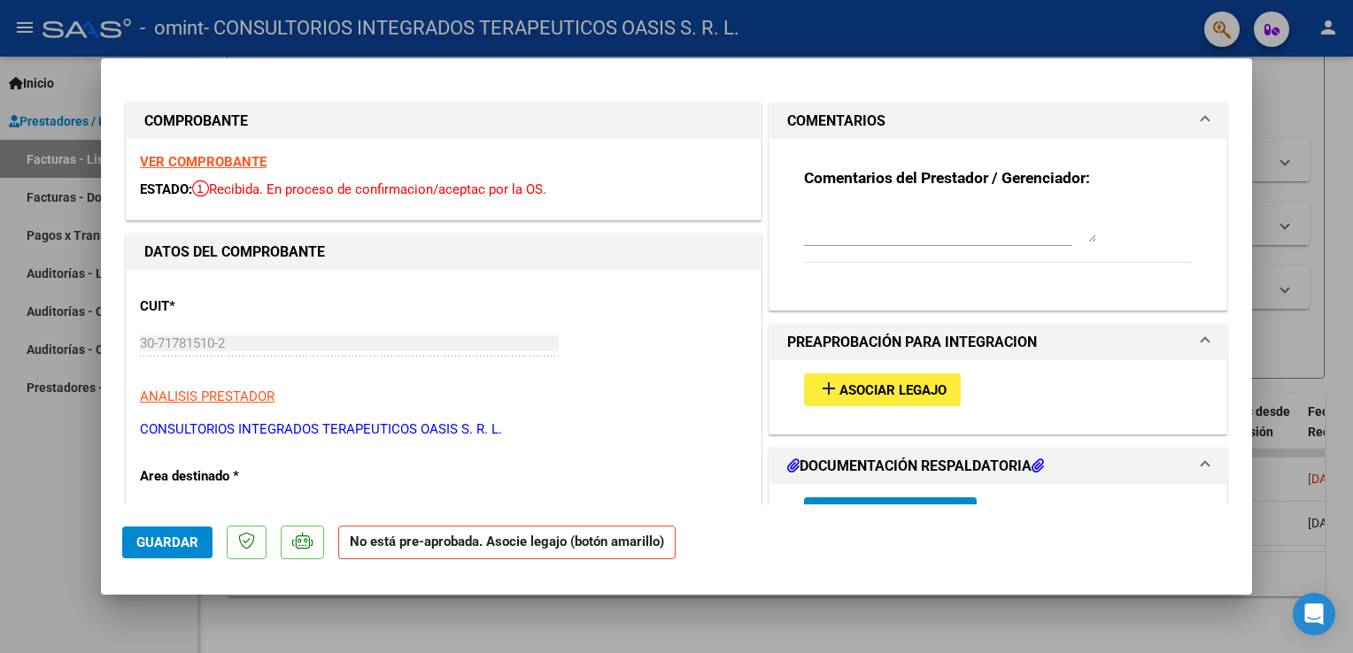
click at [1027, 243] on div at bounding box center [950, 225] width 292 height 42
type textarea "h"
click at [1013, 229] on textarea at bounding box center [950, 224] width 292 height 35
type textarea "o"
click at [1013, 229] on textarea at bounding box center [950, 224] width 292 height 35
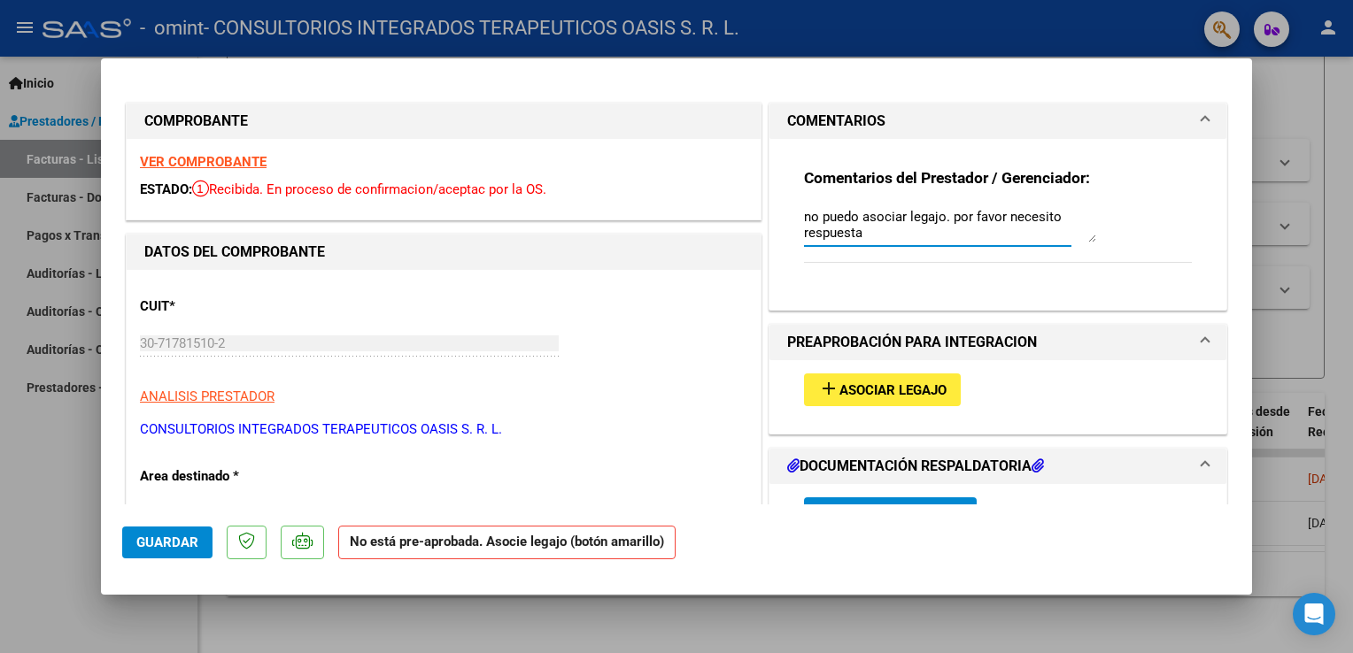
scroll to position [14, 0]
type textarea "no puedo asociar legajo. por favor necesito respuesta"
click at [181, 532] on button "Guardar" at bounding box center [167, 543] width 90 height 32
click at [806, 43] on div at bounding box center [676, 326] width 1353 height 653
type input "$ 0,00"
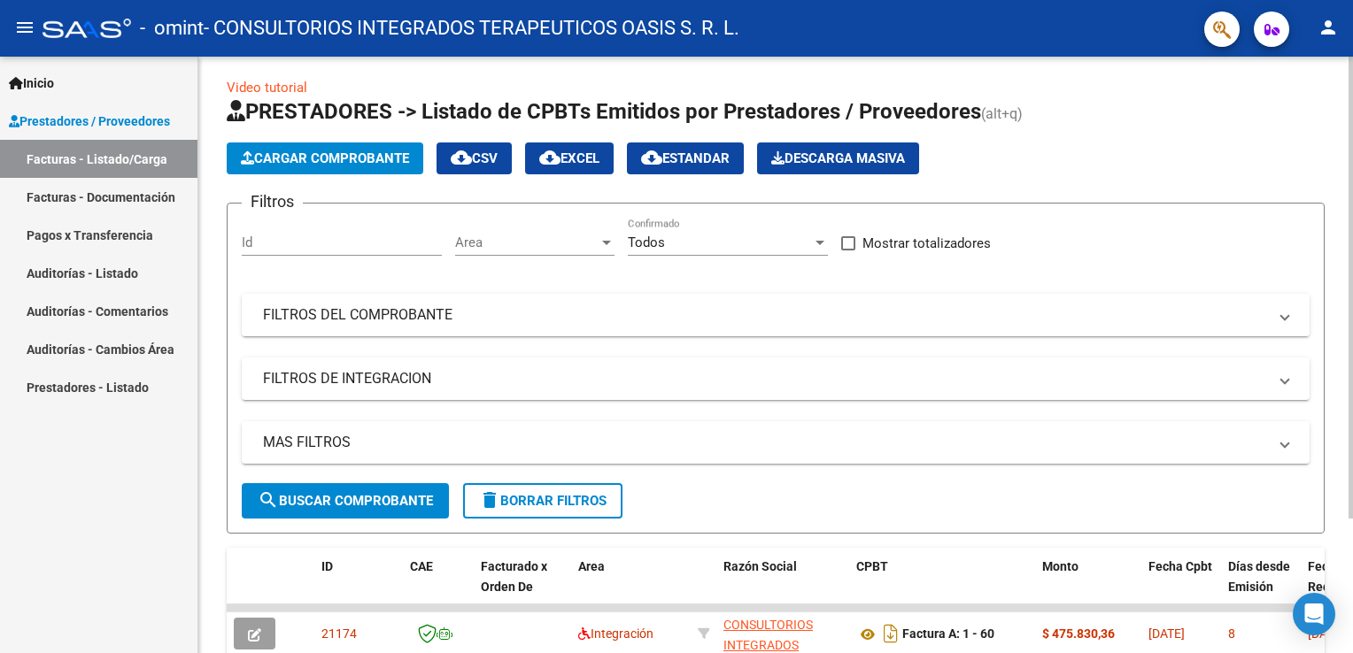
scroll to position [0, 0]
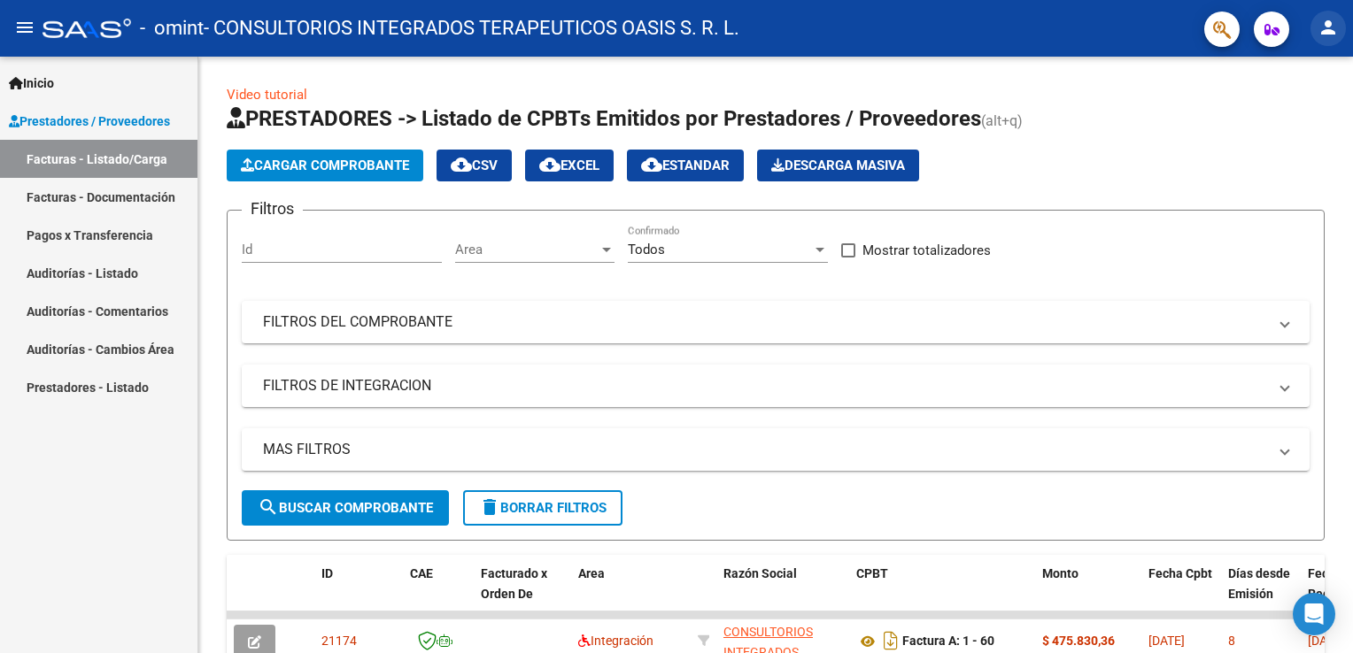
click at [1317, 34] on mat-icon "person" at bounding box center [1327, 27] width 21 height 21
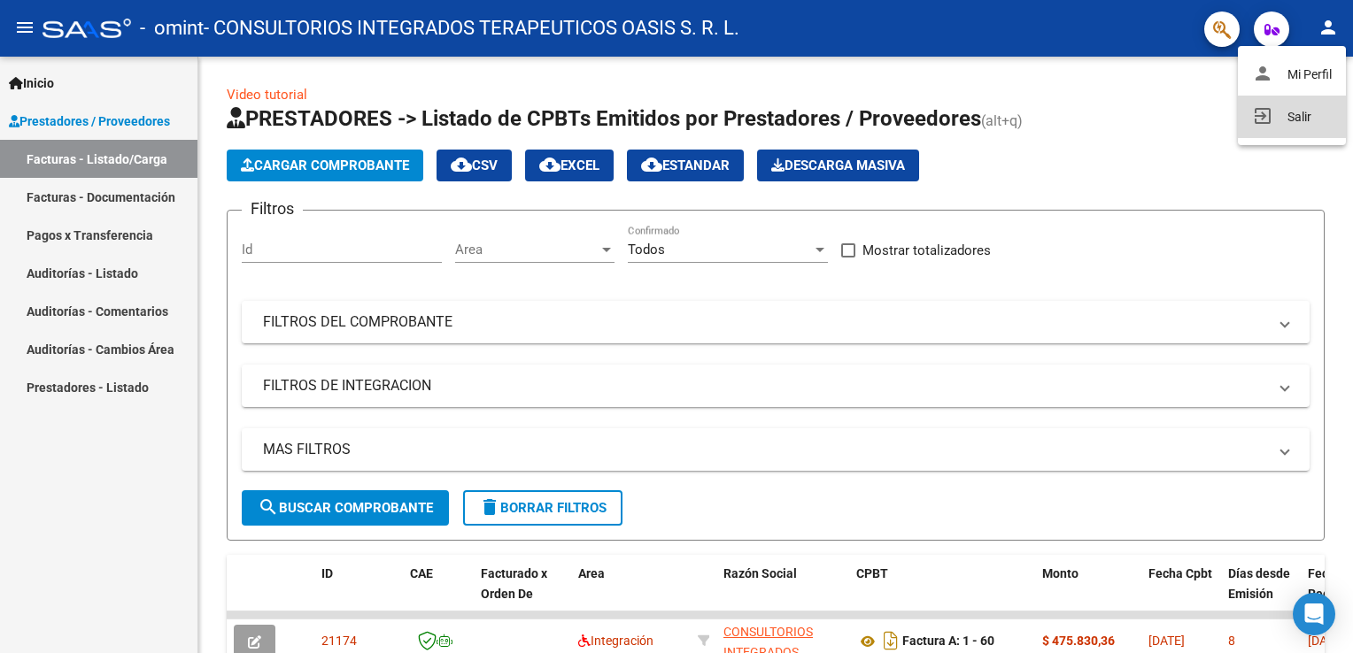
click at [1300, 109] on button "exit_to_app Salir" at bounding box center [1292, 117] width 108 height 42
